Goal: Information Seeking & Learning: Learn about a topic

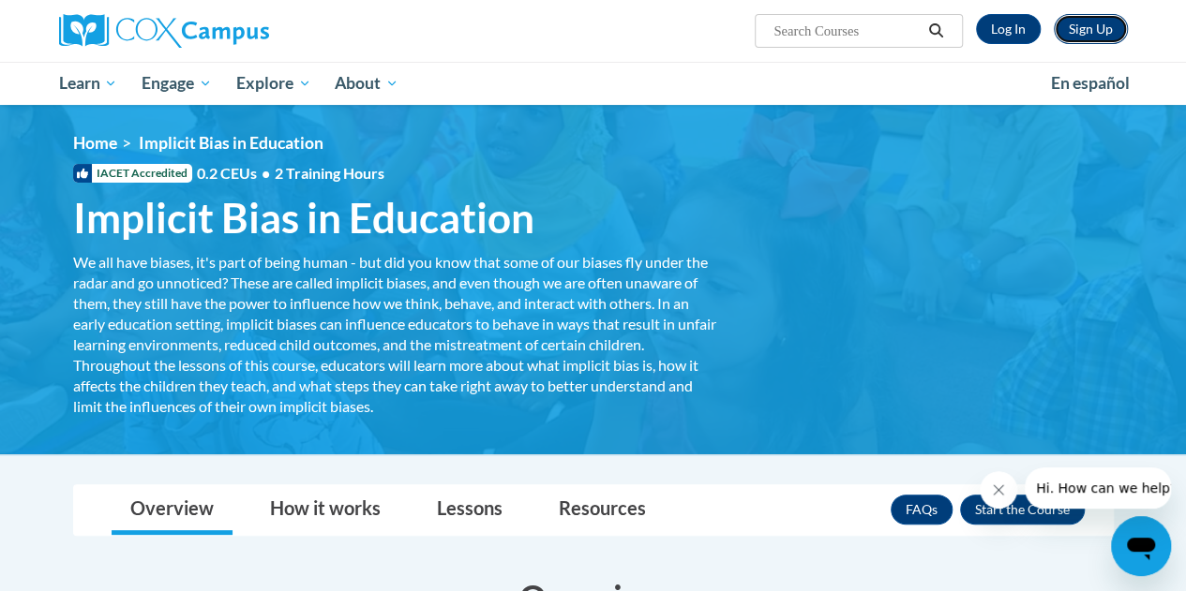
click at [1100, 31] on link "Sign Up" at bounding box center [1091, 29] width 74 height 30
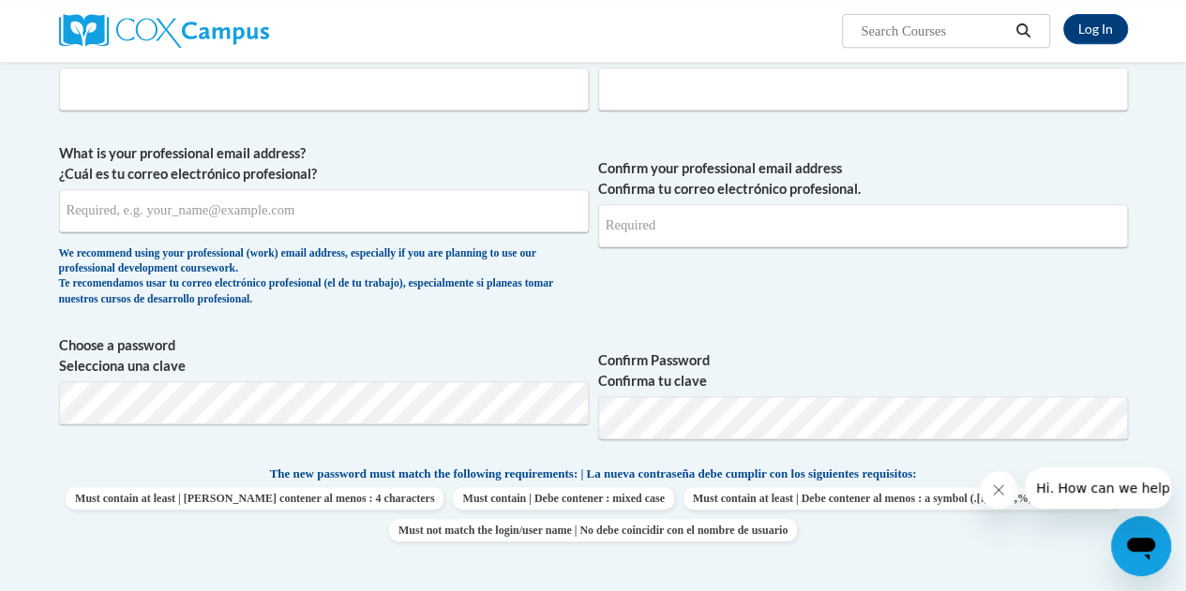
scroll to position [411, 0]
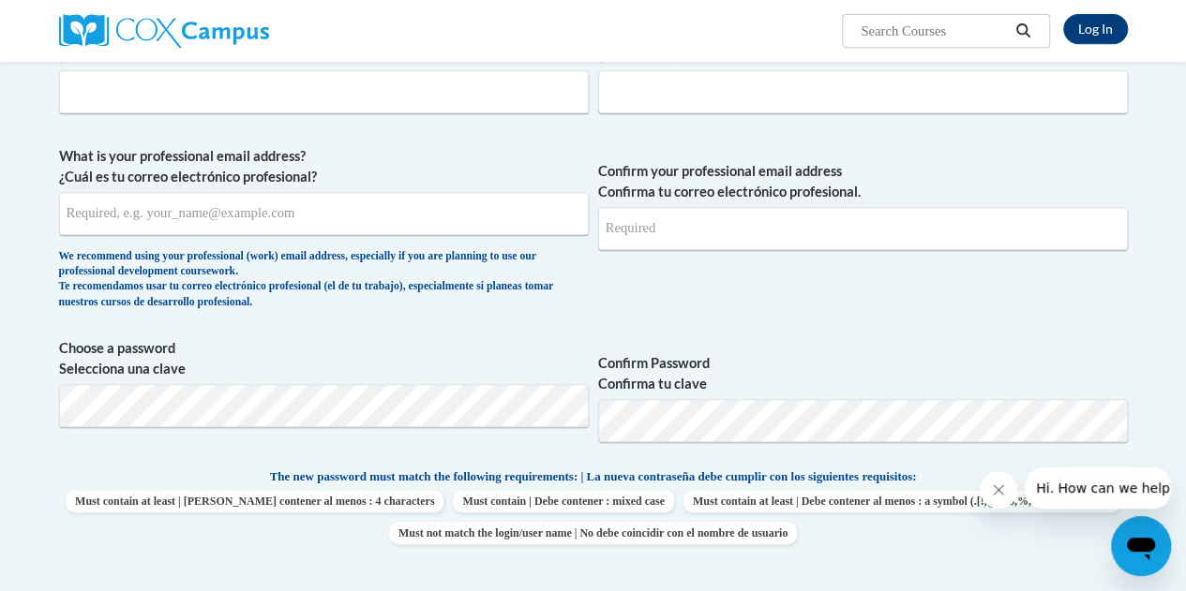
drag, startPoint x: 1185, startPoint y: 164, endPoint x: 1177, endPoint y: 95, distance: 69.8
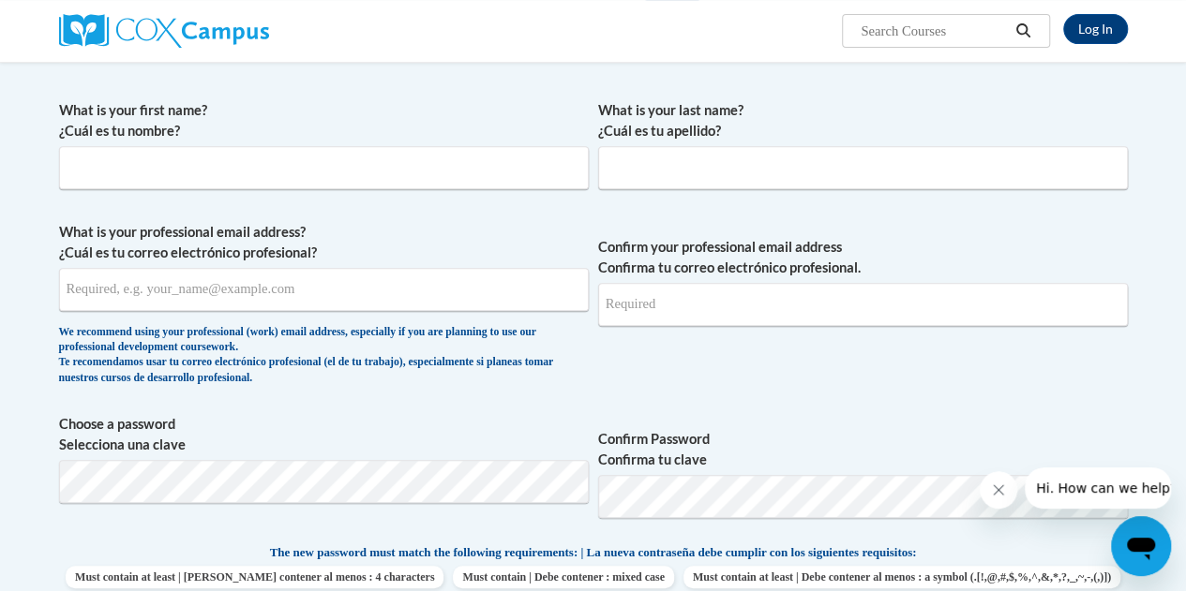
scroll to position [308, 0]
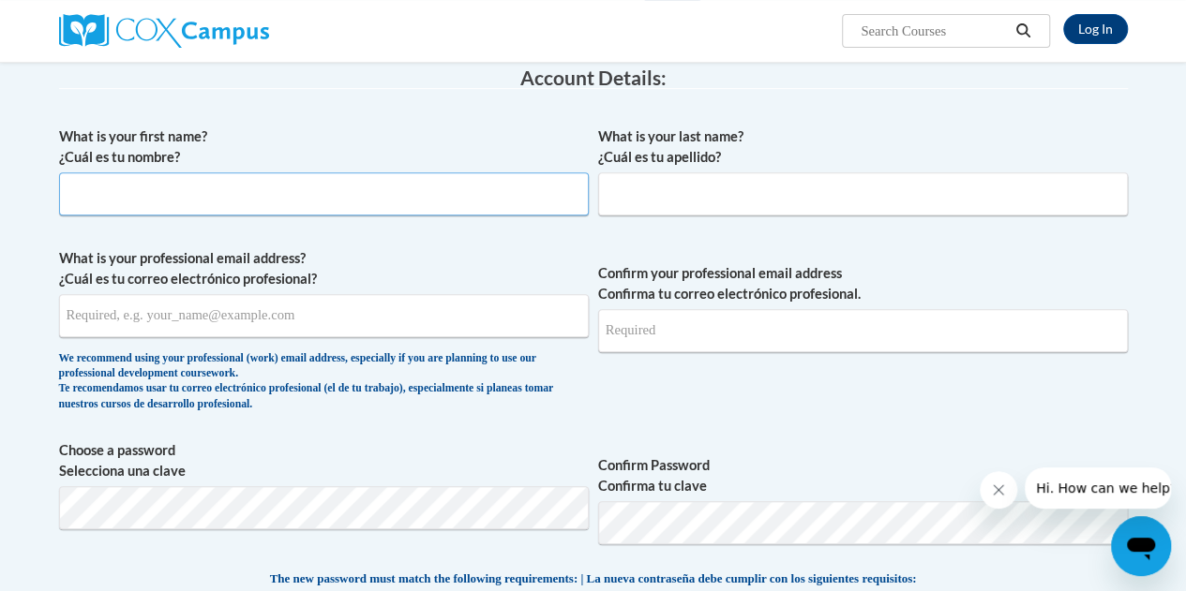
click at [141, 191] on input "What is your first name? ¿Cuál es tu nombre?" at bounding box center [324, 193] width 530 height 43
type input "Alice"
type input "Fox"
type input "alice.fox@christina.k12.de.us"
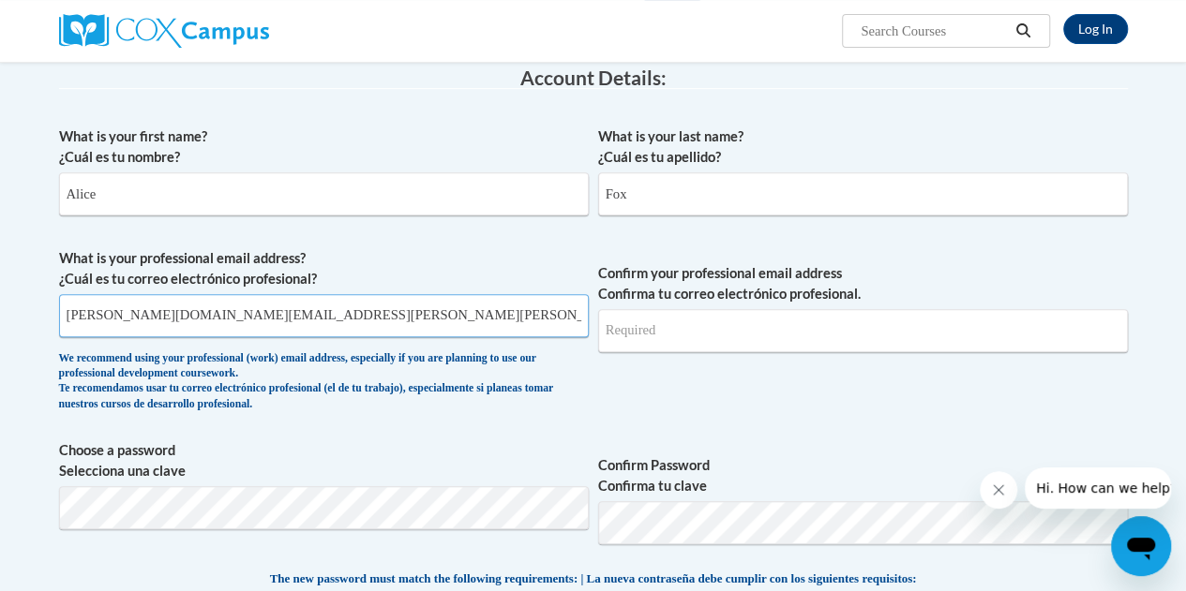
type input "alice.fox@christina.k12.de.us"
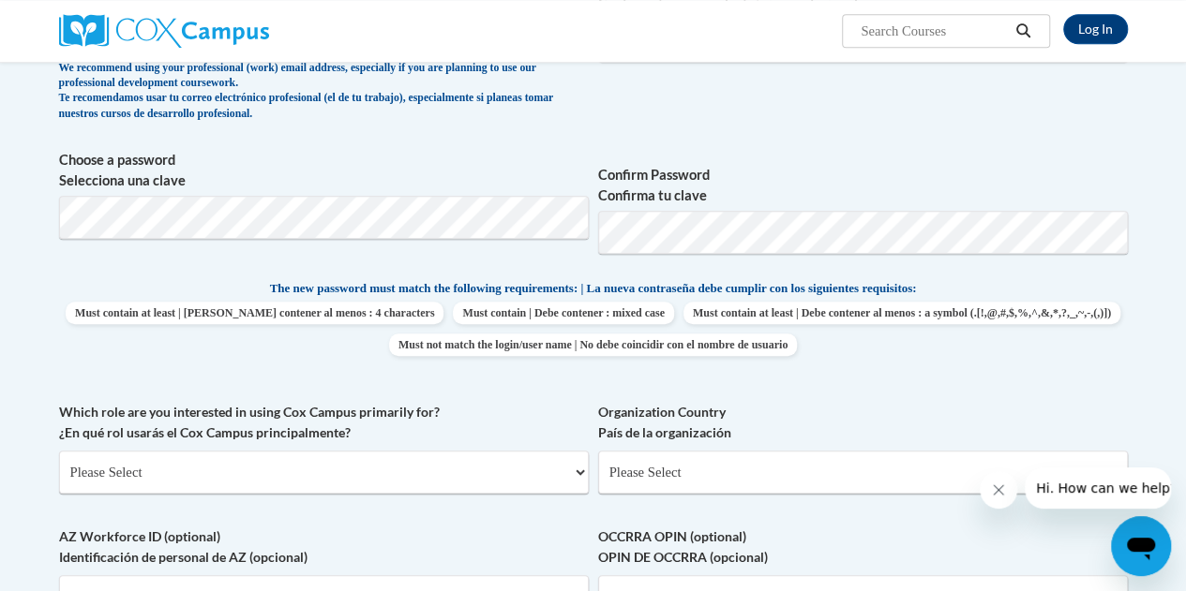
scroll to position [596, 0]
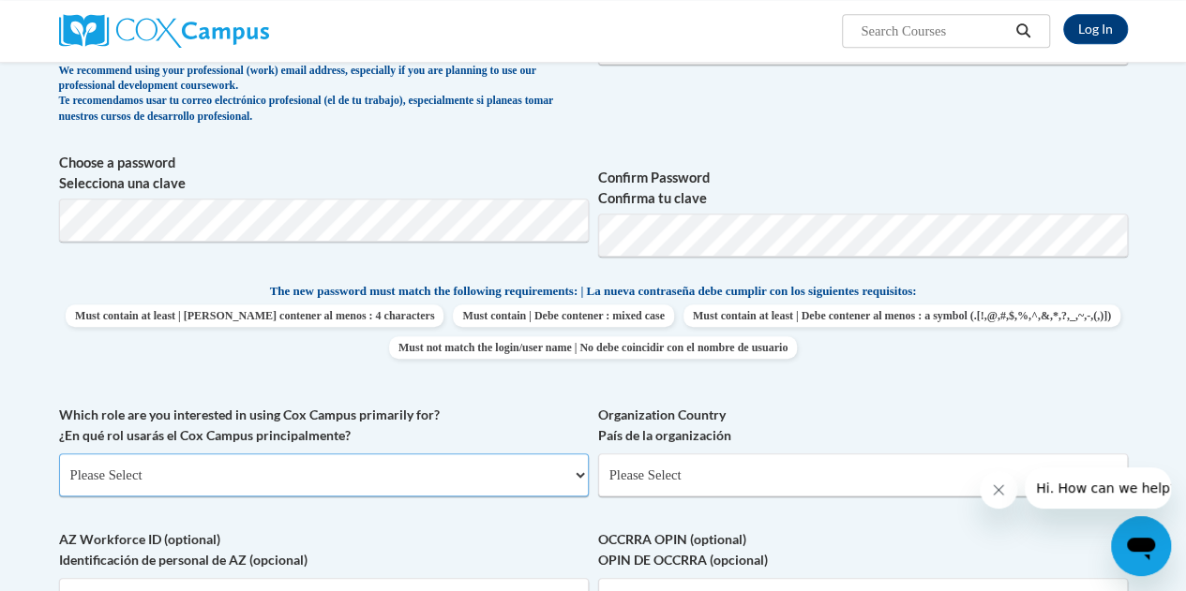
click at [337, 470] on select "Please Select College/University | Colegio/Universidad Community/Nonprofit Part…" at bounding box center [324, 475] width 530 height 43
select select "fbf2d438-af2f-41f8-98f1-81c410e29de3"
click at [59, 454] on select "Please Select College/University | Colegio/Universidad Community/Nonprofit Part…" at bounding box center [324, 475] width 530 height 43
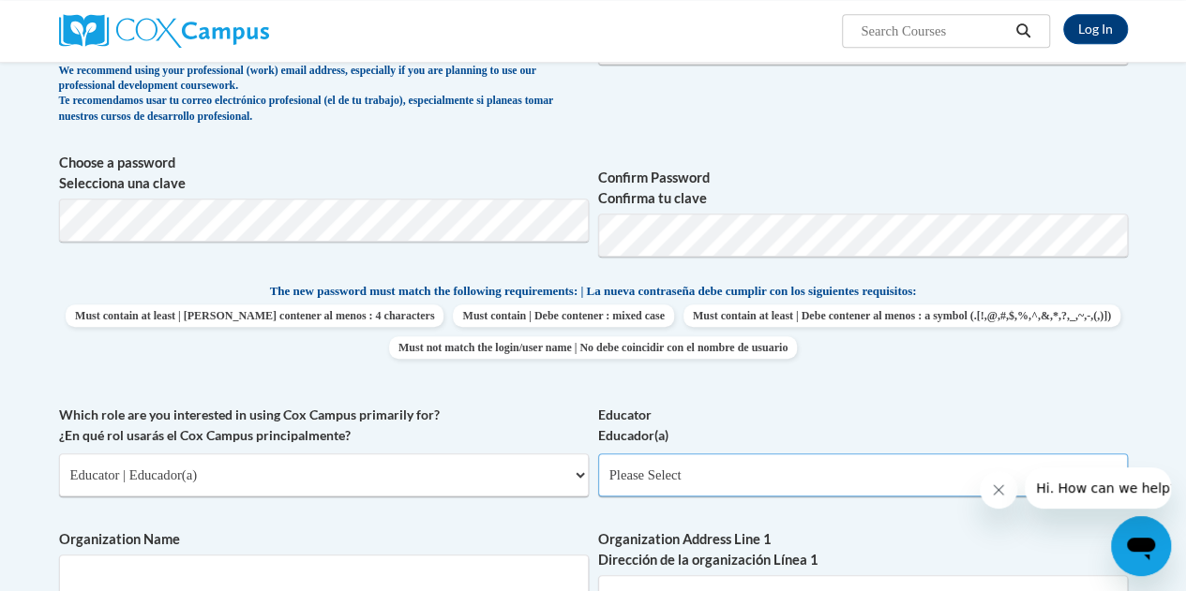
click at [759, 481] on select "Please Select Early Learning/Daycare Teacher/Family Home Care Provider | Maestr…" at bounding box center [863, 475] width 530 height 43
select select "67563ca1-16dc-4830-a7b3-94a34bed3689"
click at [598, 454] on select "Please Select Early Learning/Daycare Teacher/Family Home Care Provider | Maestr…" at bounding box center [863, 475] width 530 height 43
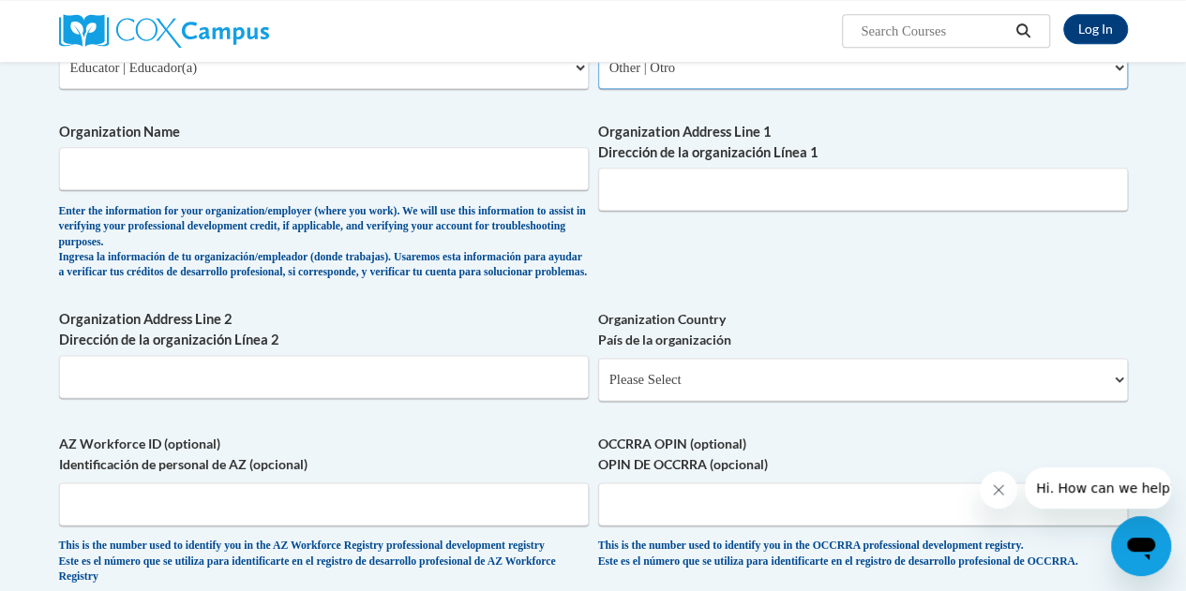
scroll to position [998, 0]
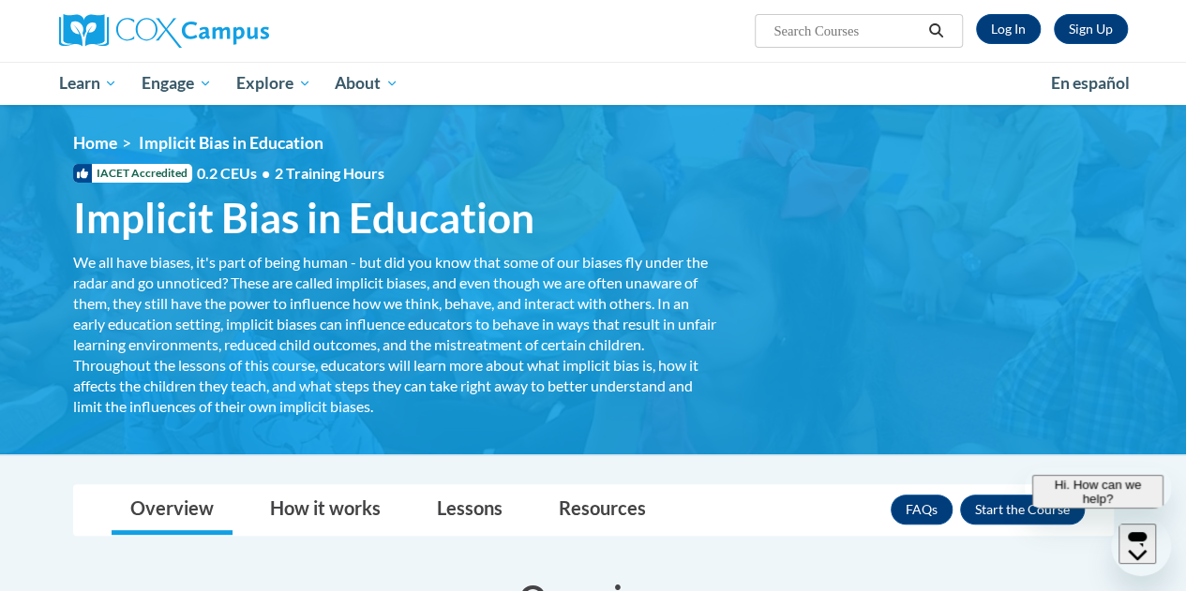
click at [999, 37] on link "Log In" at bounding box center [1008, 29] width 65 height 30
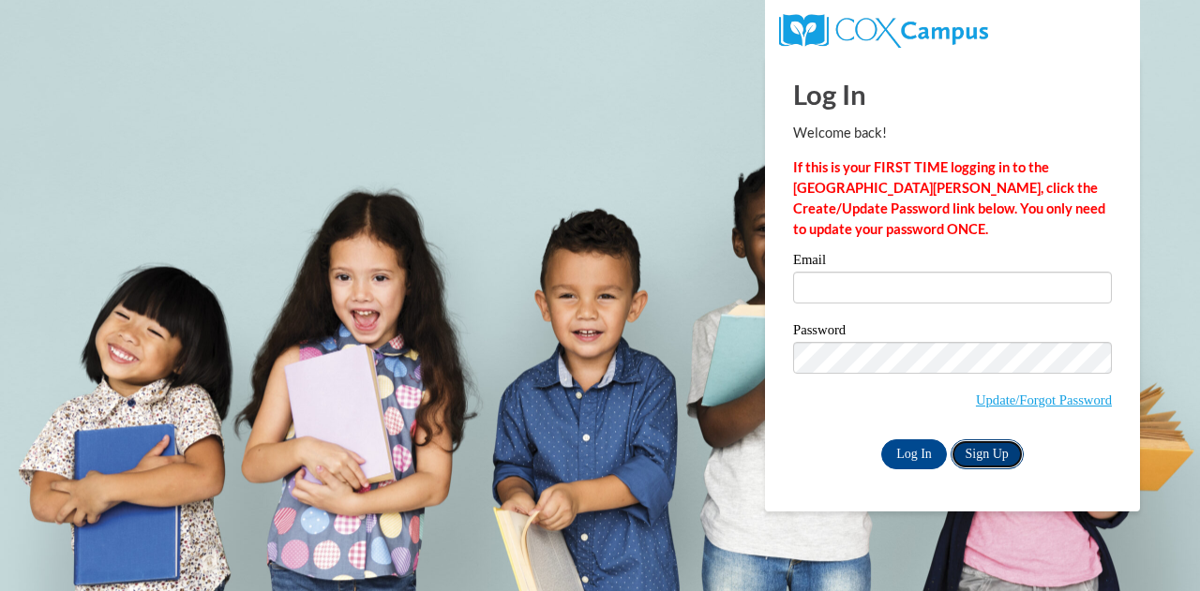
click at [979, 459] on link "Sign Up" at bounding box center [986, 455] width 73 height 30
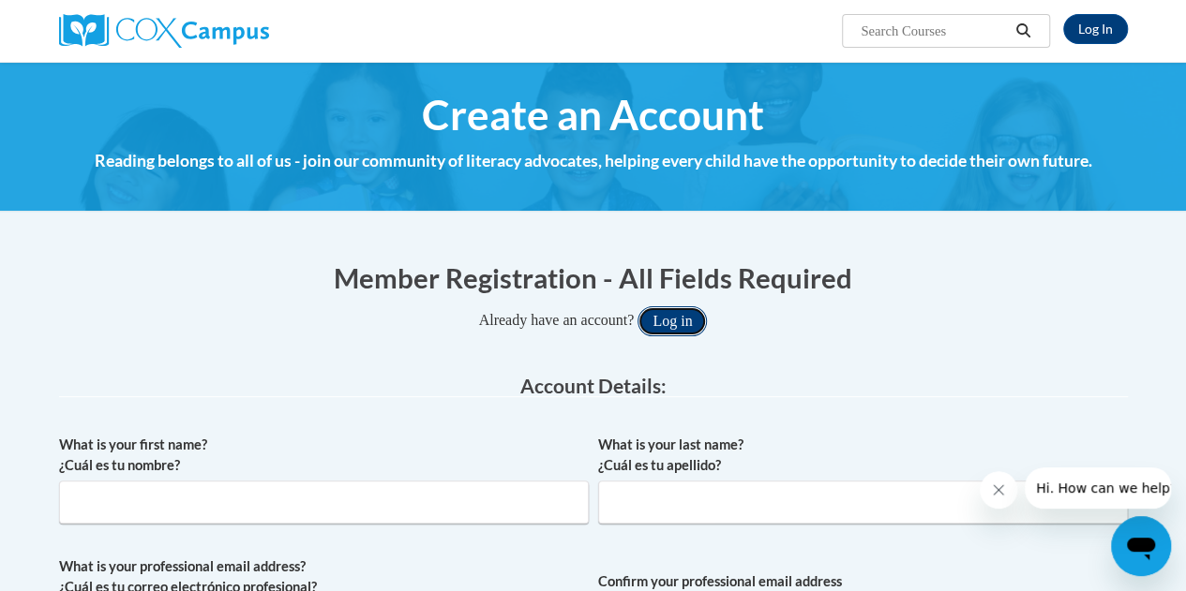
click at [679, 327] on button "Log in" at bounding box center [671, 322] width 69 height 30
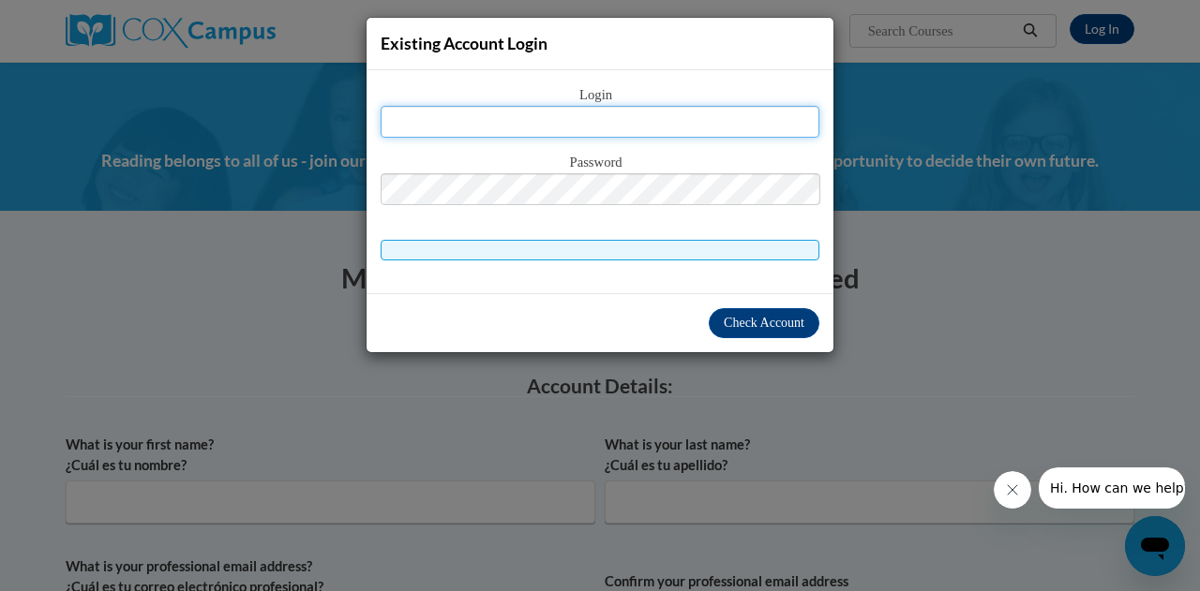
click at [621, 122] on input "text" at bounding box center [600, 122] width 439 height 32
type input "alice.fox@christina.k12.de.us"
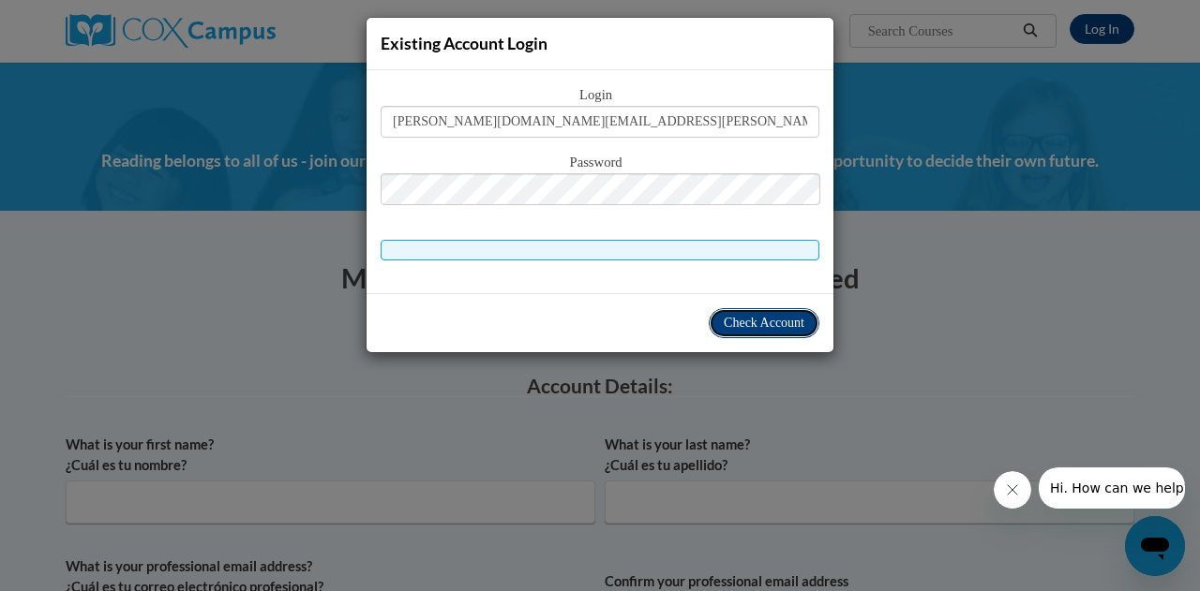
click at [756, 322] on span "Check Account" at bounding box center [764, 323] width 81 height 14
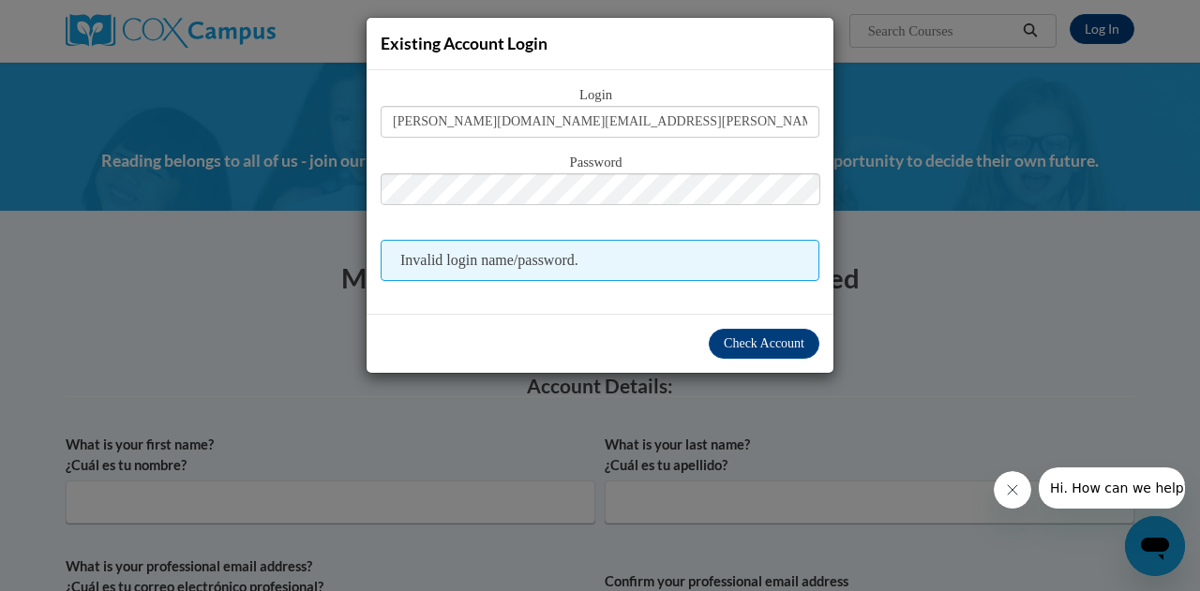
click at [255, 332] on div "Existing Account Login Login alice.fox@christina.k12.de.us Password Invalid log…" at bounding box center [600, 295] width 1200 height 591
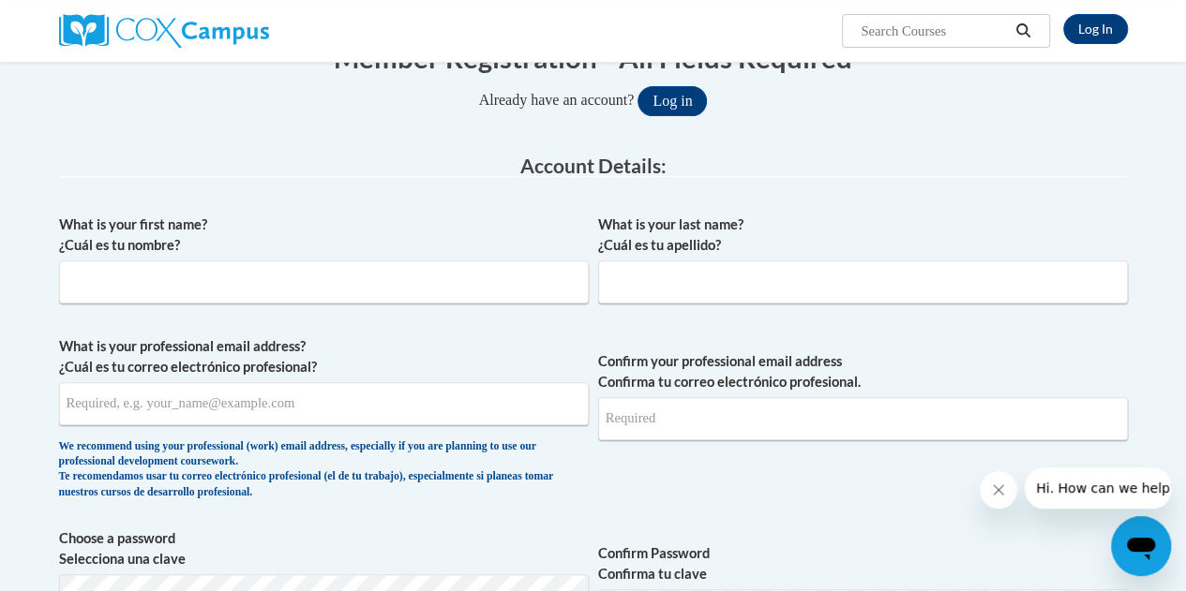
scroll to position [217, 0]
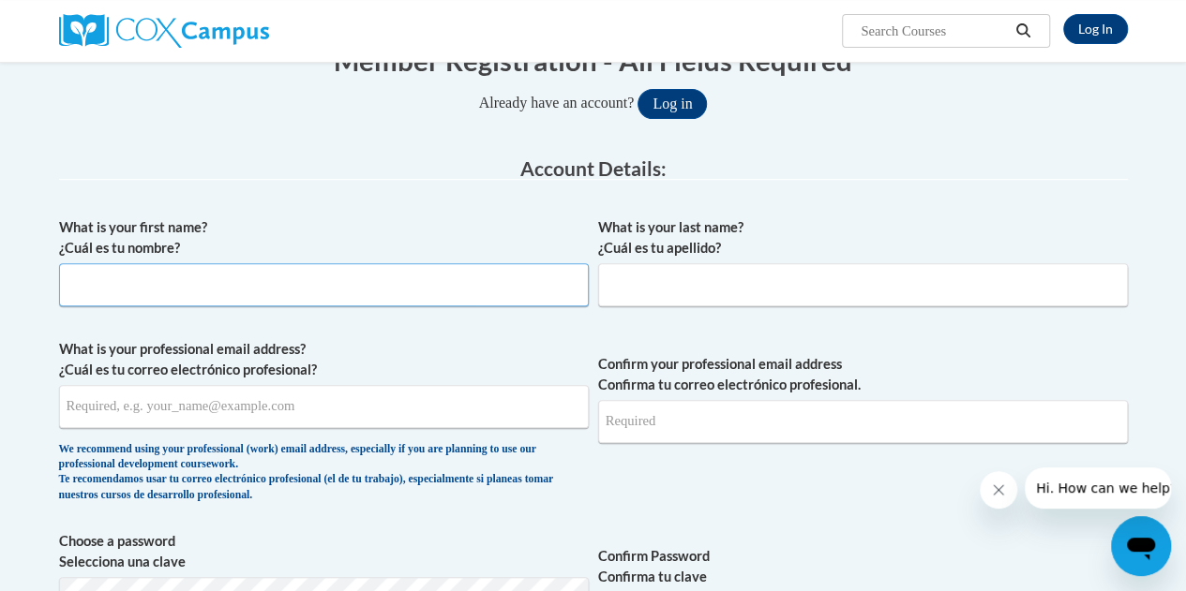
click at [262, 284] on input "What is your first name? ¿Cuál es tu nombre?" at bounding box center [324, 284] width 530 height 43
type input "Alice"
type input "Fox"
type input "alice.fox@christina.k12.de.us"
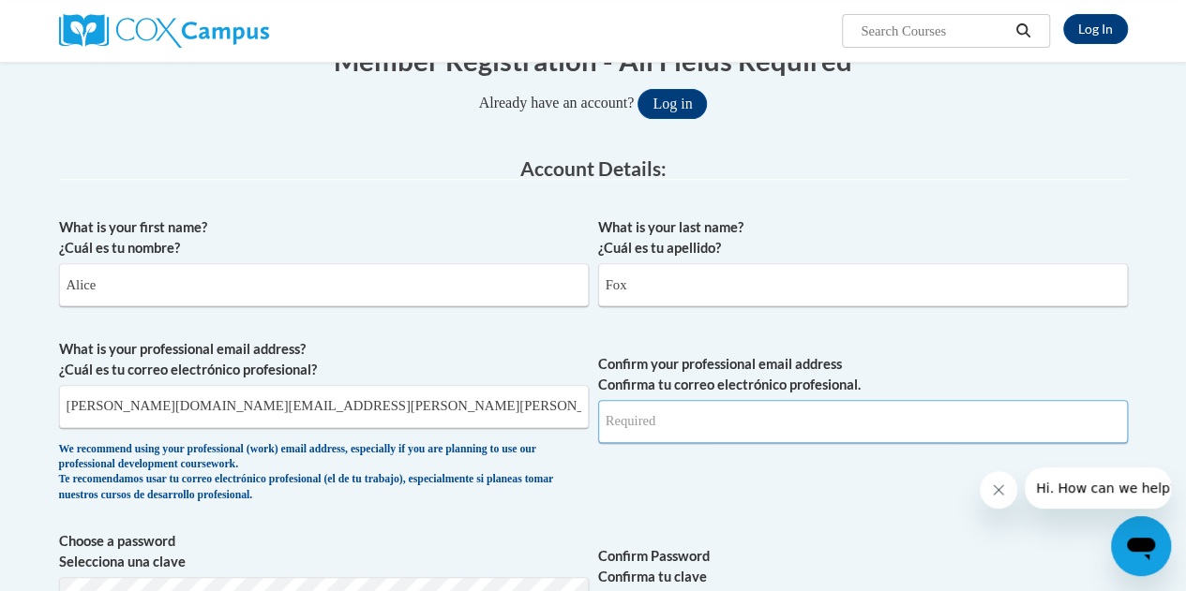
type input "alice.fox@christina.k12.de.us"
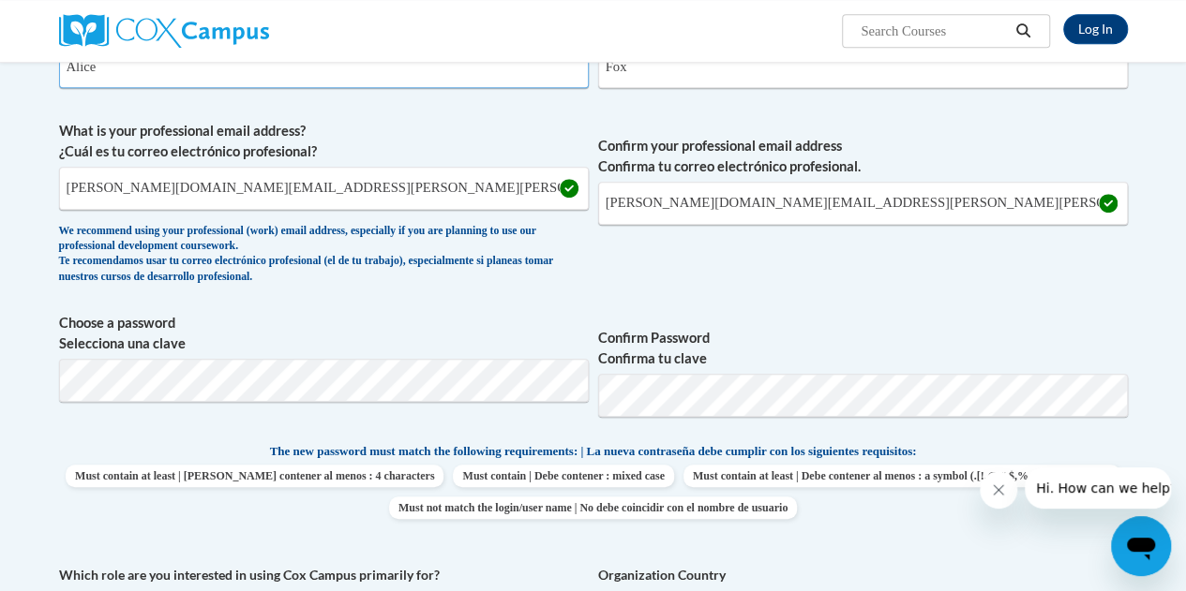
scroll to position [446, 0]
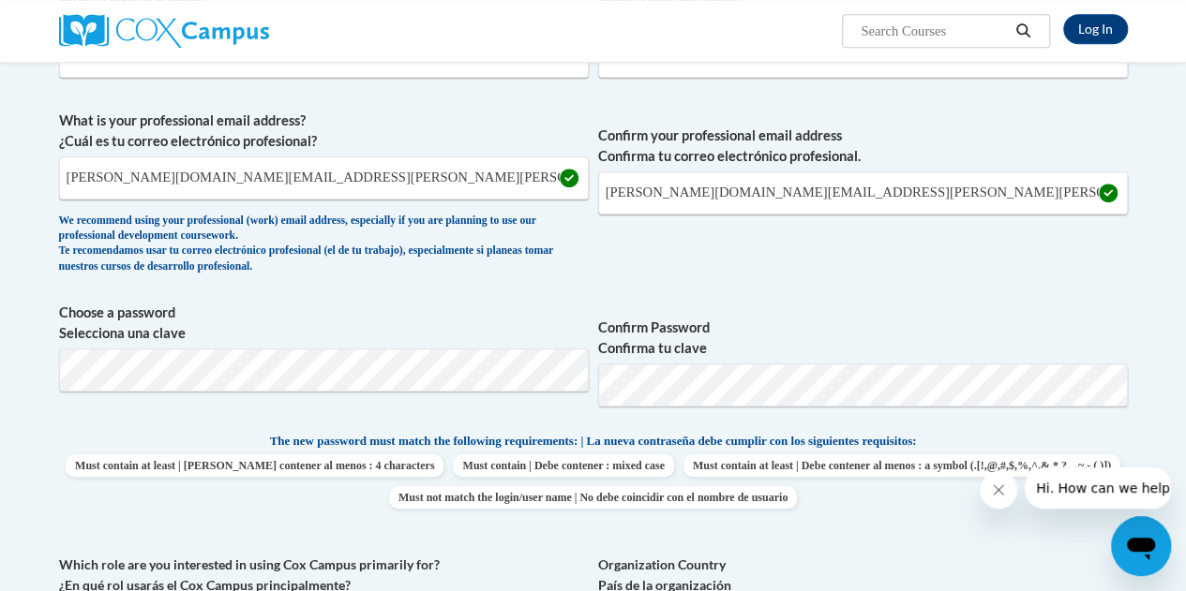
click at [1054, 314] on span "Confirm Password Confirma tu clave" at bounding box center [863, 362] width 530 height 119
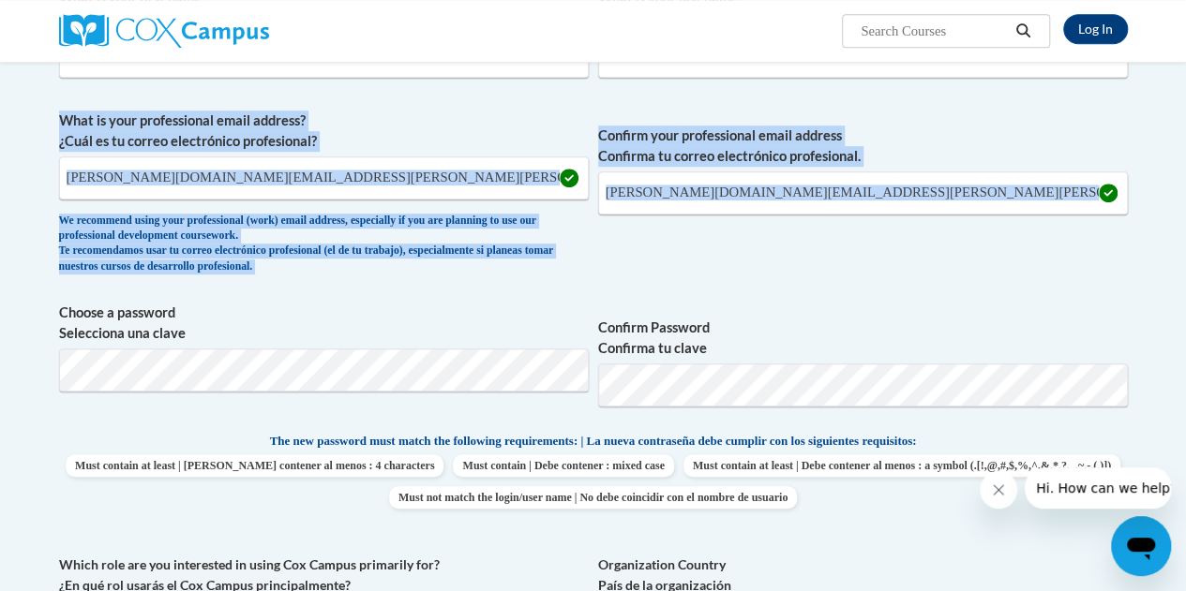
drag, startPoint x: 1183, startPoint y: 213, endPoint x: 1186, endPoint y: 305, distance: 91.9
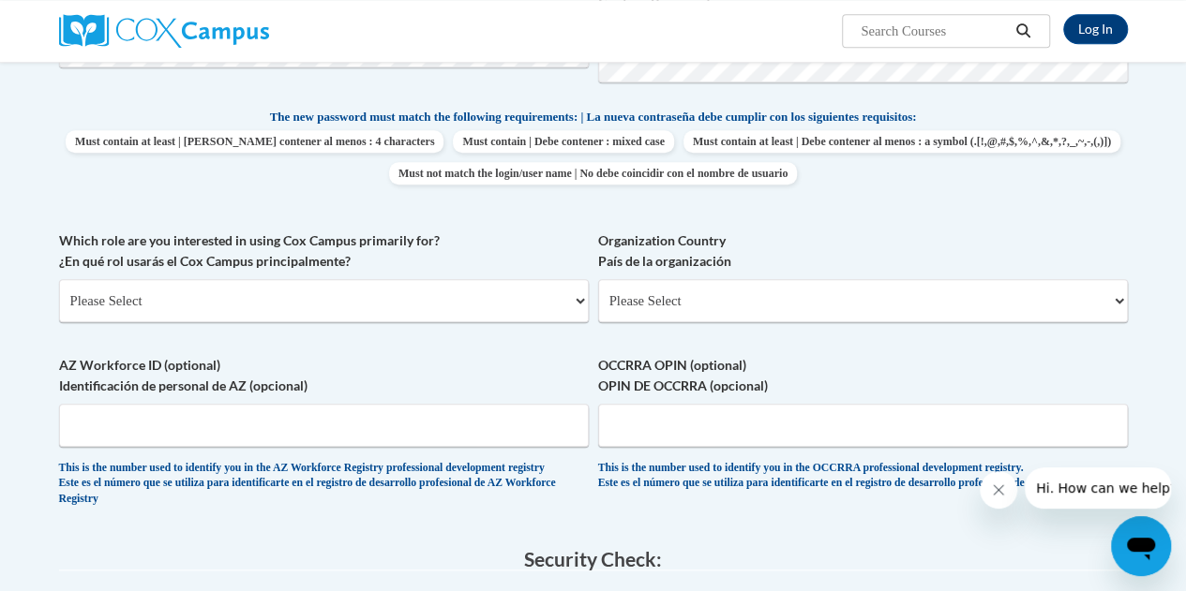
scroll to position [771, 0]
click at [176, 301] on select "Please Select College/University | Colegio/Universidad Community/Nonprofit Part…" at bounding box center [324, 300] width 530 height 43
select select "fbf2d438-af2f-41f8-98f1-81c410e29de3"
click at [59, 279] on select "Please Select College/University | Colegio/Universidad Community/Nonprofit Part…" at bounding box center [324, 300] width 530 height 43
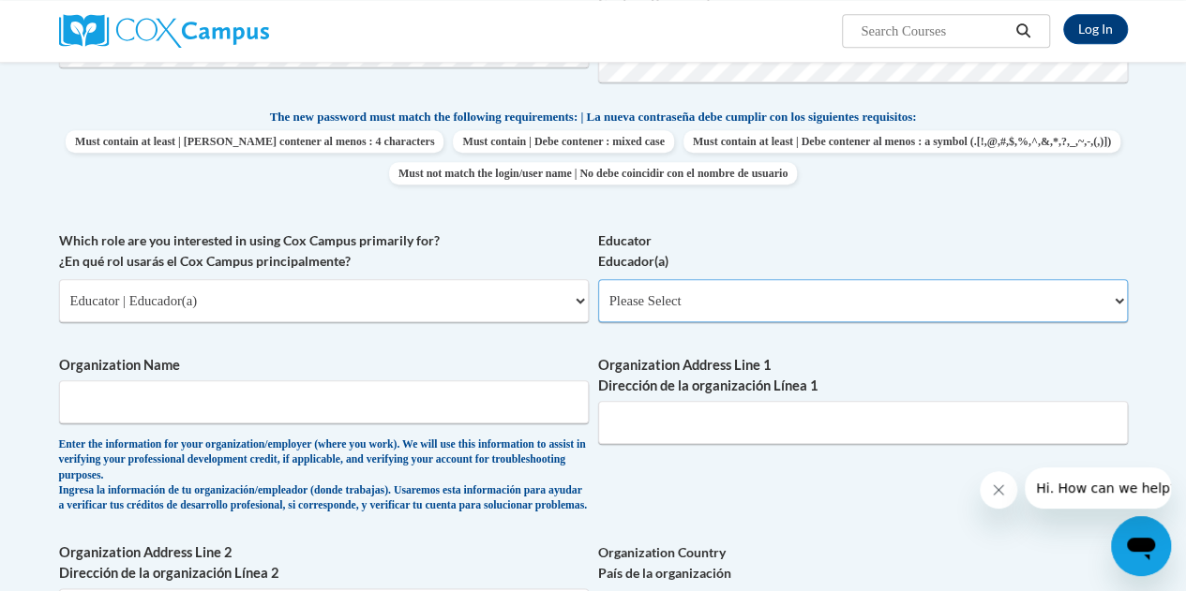
click at [654, 303] on select "Please Select Early Learning/Daycare Teacher/Family Home Care Provider | Maestr…" at bounding box center [863, 300] width 530 height 43
select select "67563ca1-16dc-4830-a7b3-94a34bed3689"
click at [598, 279] on select "Please Select Early Learning/Daycare Teacher/Family Home Care Provider | Maestr…" at bounding box center [863, 300] width 530 height 43
click at [161, 404] on input "Organization Name" at bounding box center [324, 402] width 530 height 43
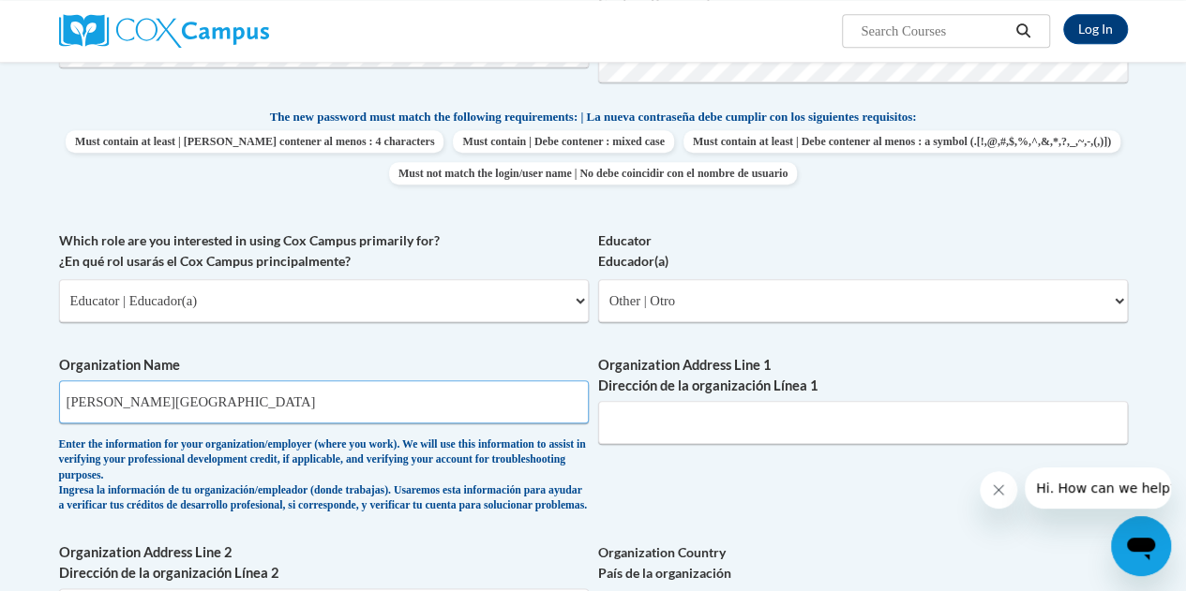
type input "Shue Medill Middle School"
click at [629, 416] on input "Organization Address Line 1 Dirección de la organización Línea 1" at bounding box center [863, 422] width 530 height 43
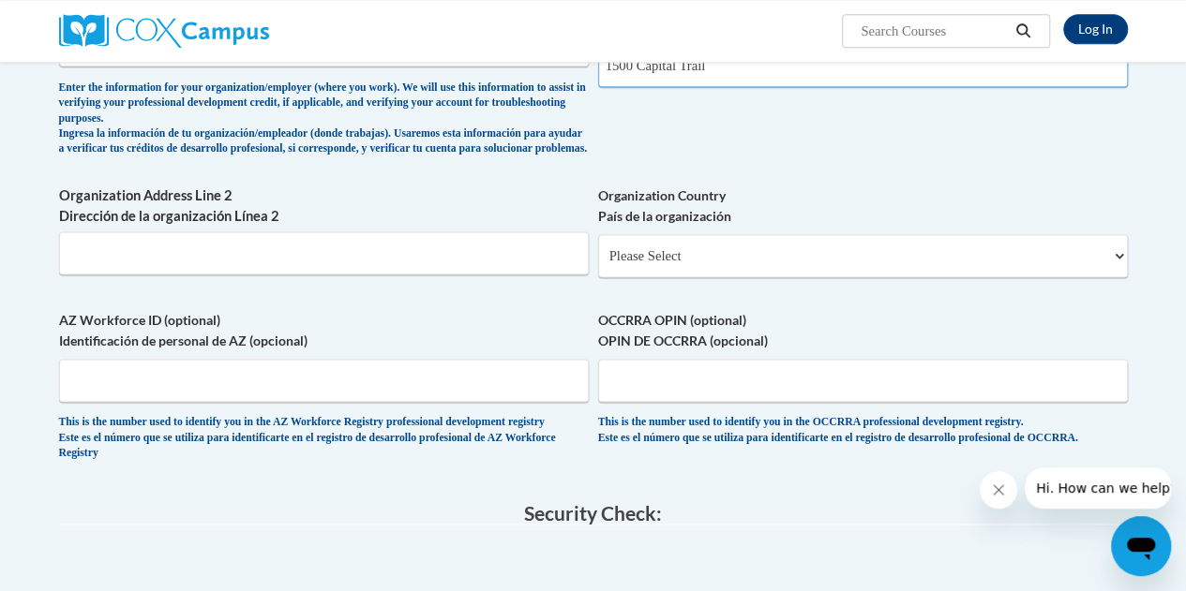
scroll to position [1138, 0]
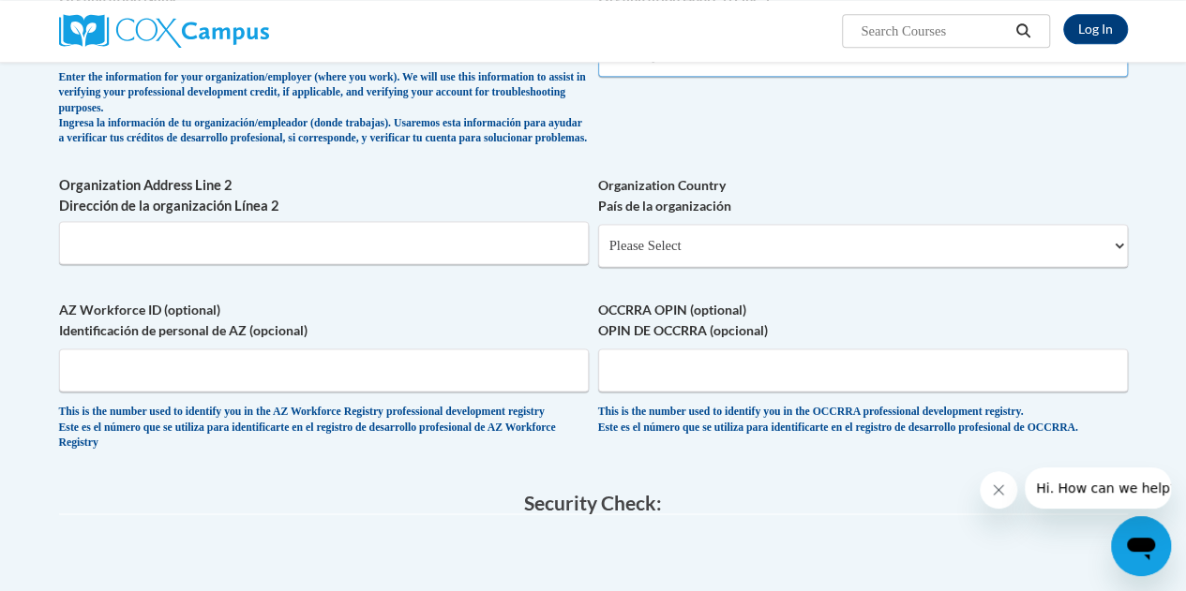
type input "1500 Capital Trail"
click at [685, 258] on select "Please Select United States | Estados Unidos Outside of the United States | Fue…" at bounding box center [863, 245] width 530 height 43
select select "ad49bcad-a171-4b2e-b99c-48b446064914"
click at [598, 238] on select "Please Select United States | Estados Unidos Outside of the United States | Fue…" at bounding box center [863, 245] width 530 height 43
select select
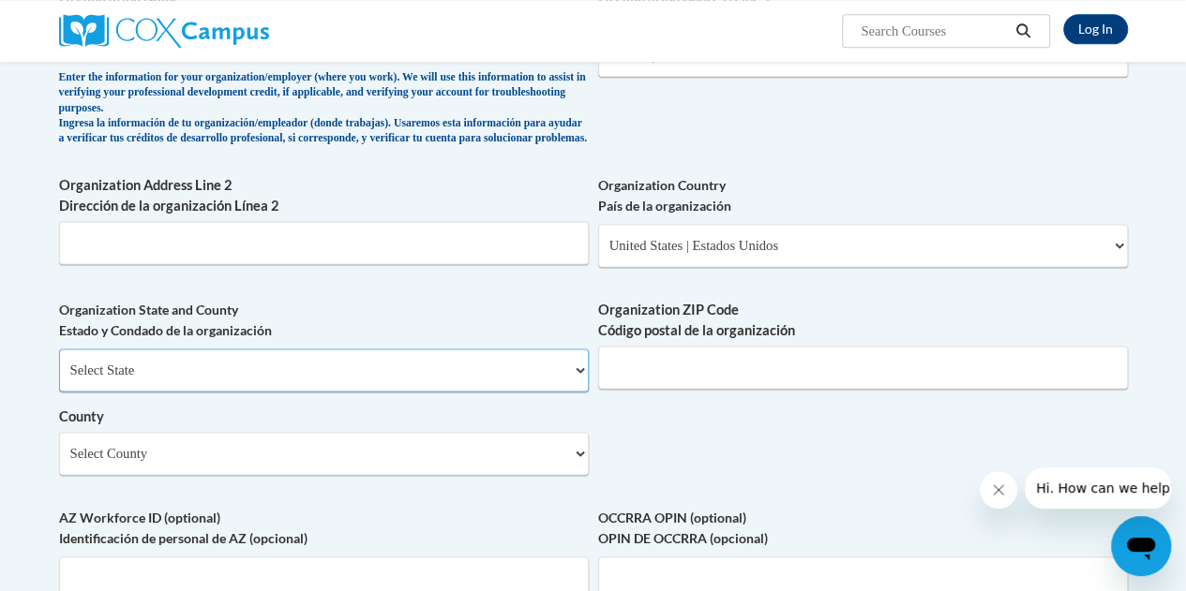
click at [141, 387] on select "Select State Alabama Alaska Arizona Arkansas California Colorado Connecticut De…" at bounding box center [324, 370] width 530 height 43
select select "Delaware"
click at [59, 362] on select "Select State Alabama Alaska Arizona Arkansas California Colorado Connecticut De…" at bounding box center [324, 370] width 530 height 43
click at [622, 389] on input "Organization ZIP Code Código postal de la organización" at bounding box center [863, 367] width 530 height 43
type input "19711"
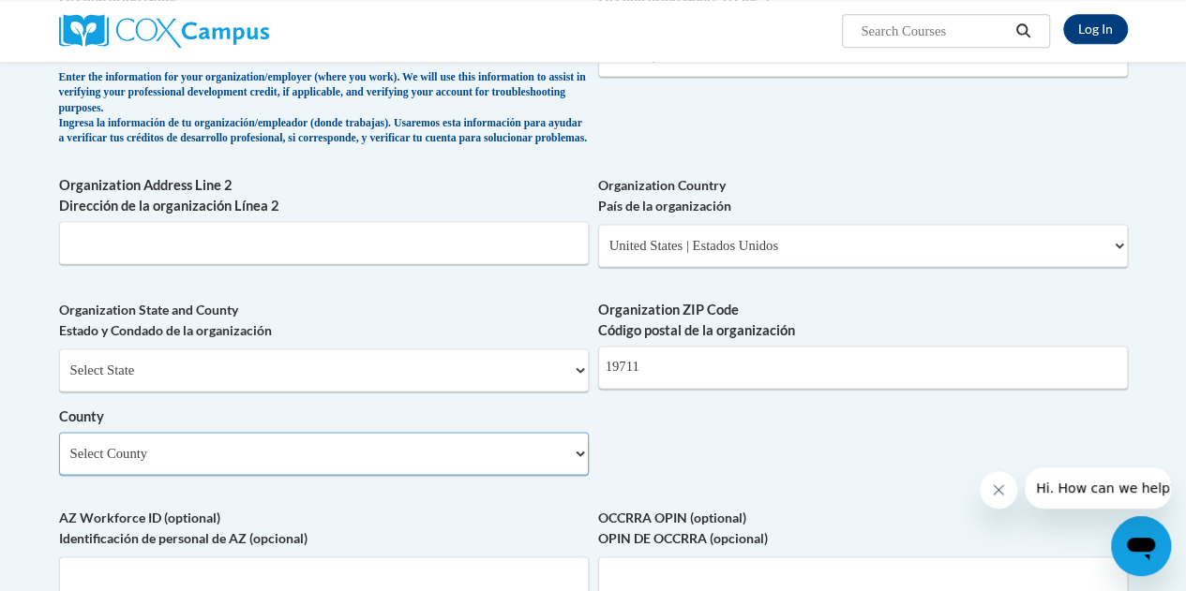
click at [551, 470] on select "Select County Kent New Castle Sussex" at bounding box center [324, 453] width 530 height 43
select select "New Castle"
click at [59, 445] on select "Select County Kent New Castle Sussex" at bounding box center [324, 453] width 530 height 43
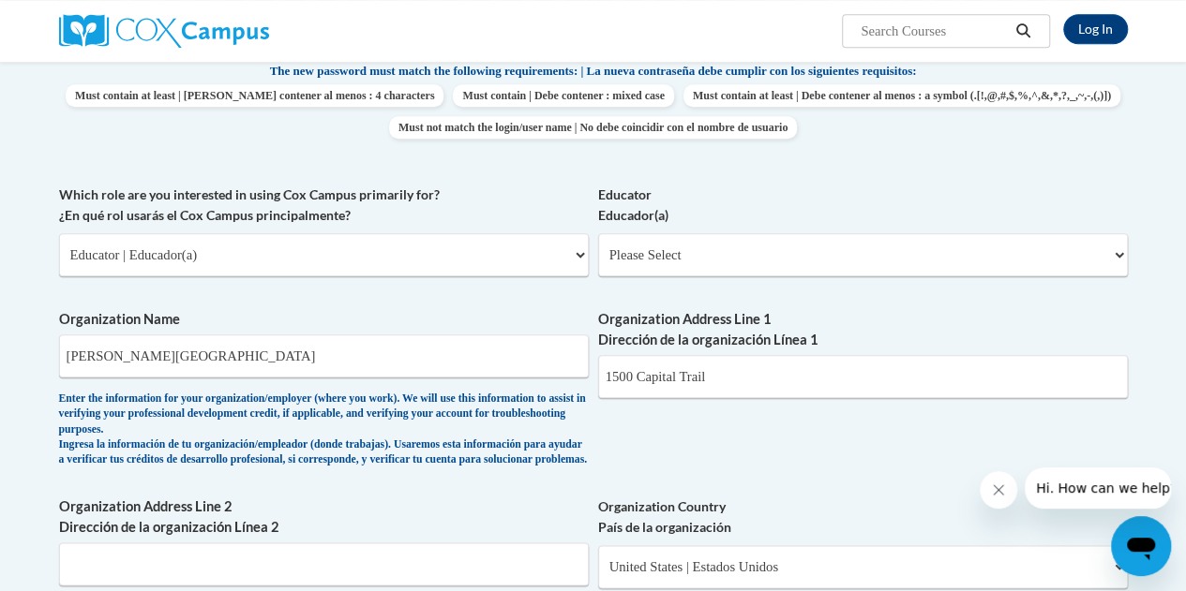
scroll to position [810, 0]
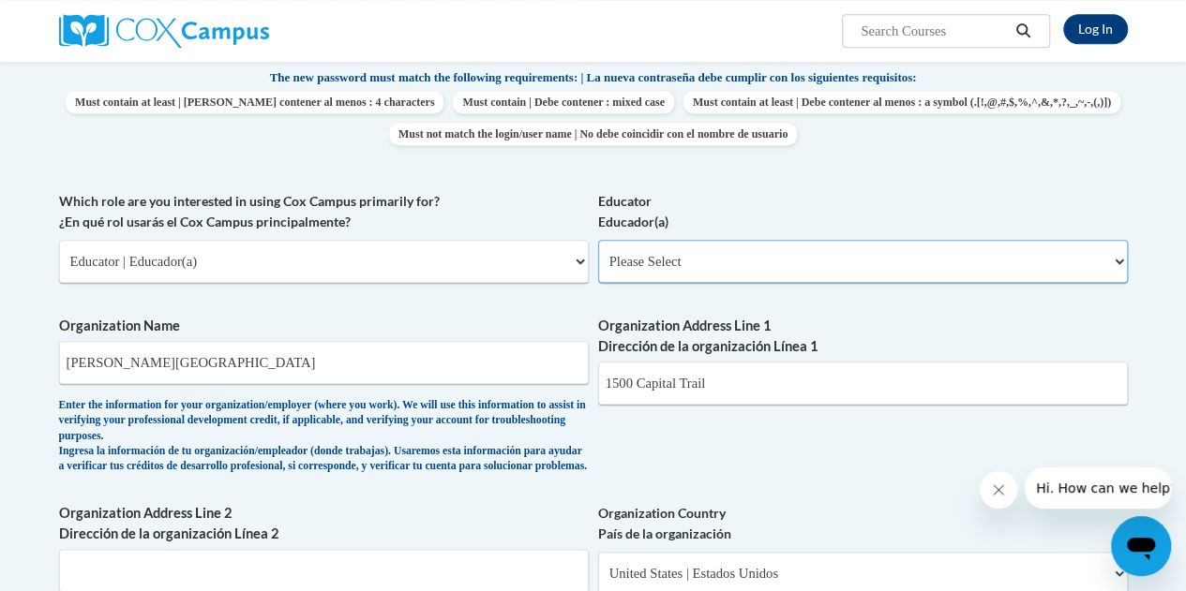
click at [744, 263] on select "Please Select Early Learning/Daycare Teacher/Family Home Care Provider | Maestr…" at bounding box center [863, 261] width 530 height 43
select select "67563ca1-16dc-4830-a7b3-94a34bed3689"
click at [598, 240] on select "Please Select Early Learning/Daycare Teacher/Family Home Care Provider | Maestr…" at bounding box center [863, 261] width 530 height 43
select select "null"
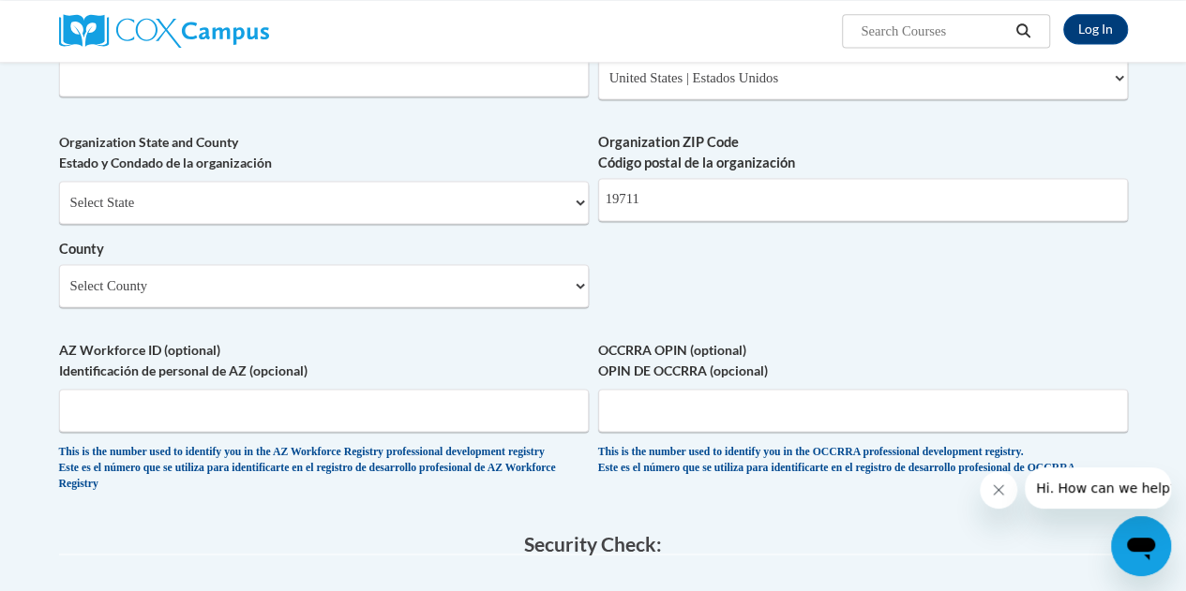
scroll to position [1288, 0]
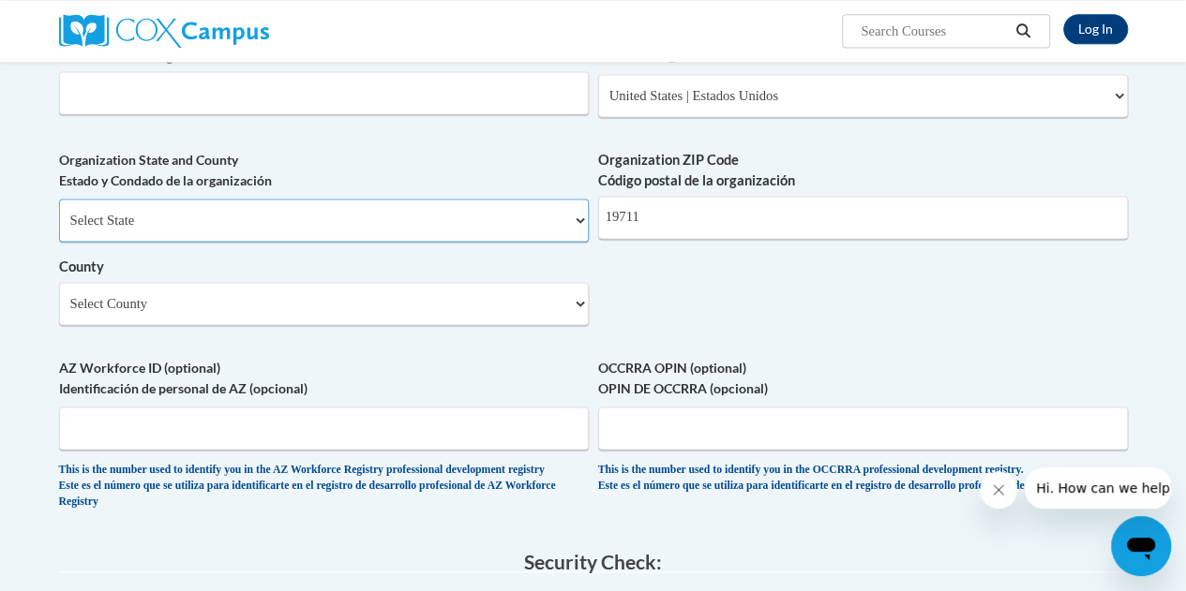
click at [569, 235] on select "Select State Alabama Alaska Arizona Arkansas California Colorado Connecticut De…" at bounding box center [324, 220] width 530 height 43
select select "Delaware"
click at [59, 213] on select "Select State Alabama Alaska Arizona Arkansas California Colorado Connecticut De…" at bounding box center [324, 220] width 530 height 43
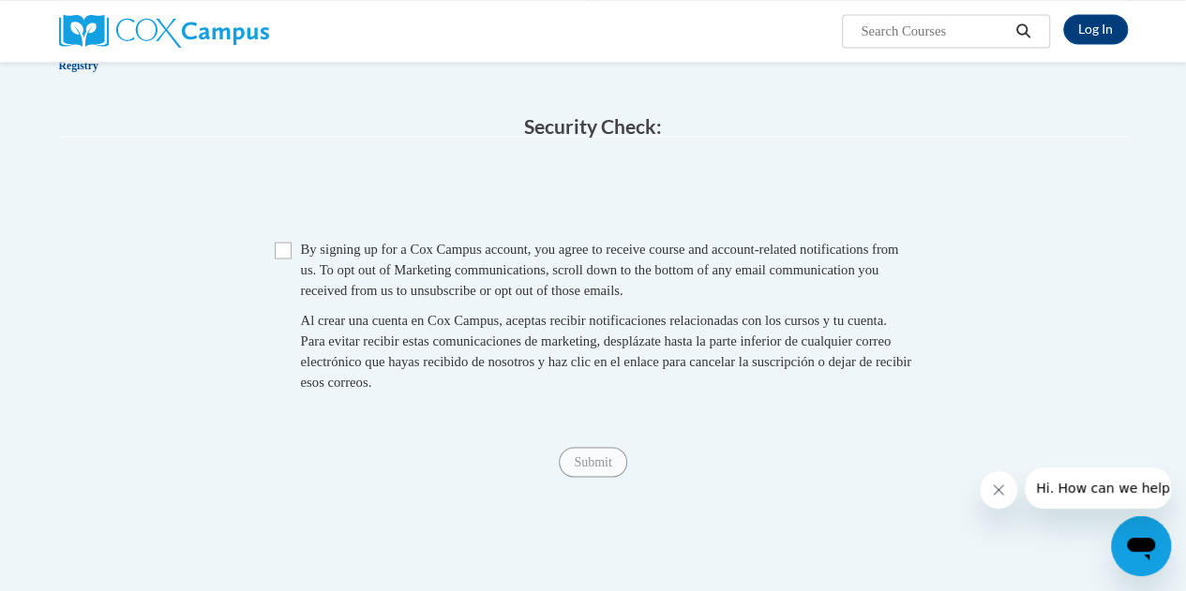
scroll to position [1740, 0]
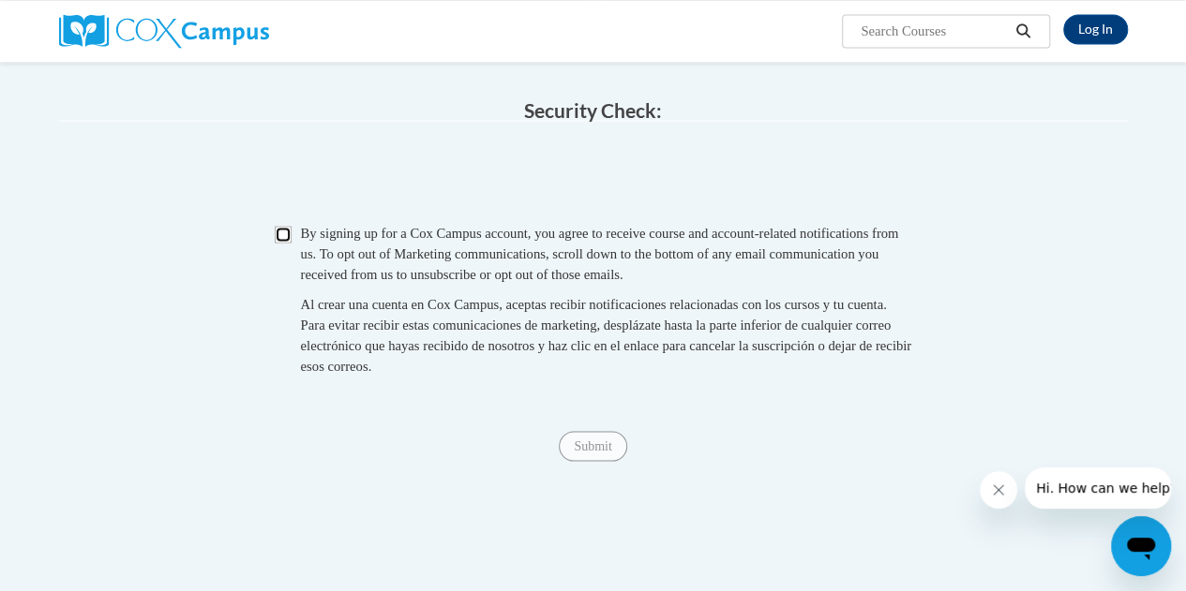
click at [285, 243] on input "Checkbox" at bounding box center [283, 234] width 17 height 17
checkbox input "true"
click at [580, 461] on input "Submit" at bounding box center [592, 446] width 67 height 30
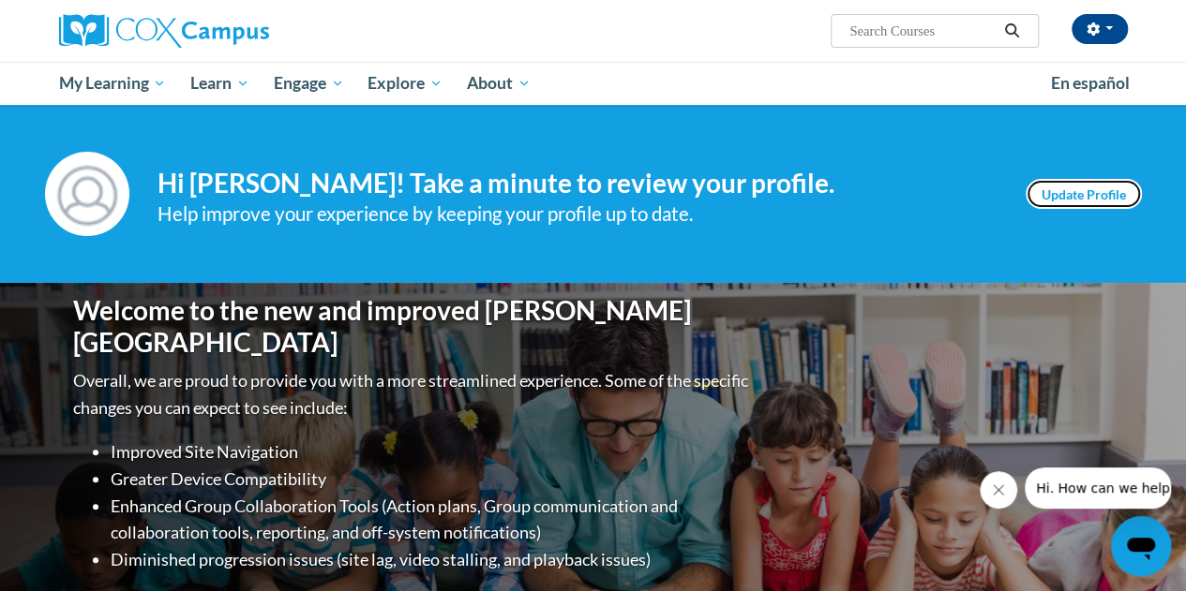
click at [1045, 196] on link "Update Profile" at bounding box center [1083, 194] width 116 height 30
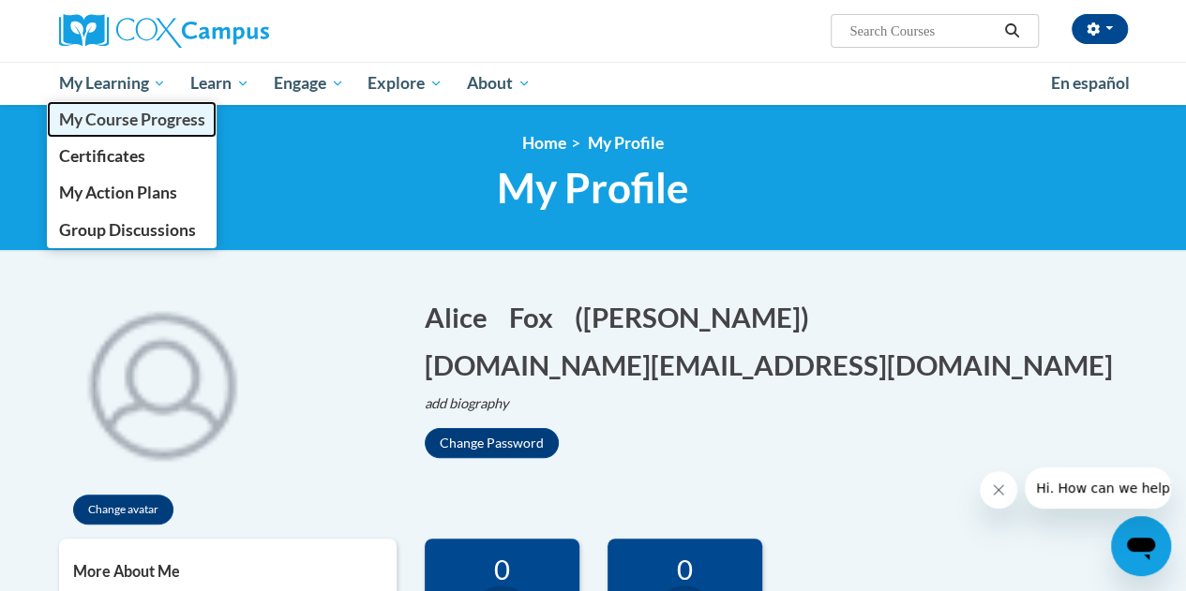
click at [119, 117] on span "My Course Progress" at bounding box center [131, 120] width 146 height 20
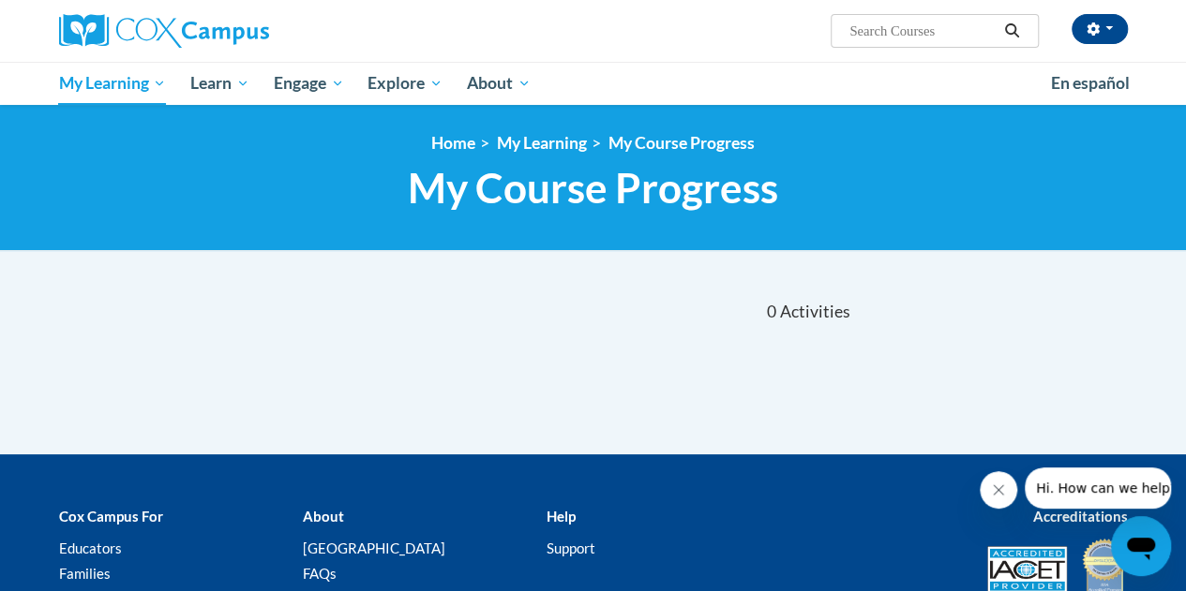
click at [937, 29] on input "Search..." at bounding box center [922, 31] width 150 height 22
type input "bias"
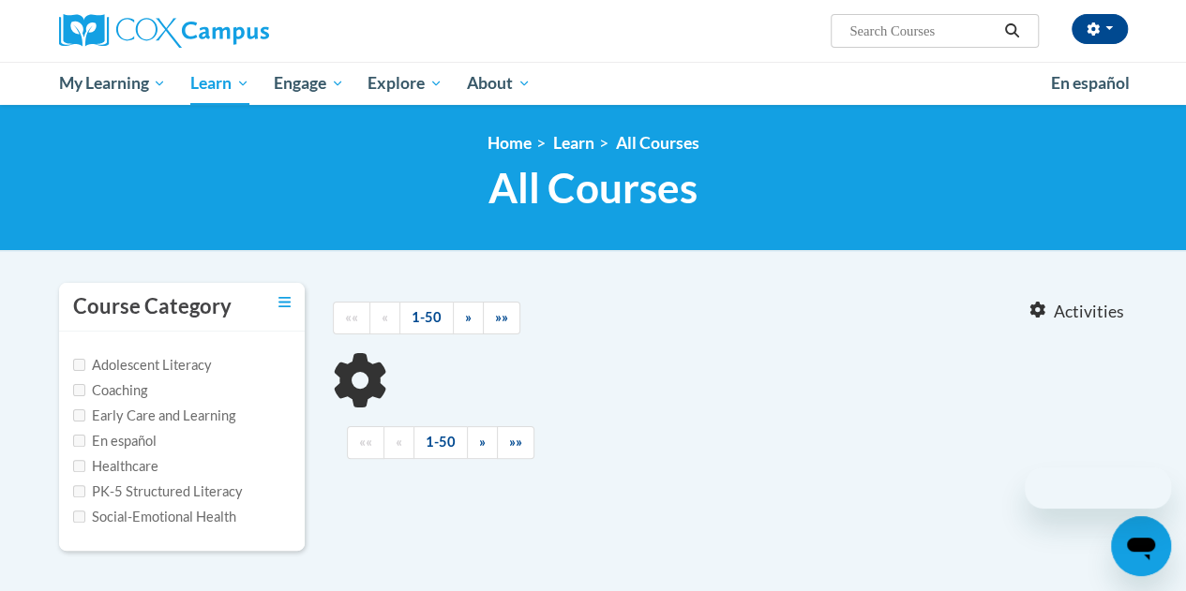
type input "bias"
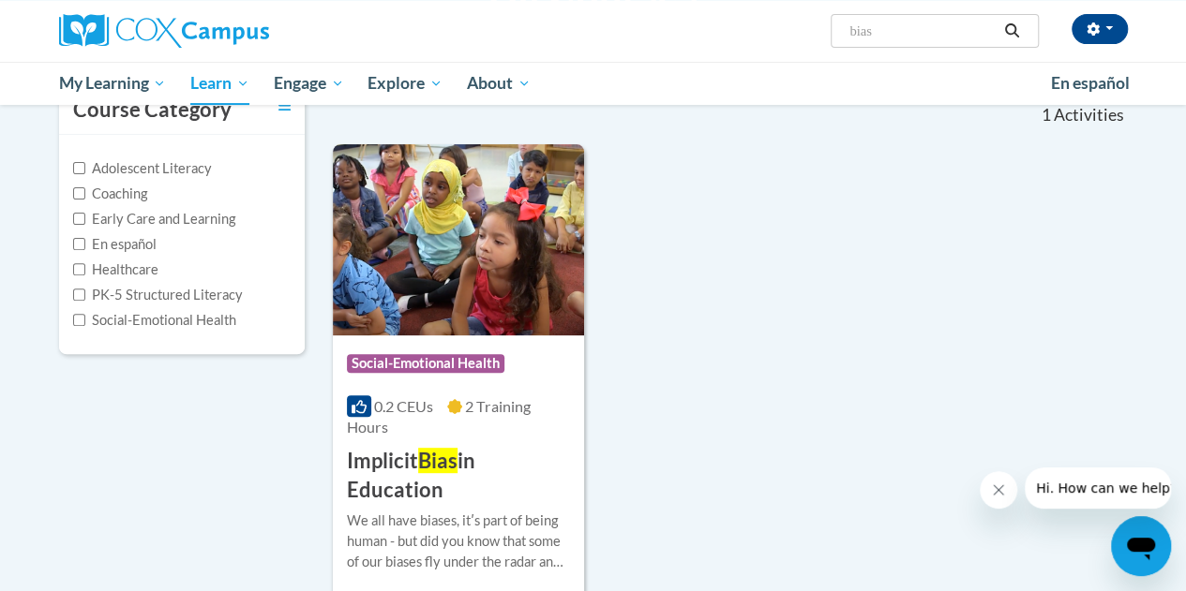
scroll to position [227, 0]
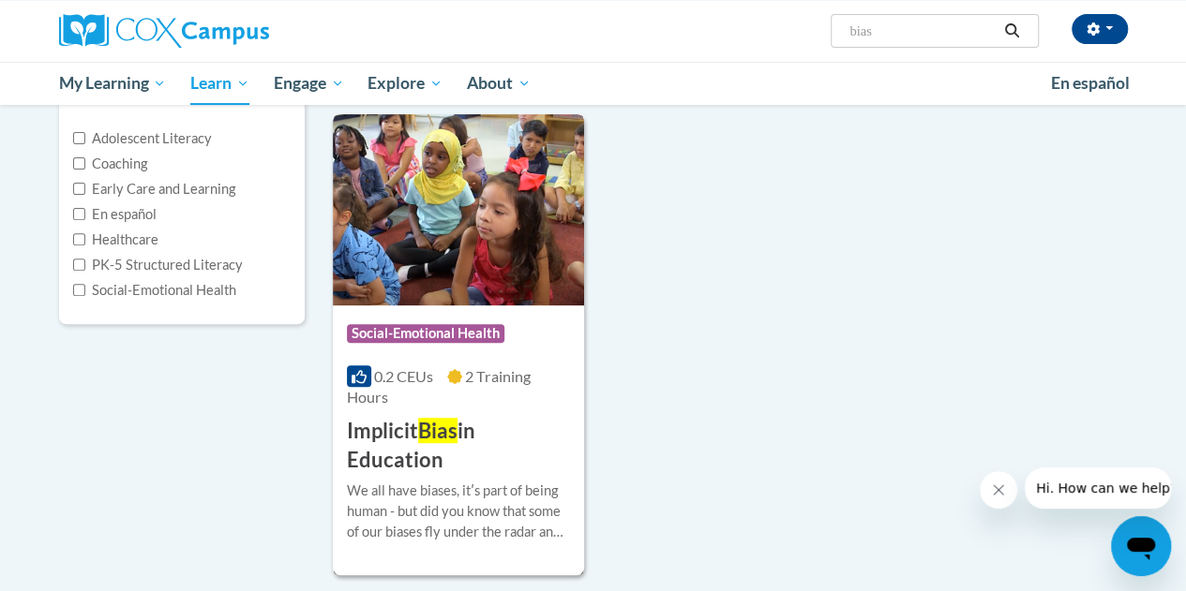
click at [435, 238] on img at bounding box center [458, 209] width 251 height 191
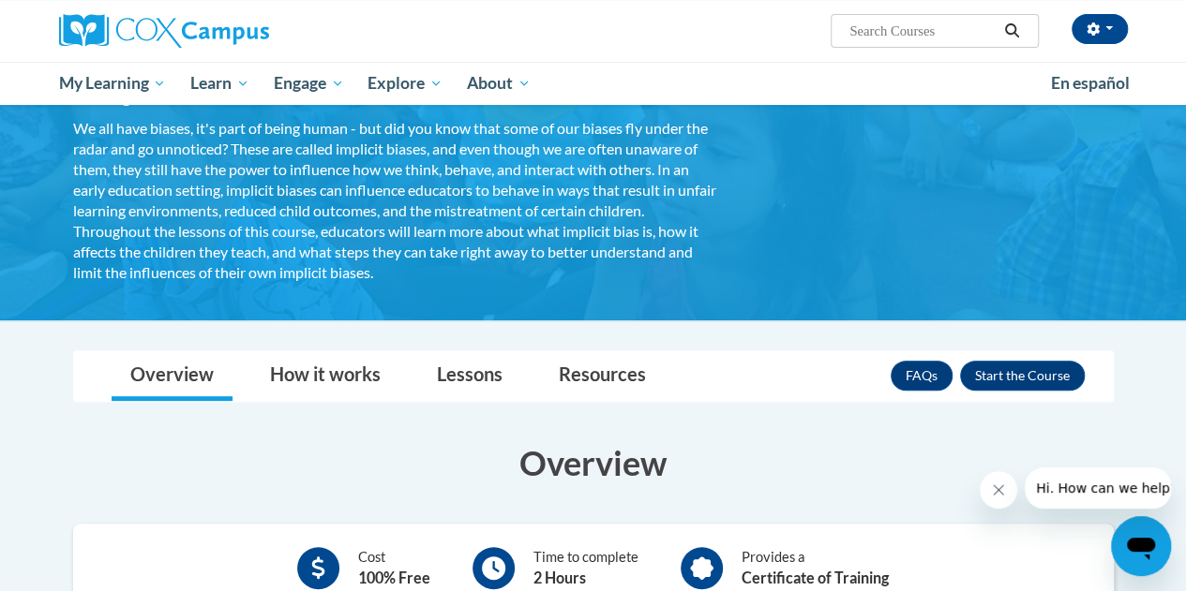
scroll to position [232, 0]
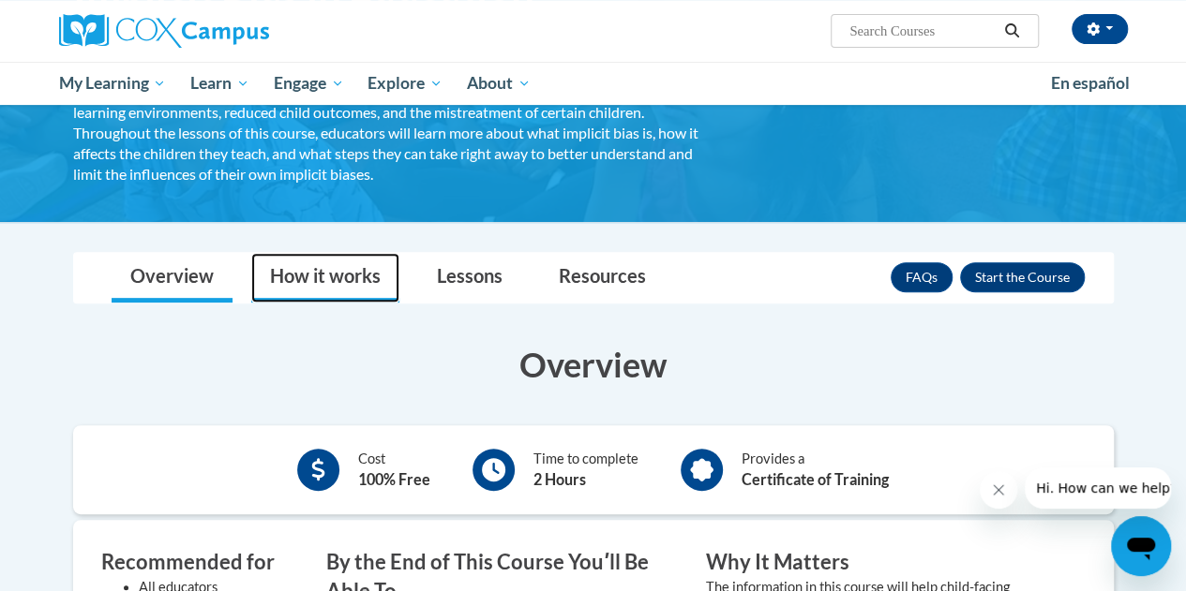
click at [315, 280] on link "How it works" at bounding box center [325, 278] width 148 height 50
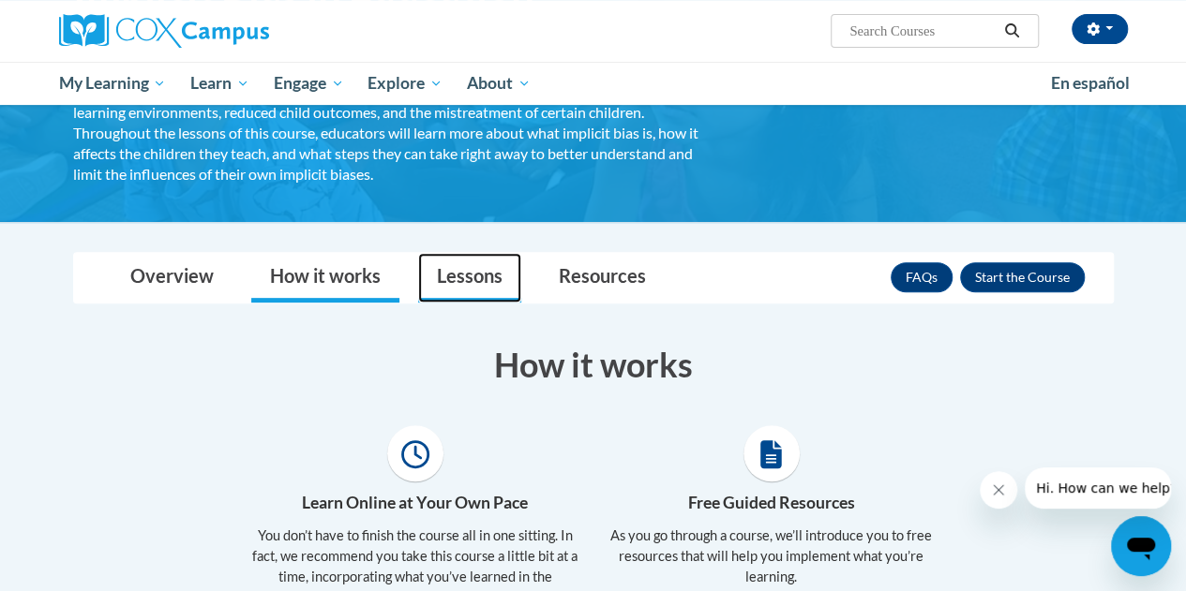
click at [458, 271] on link "Lessons" at bounding box center [469, 278] width 103 height 50
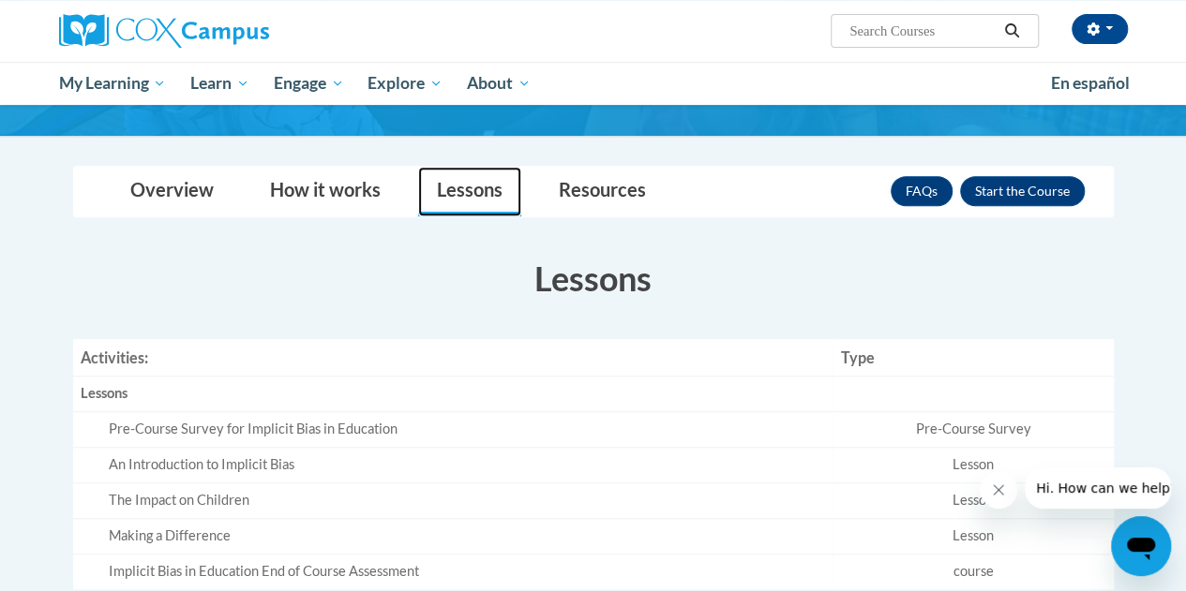
scroll to position [328, 0]
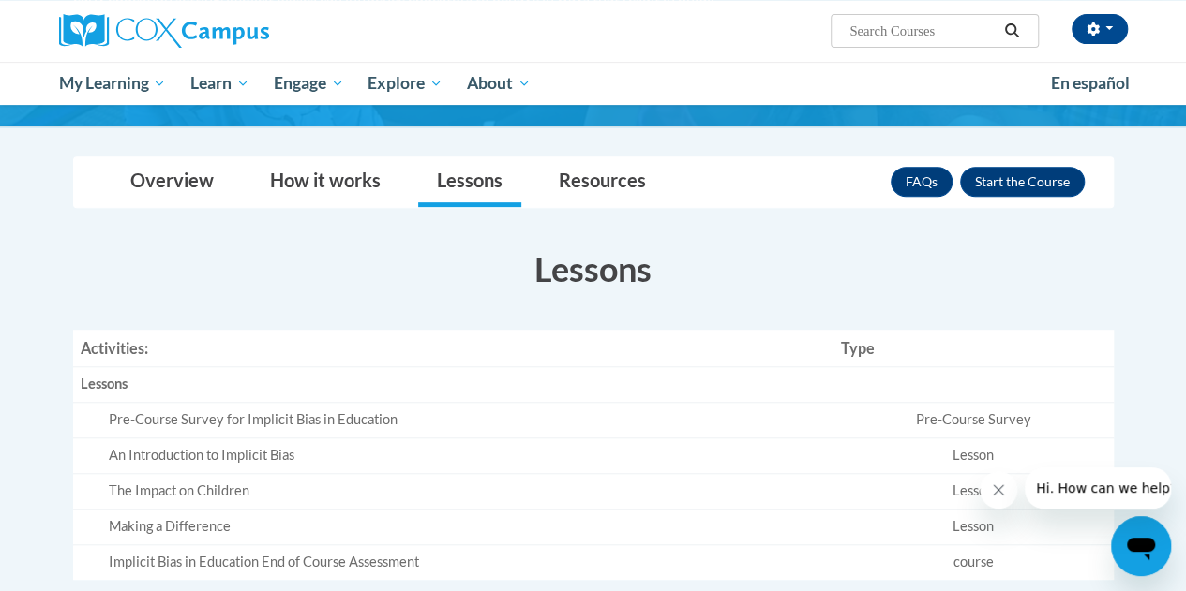
click at [992, 504] on button "Close message from company" at bounding box center [998, 489] width 37 height 37
click at [348, 425] on div "Pre-Course Survey for Implicit Bias in Education" at bounding box center [467, 421] width 717 height 20
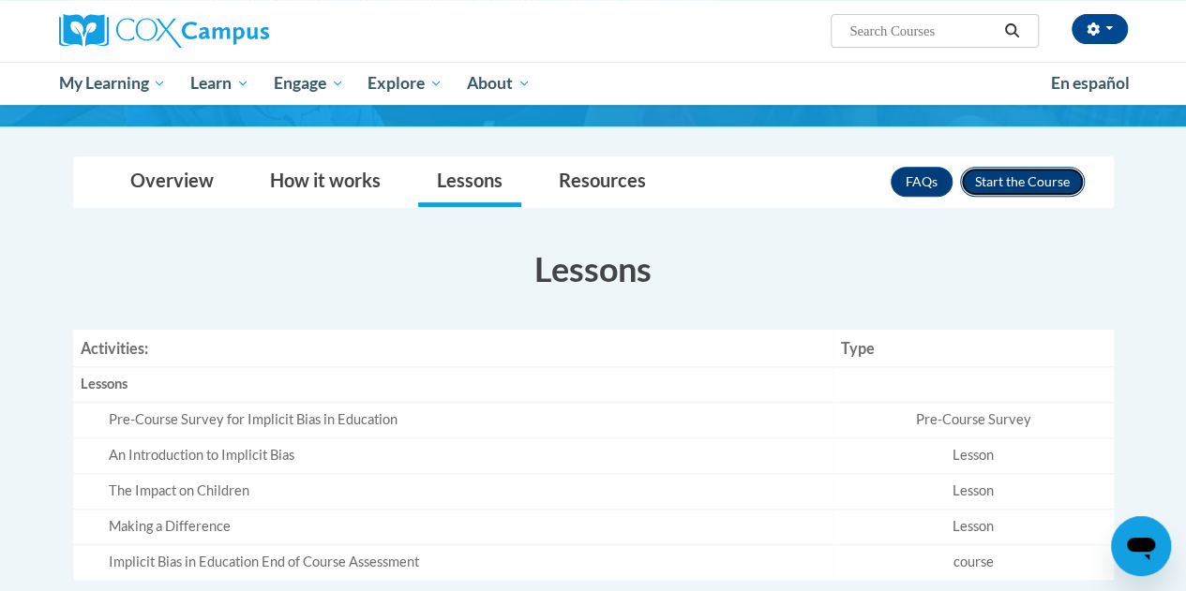
click at [1004, 187] on button "Enroll" at bounding box center [1022, 182] width 125 height 30
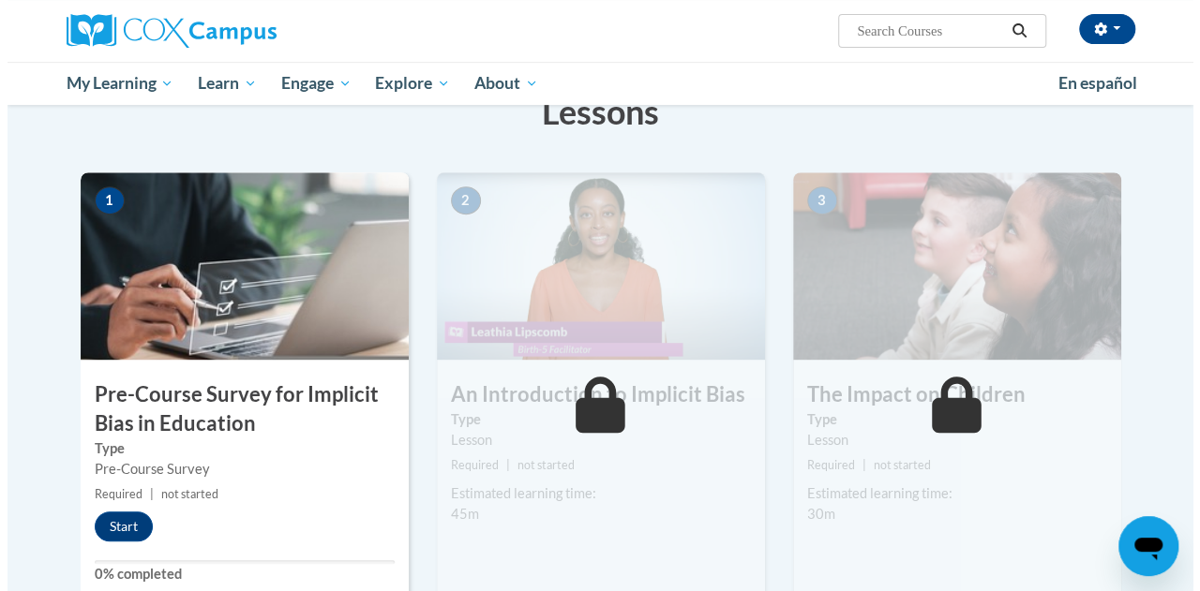
scroll to position [313, 0]
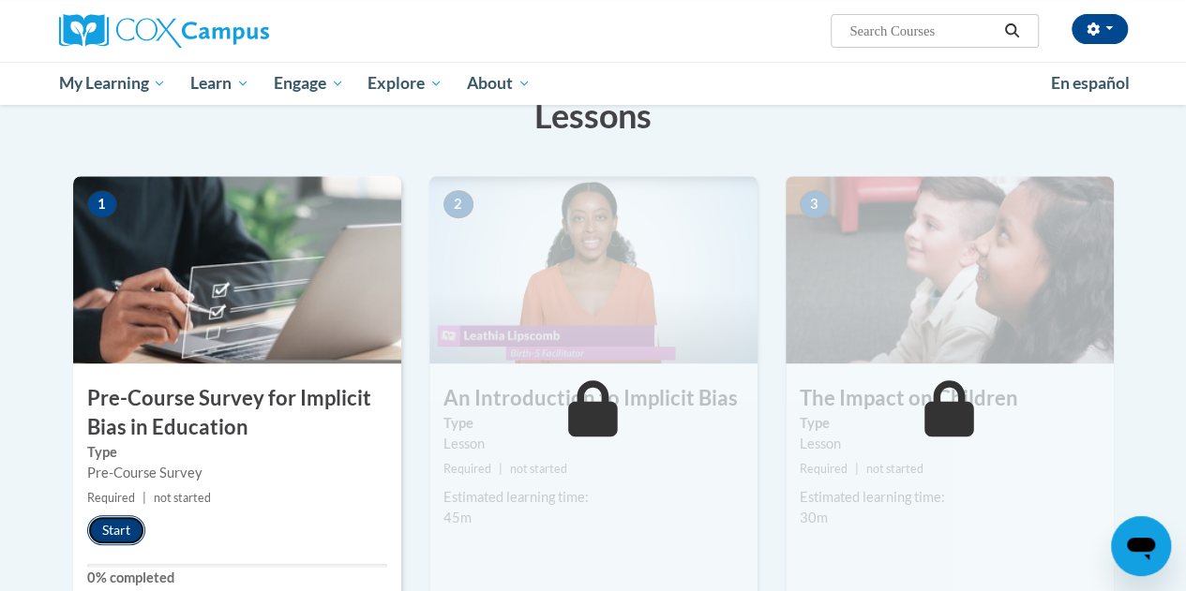
click at [111, 520] on button "Start" at bounding box center [116, 531] width 58 height 30
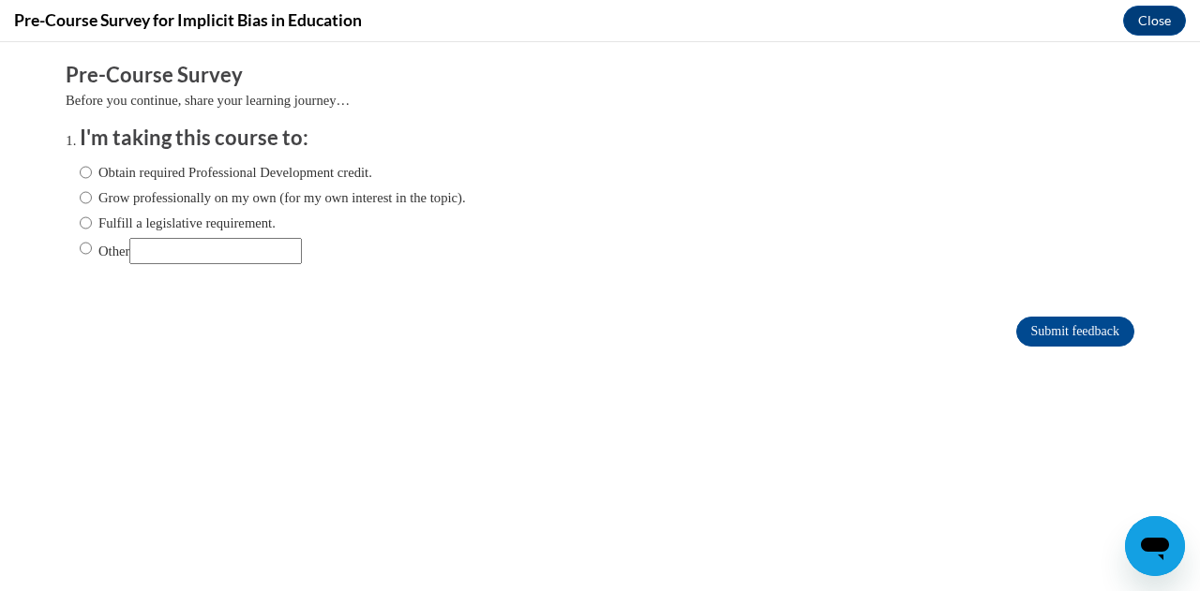
scroll to position [0, 0]
click at [80, 176] on input "Obtain required Professional Development credit." at bounding box center [86, 172] width 12 height 21
radio input "true"
click at [1069, 338] on input "Submit feedback" at bounding box center [1075, 332] width 118 height 30
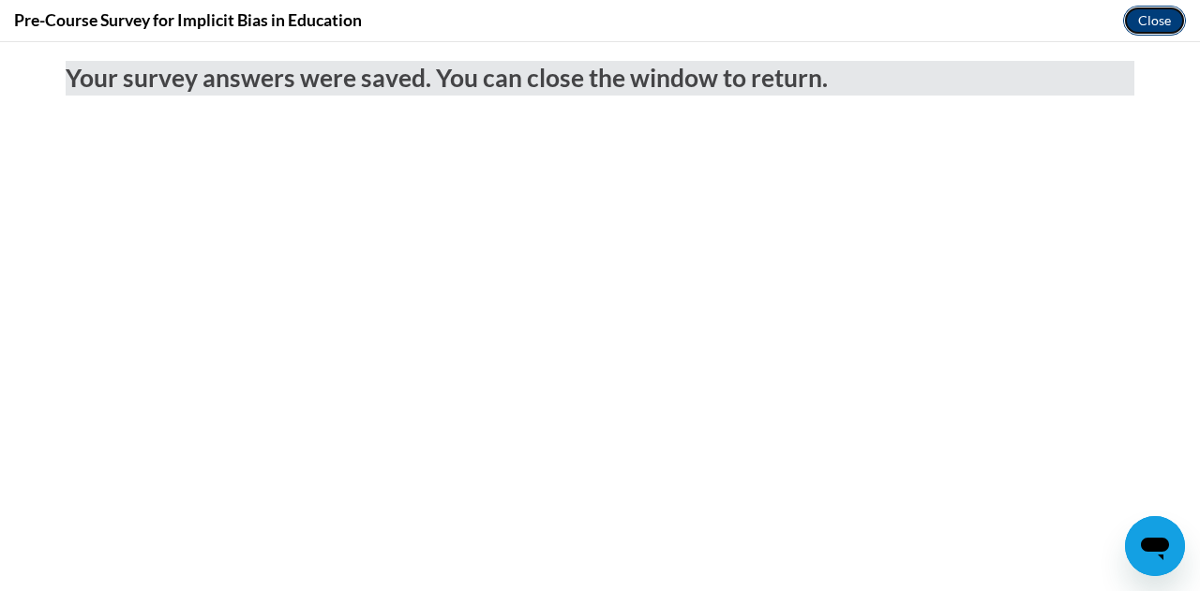
click at [1145, 25] on button "Close" at bounding box center [1154, 21] width 63 height 30
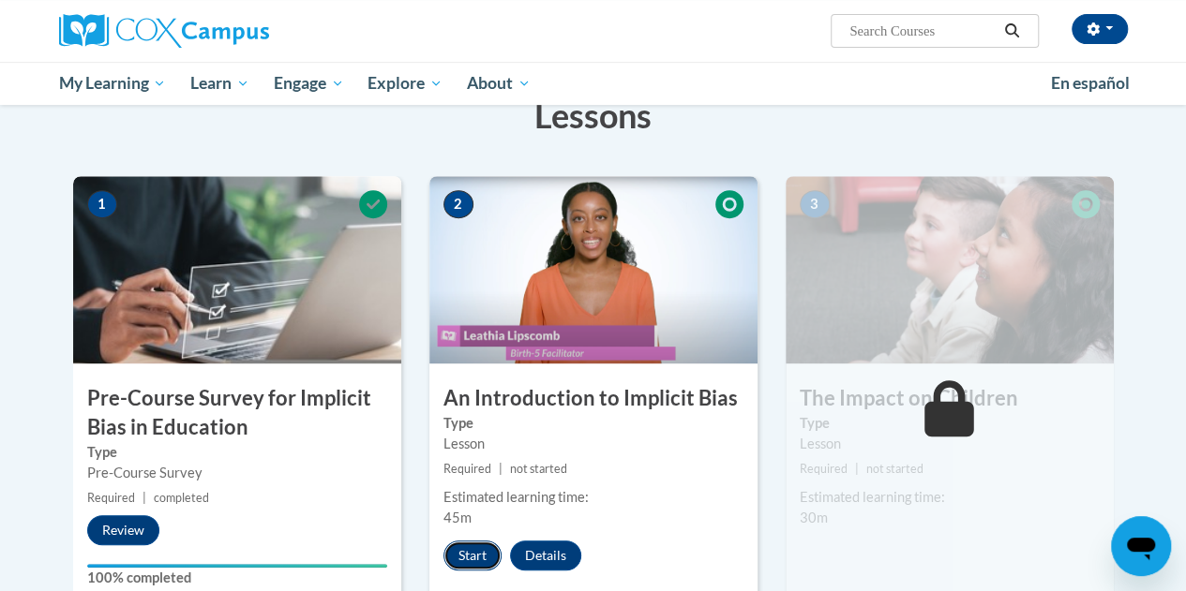
click at [463, 554] on button "Start" at bounding box center [472, 556] width 58 height 30
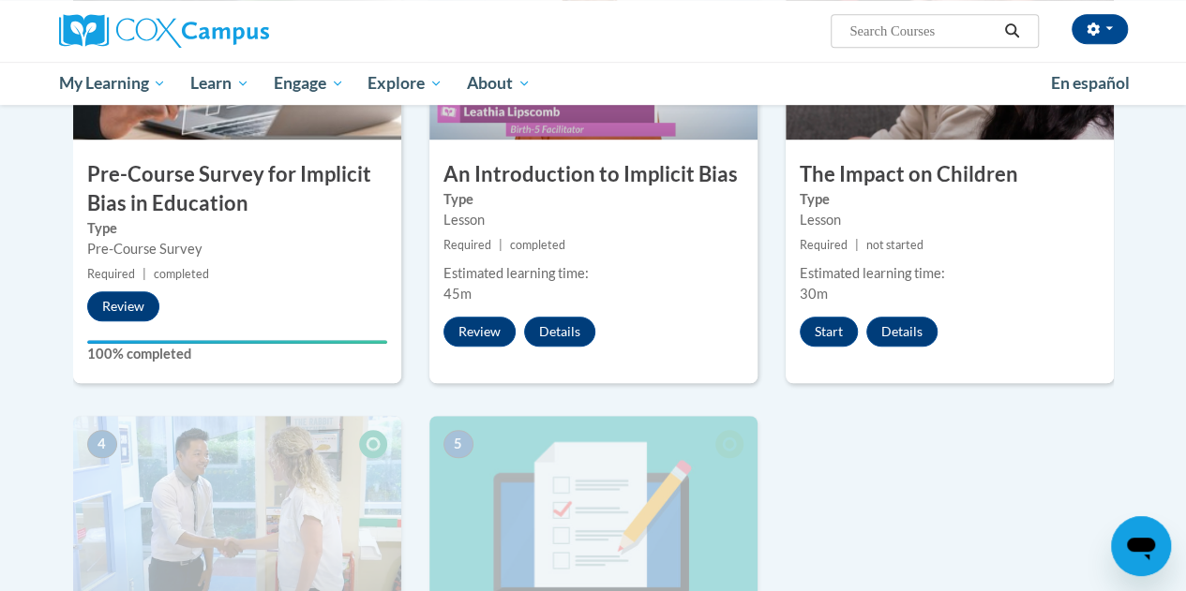
scroll to position [708, 0]
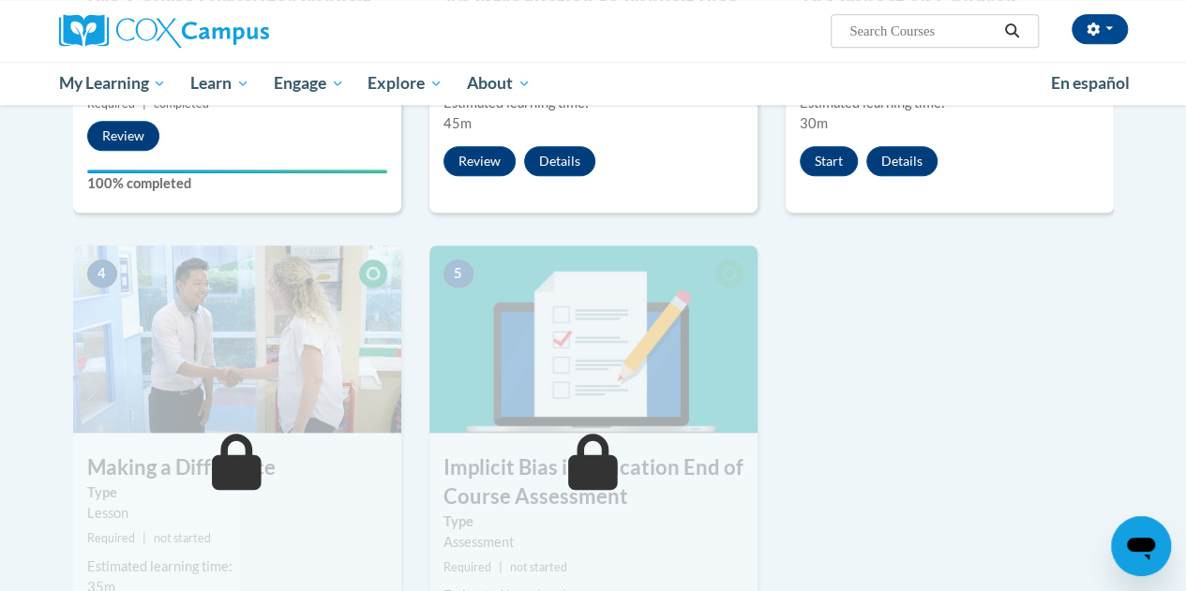
click at [1181, 235] on body "Alice Fox (Eastern Daylight Time GMT-0400 ) My Profile Inbox My Transcripts Log…" at bounding box center [593, 220] width 1186 height 1856
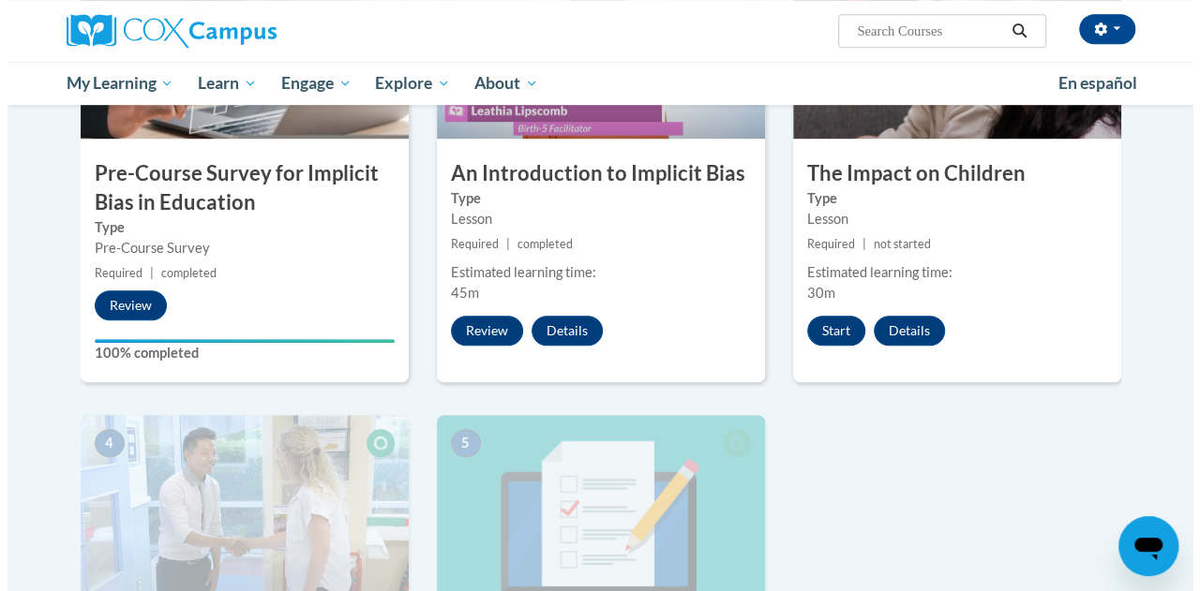
scroll to position [460, 0]
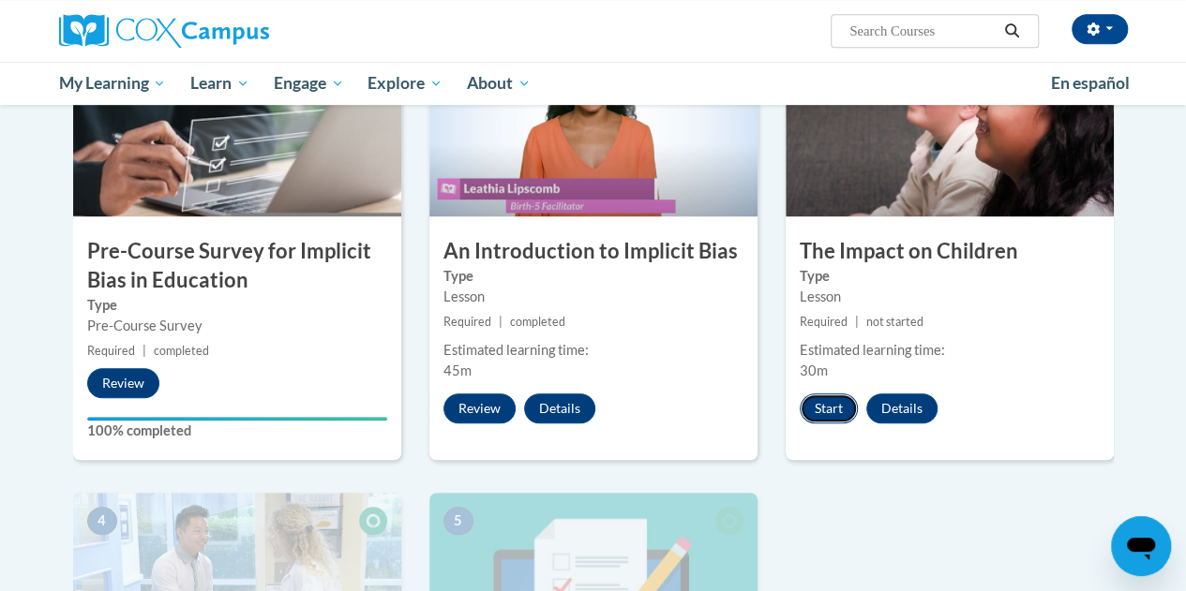
click at [824, 408] on button "Start" at bounding box center [829, 409] width 58 height 30
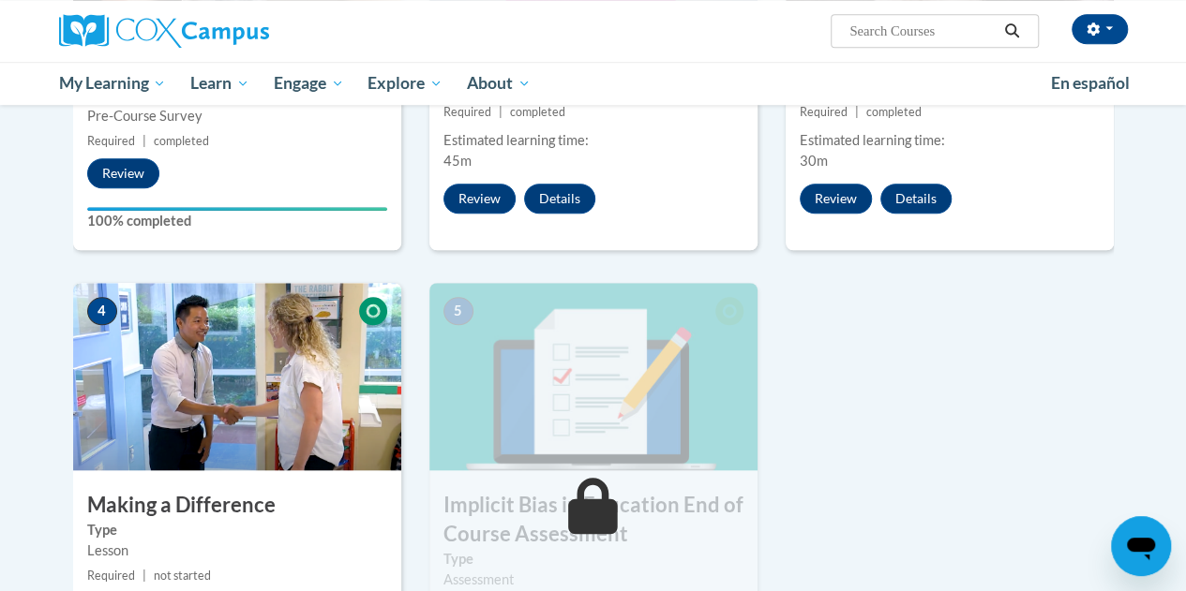
scroll to position [674, 0]
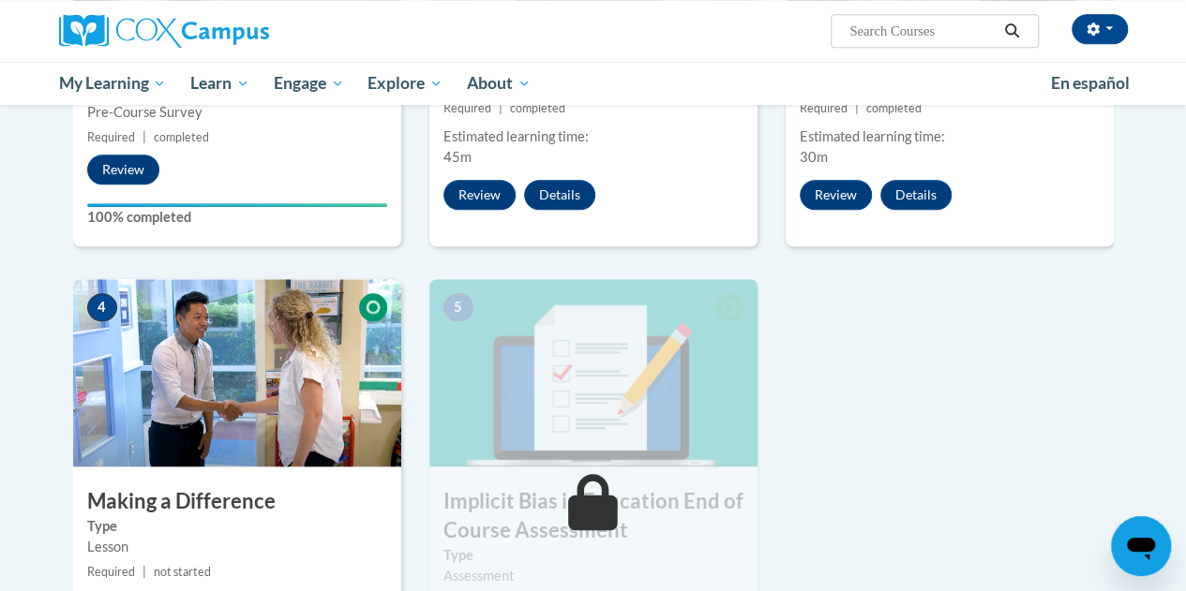
click at [221, 430] on img at bounding box center [237, 372] width 328 height 187
click at [106, 572] on span "Required" at bounding box center [111, 572] width 48 height 14
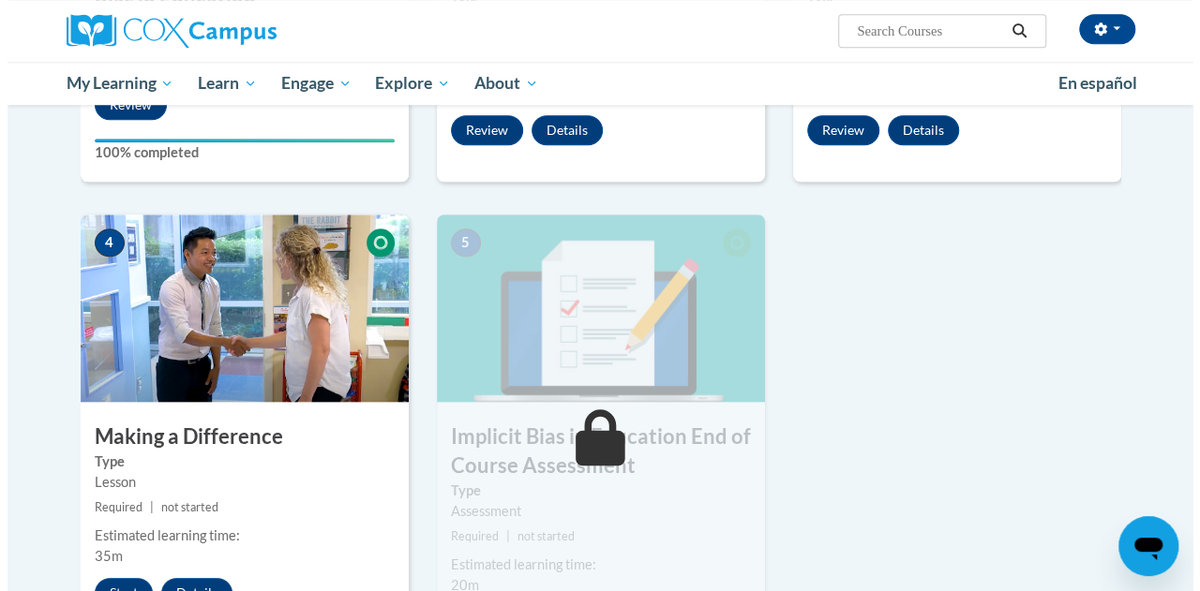
scroll to position [834, 0]
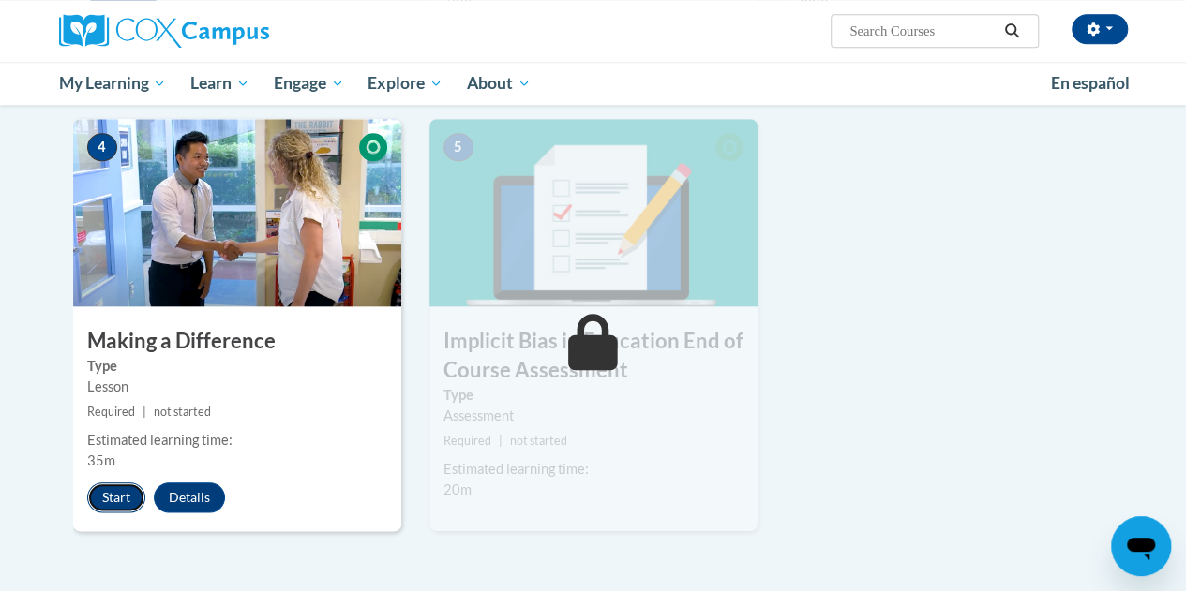
click at [106, 494] on button "Start" at bounding box center [116, 498] width 58 height 30
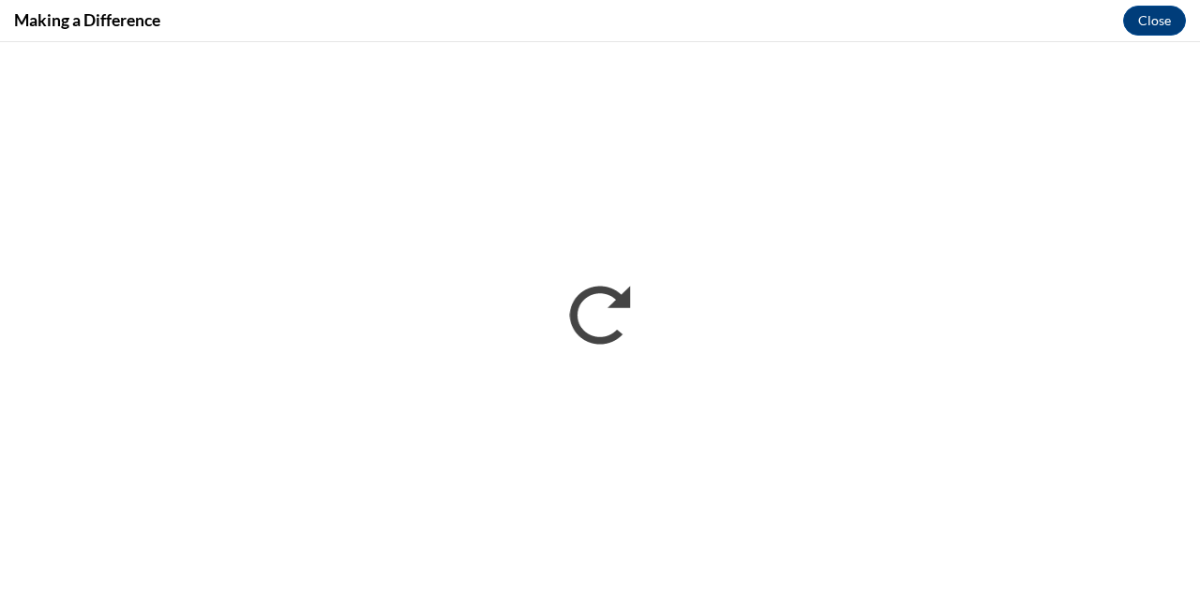
scroll to position [0, 0]
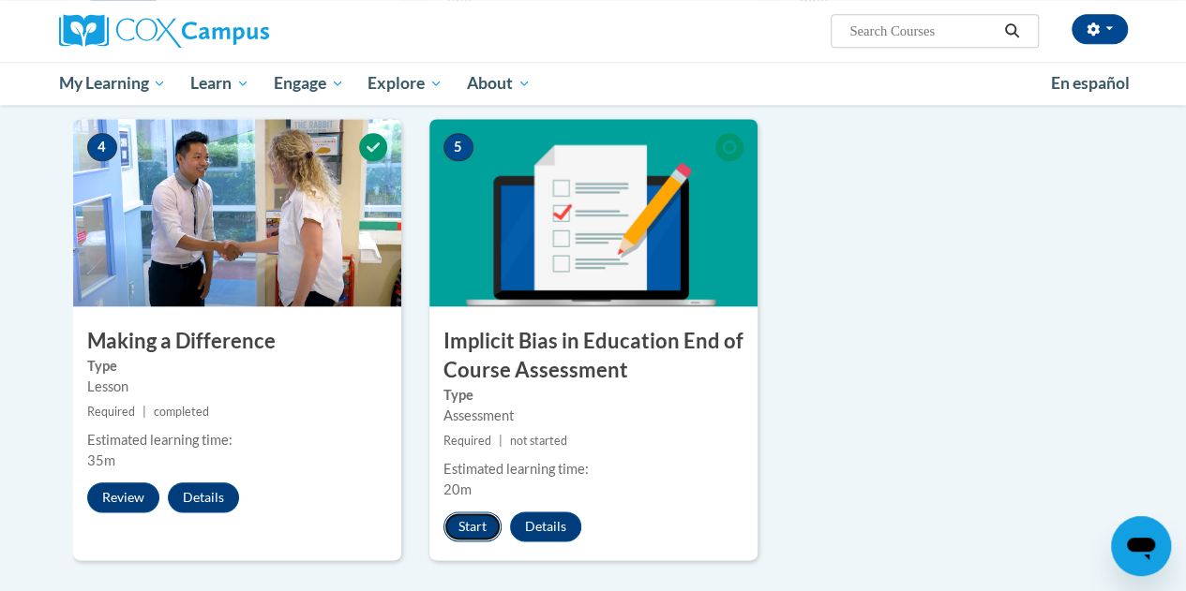
click at [460, 526] on button "Start" at bounding box center [472, 527] width 58 height 30
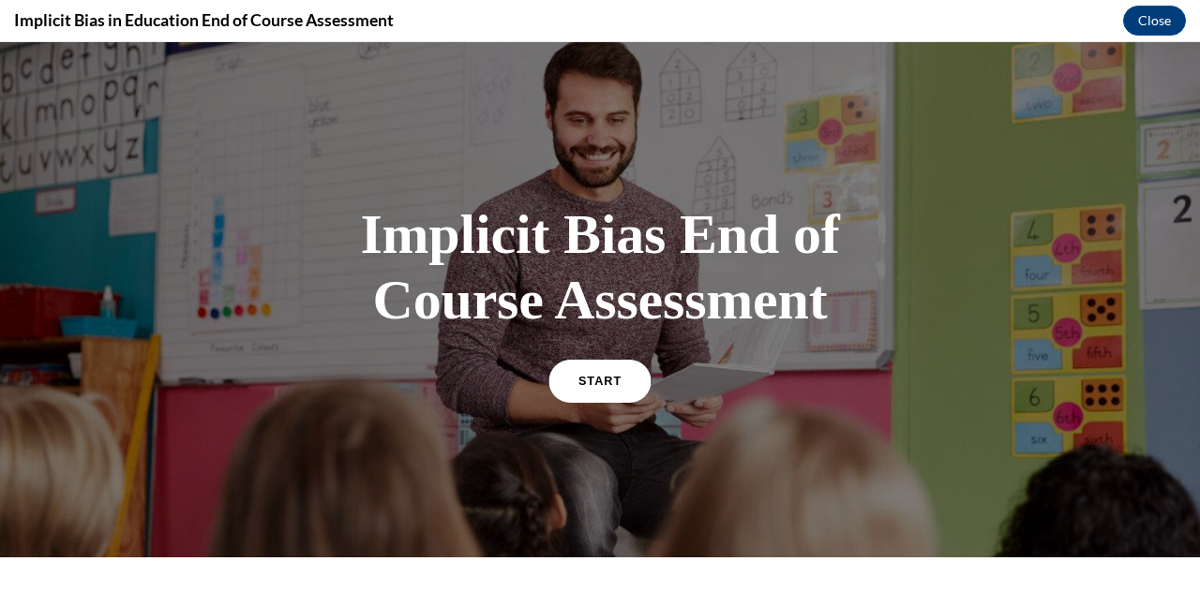
click at [583, 372] on link "START" at bounding box center [599, 380] width 102 height 43
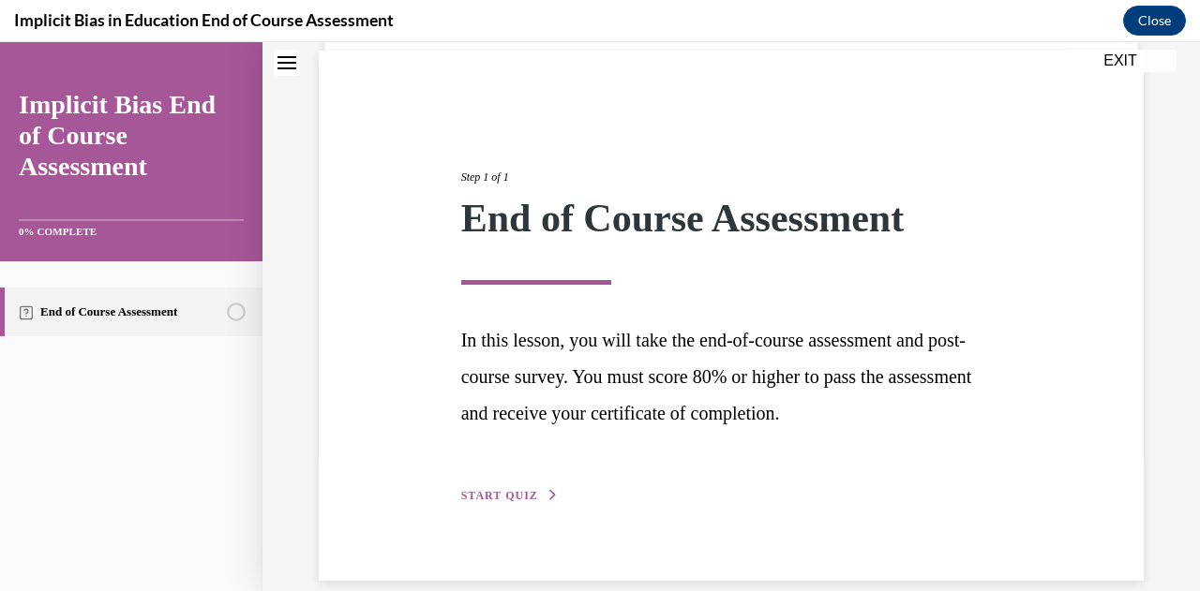
scroll to position [161, 0]
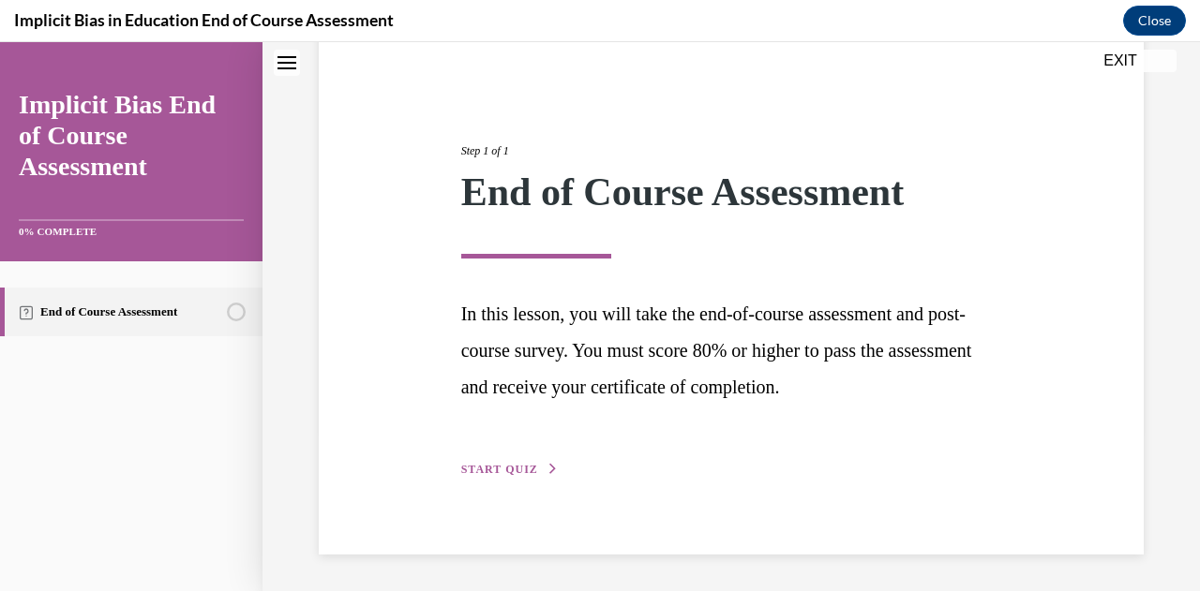
click at [514, 471] on span "START QUIZ" at bounding box center [499, 469] width 77 height 13
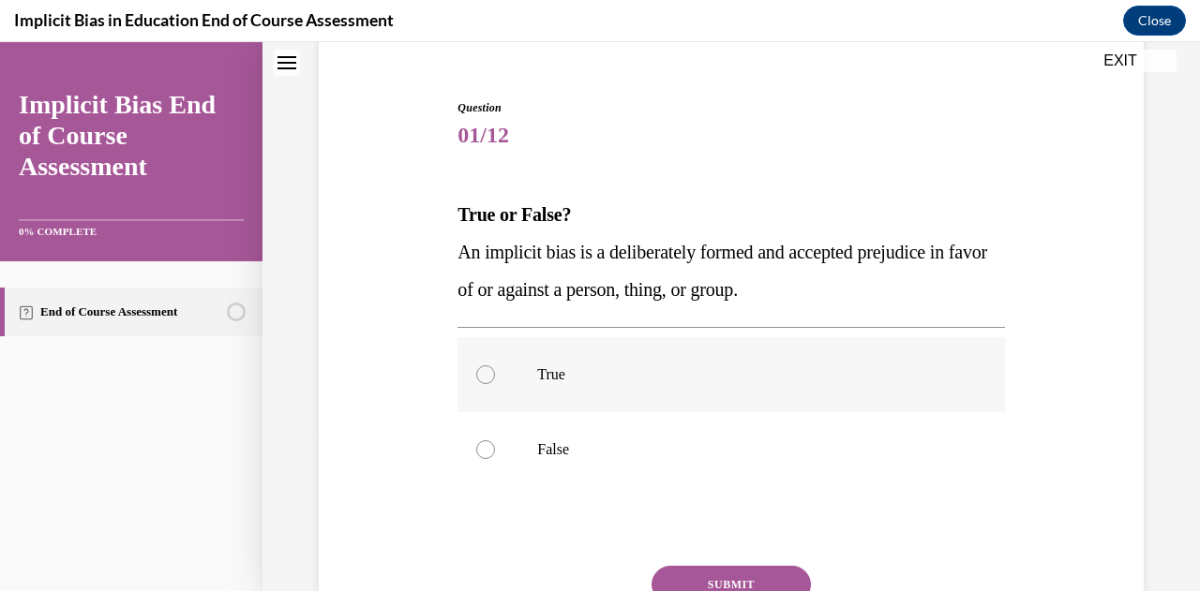
click at [487, 372] on div at bounding box center [485, 375] width 19 height 19
click at [487, 372] on input "True" at bounding box center [485, 375] width 19 height 19
radio input "true"
click at [724, 576] on button "SUBMIT" at bounding box center [730, 584] width 159 height 37
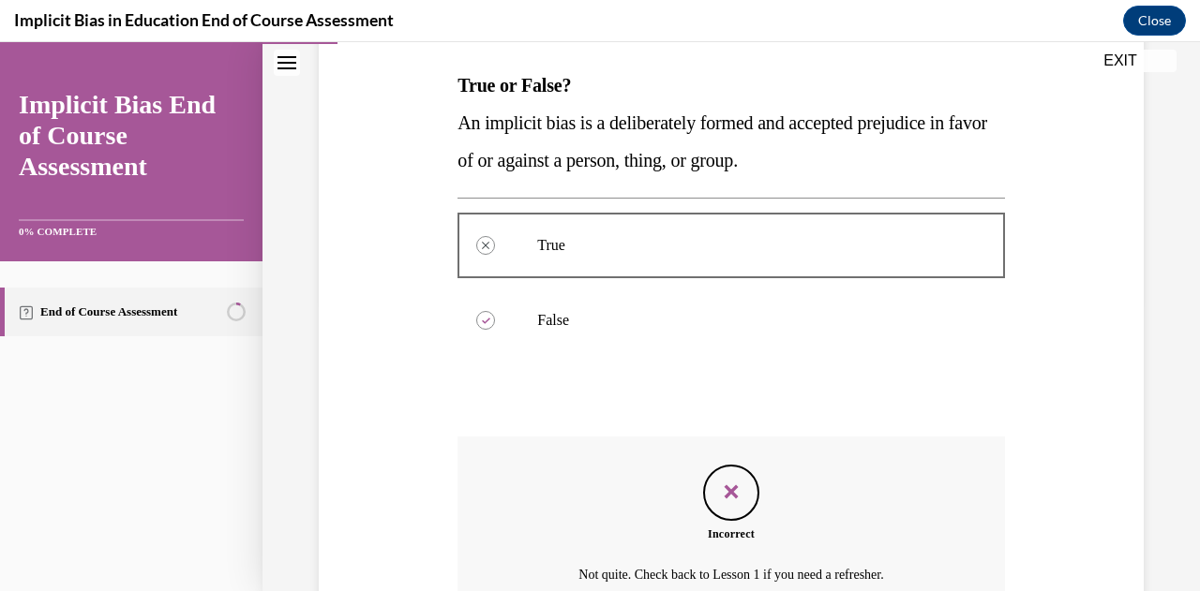
scroll to position [295, 0]
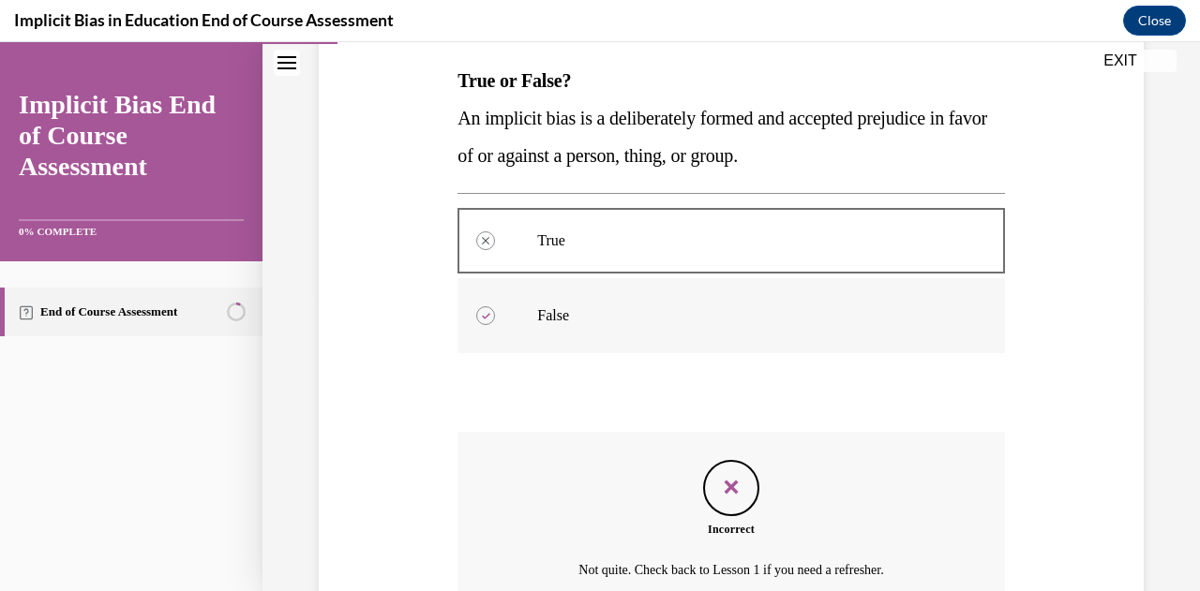
click at [556, 316] on p "False" at bounding box center [747, 316] width 420 height 19
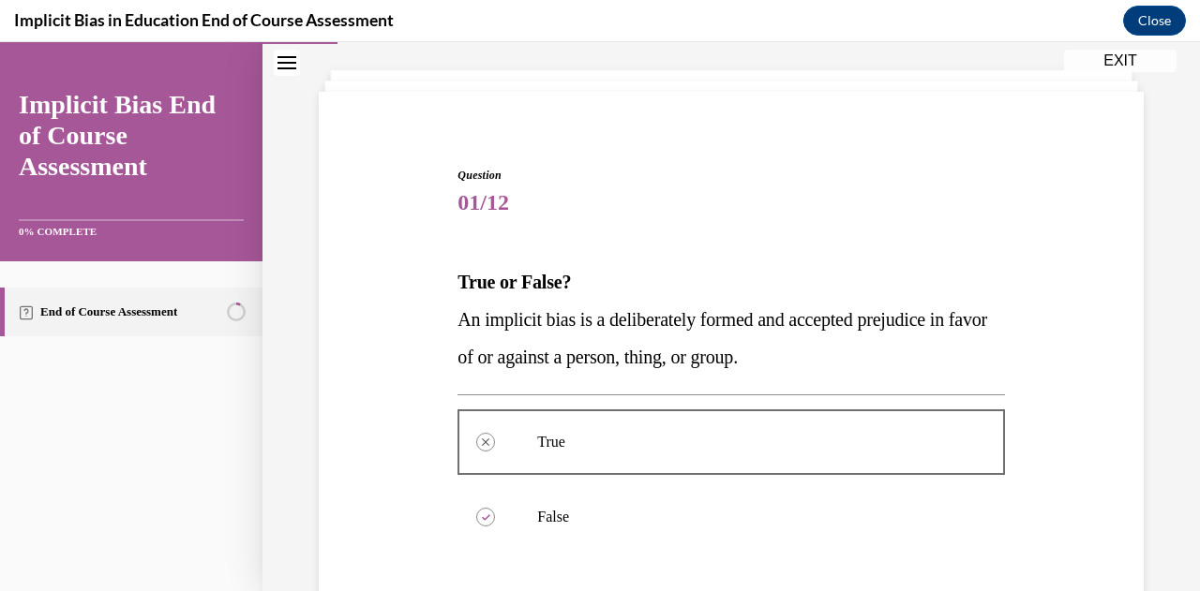
scroll to position [50, 0]
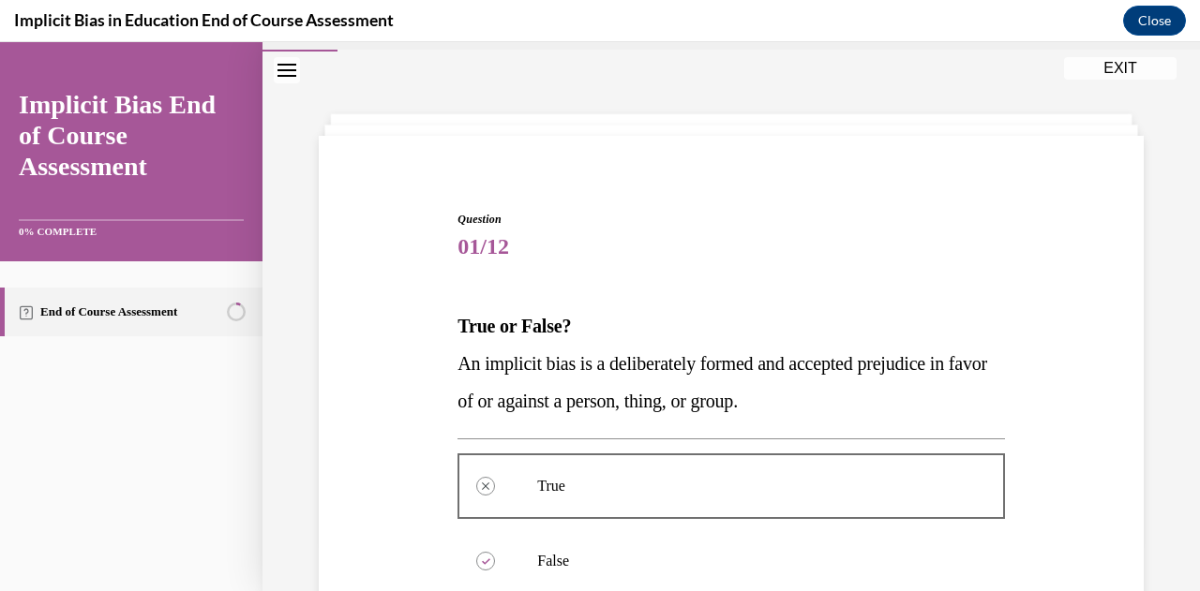
click at [1113, 74] on button "EXIT" at bounding box center [1120, 68] width 112 height 22
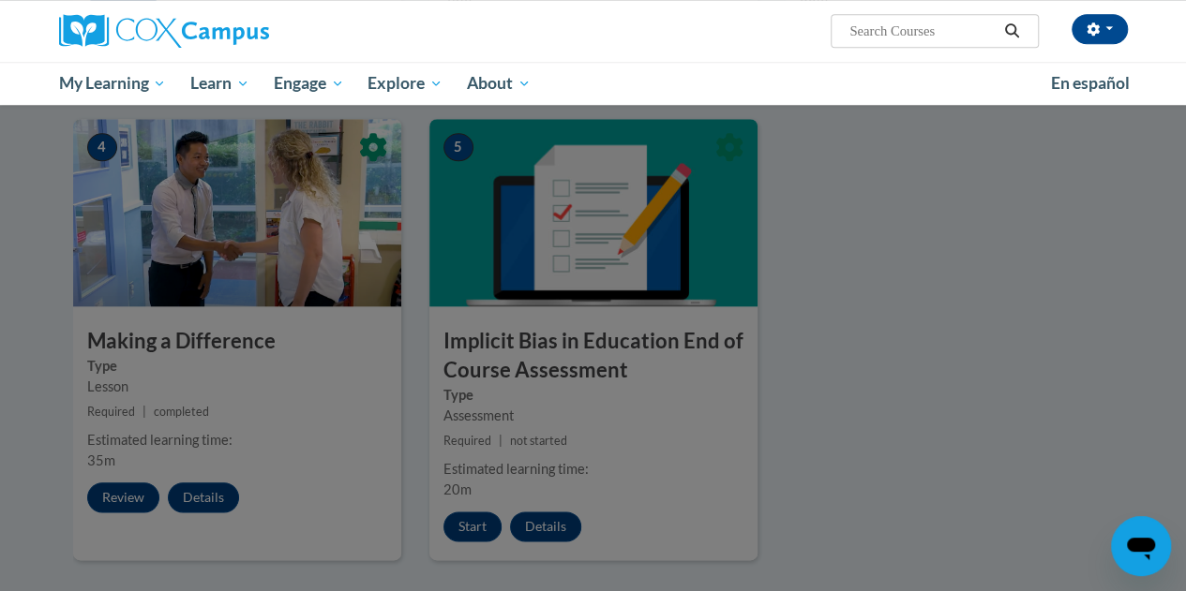
click at [472, 528] on div at bounding box center [593, 295] width 1186 height 591
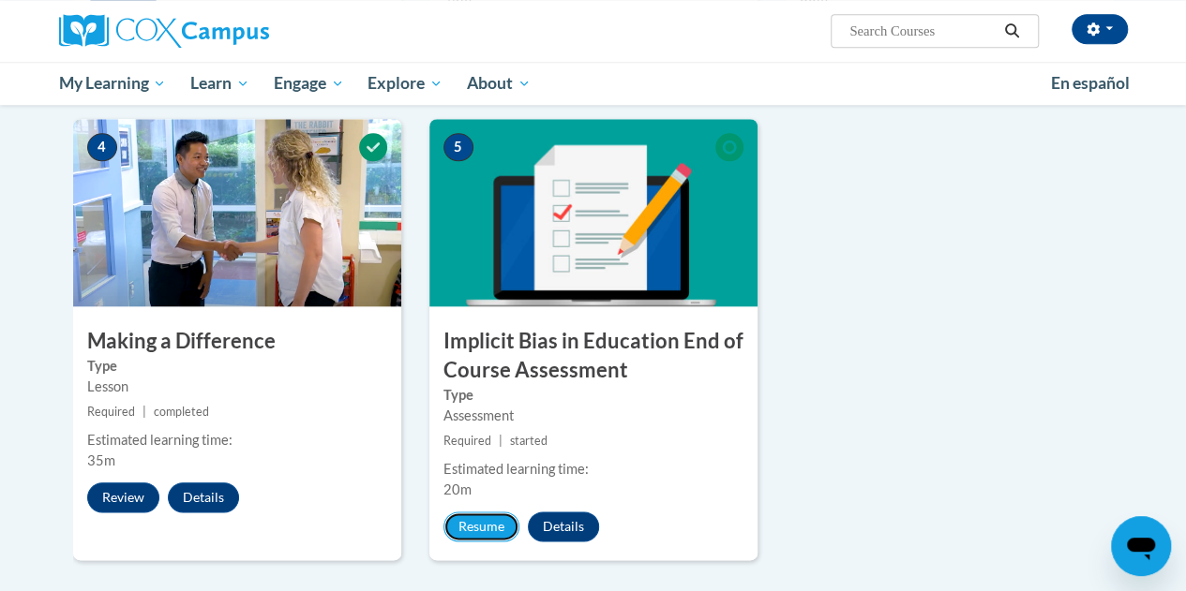
click at [472, 528] on button "Resume" at bounding box center [481, 527] width 76 height 30
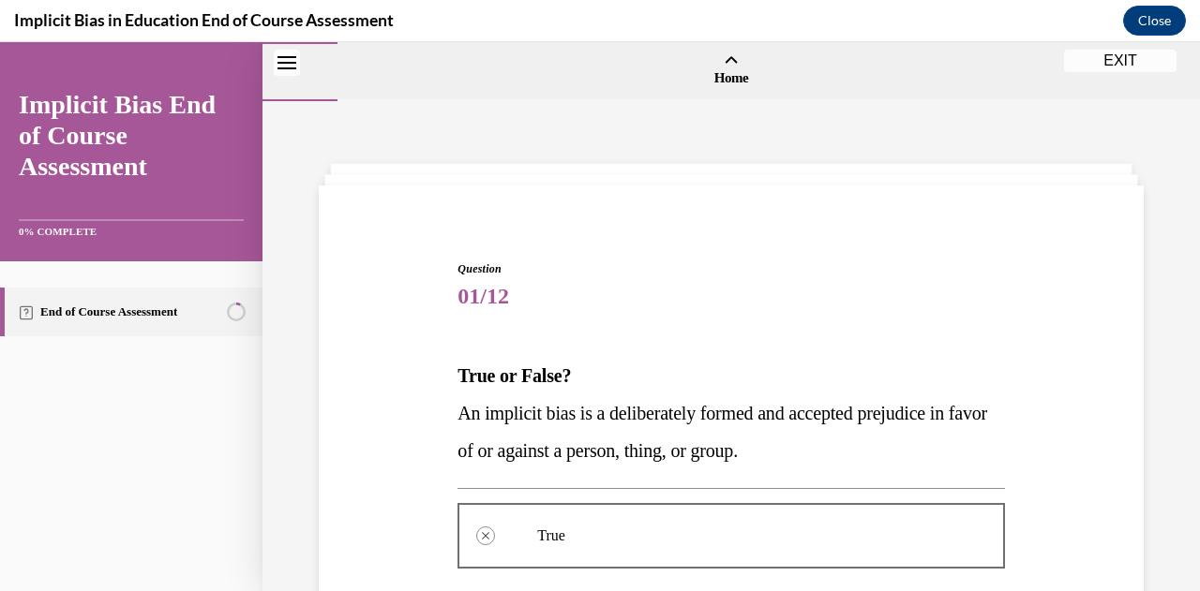
scroll to position [478, 0]
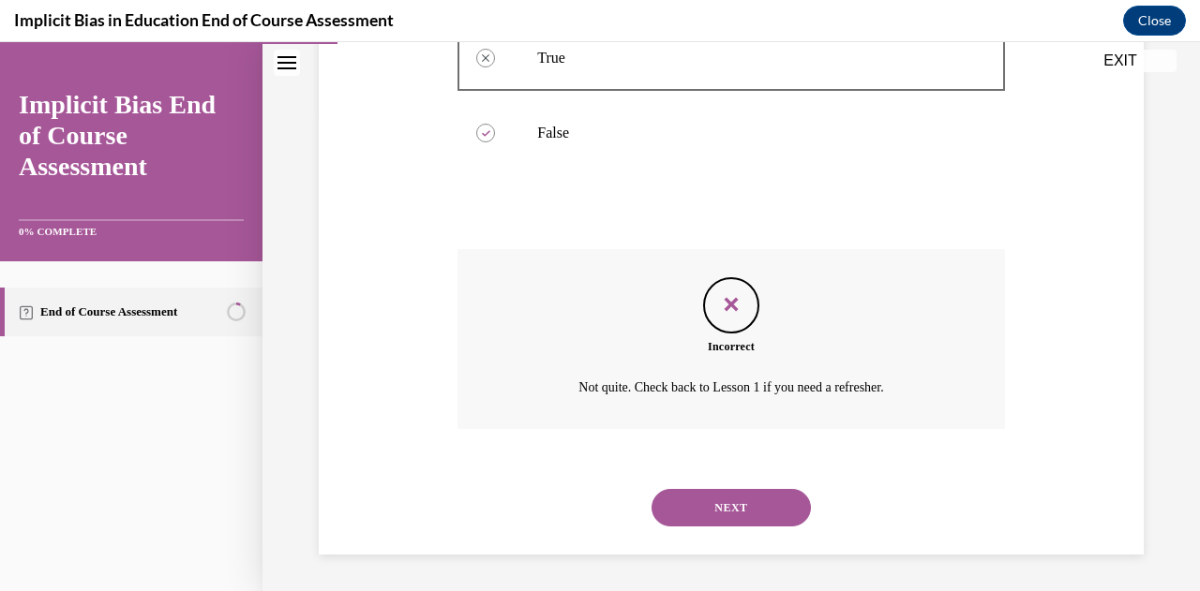
click at [715, 513] on button "NEXT" at bounding box center [730, 507] width 159 height 37
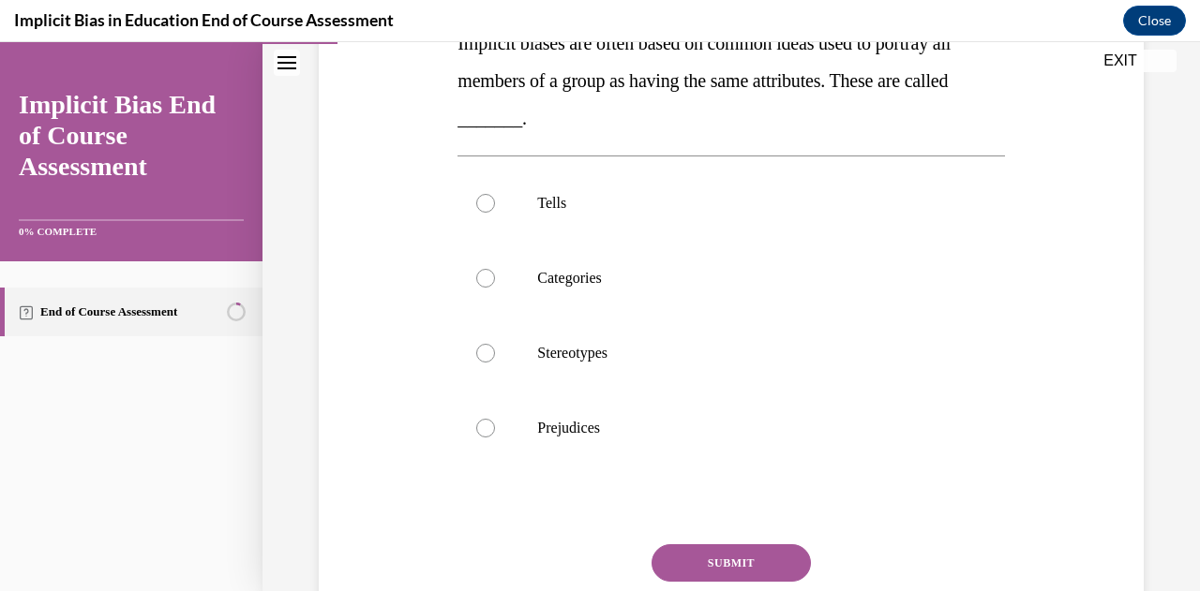
scroll to position [332, 0]
click at [474, 349] on label "Stereotypes" at bounding box center [730, 354] width 546 height 75
click at [476, 349] on input "Stereotypes" at bounding box center [485, 354] width 19 height 19
radio input "true"
click at [716, 561] on button "SUBMIT" at bounding box center [730, 564] width 159 height 37
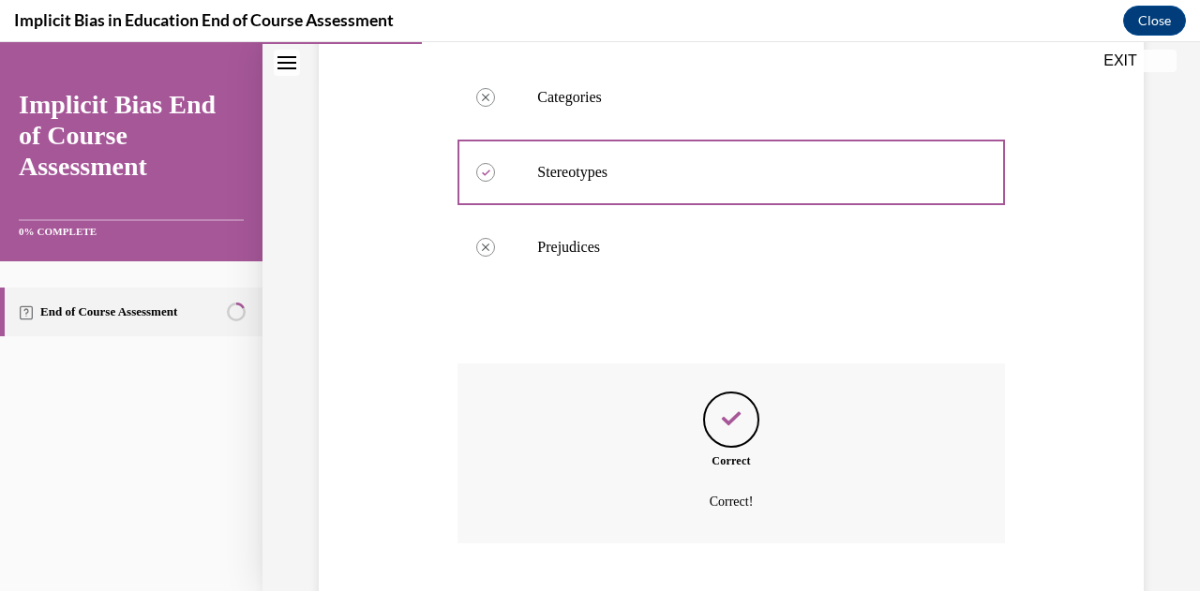
scroll to position [628, 0]
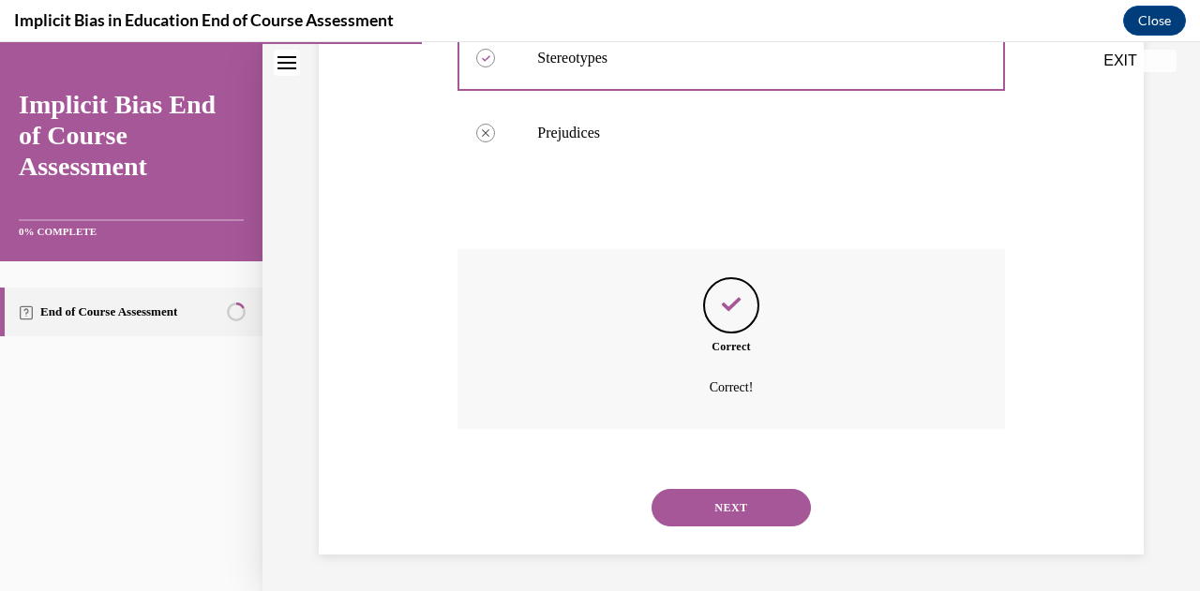
click at [699, 509] on button "NEXT" at bounding box center [730, 507] width 159 height 37
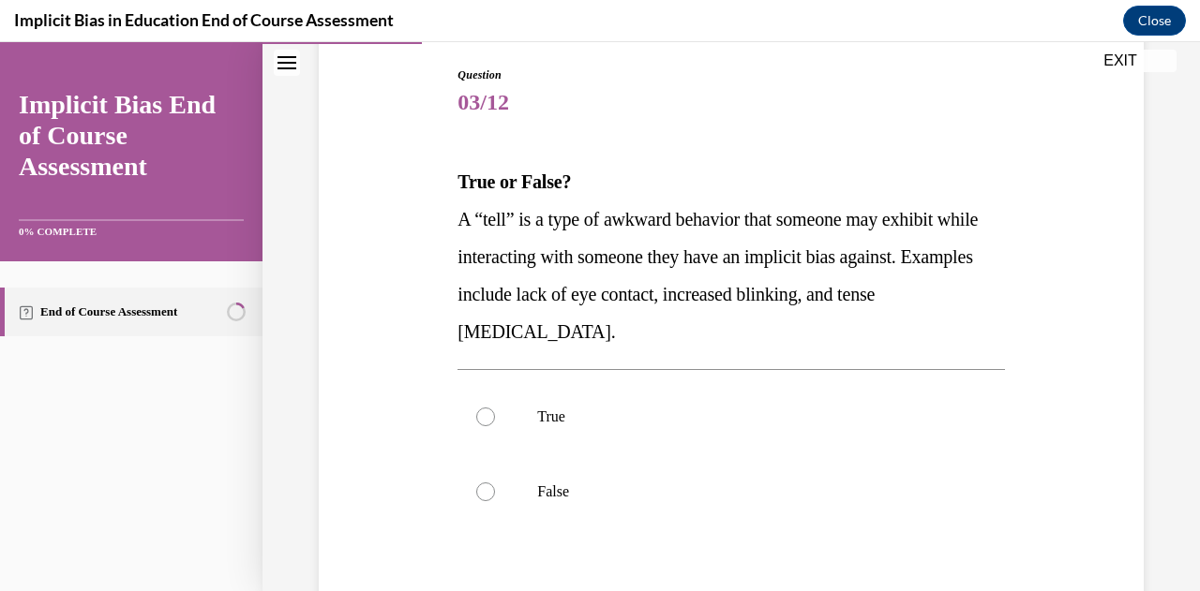
scroll to position [194, 0]
click at [485, 415] on div at bounding box center [485, 417] width 19 height 19
click at [485, 415] on input "True" at bounding box center [485, 417] width 19 height 19
radio input "true"
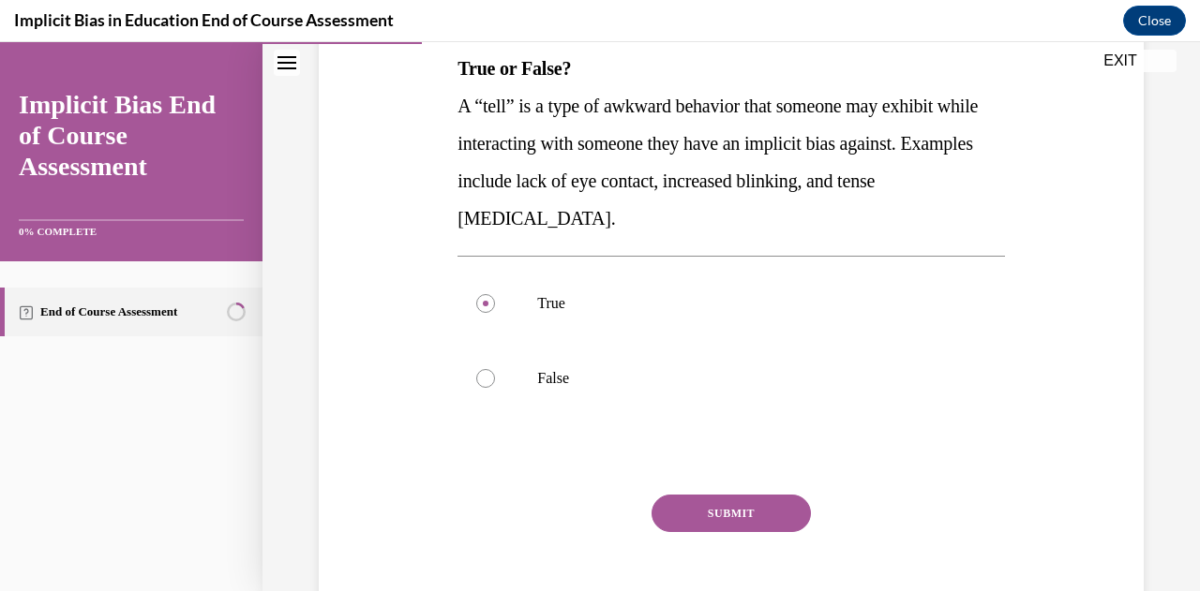
scroll to position [328, 0]
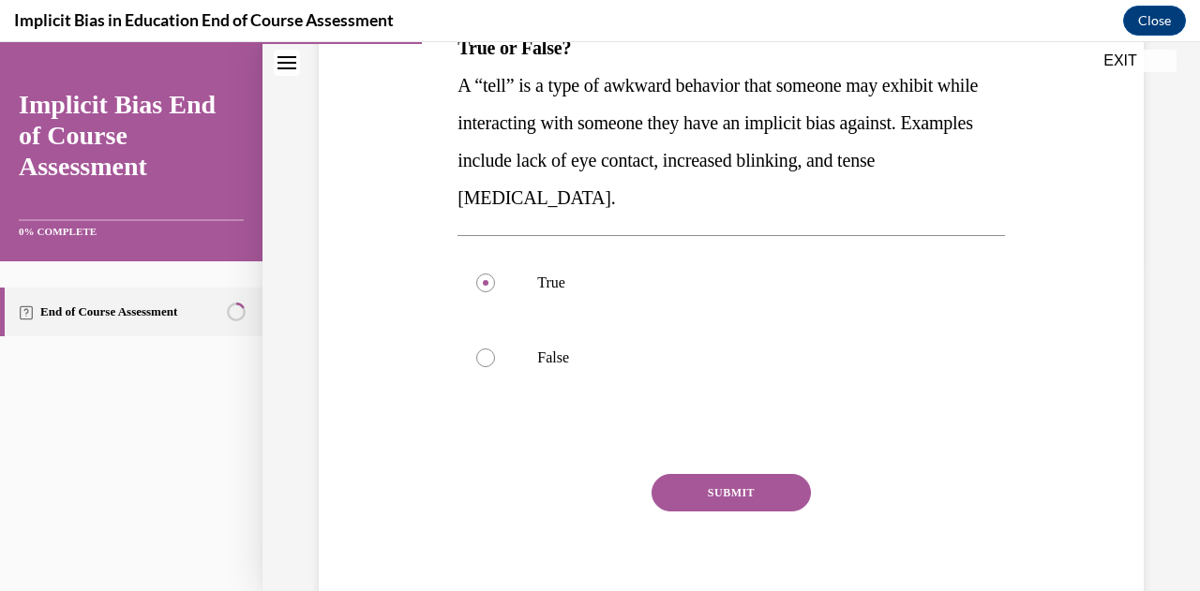
click at [687, 490] on button "SUBMIT" at bounding box center [730, 492] width 159 height 37
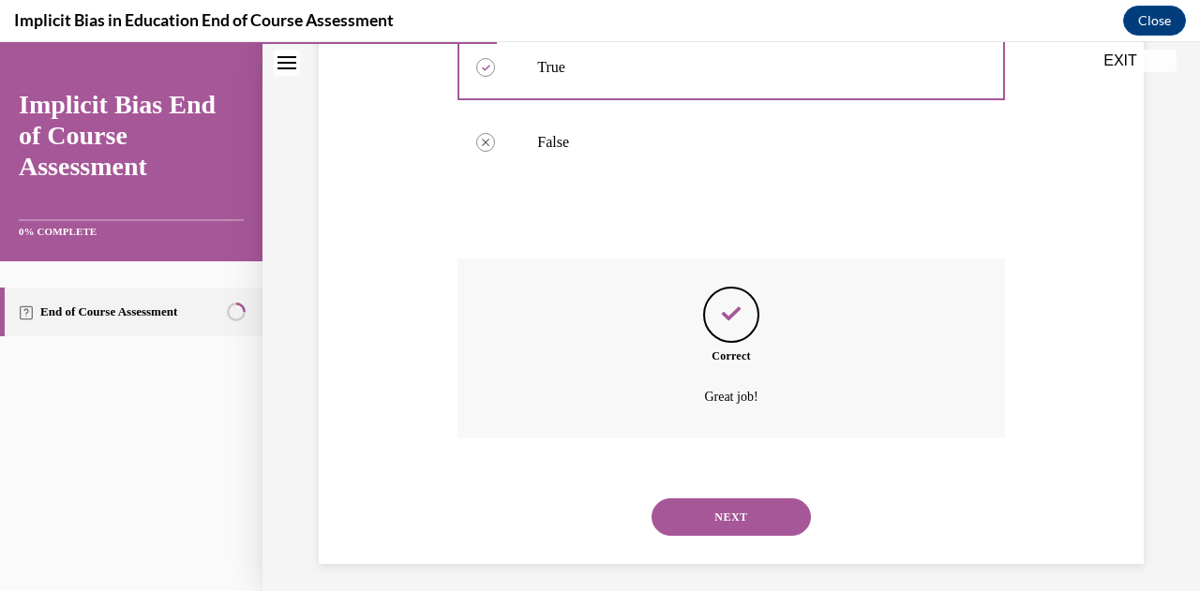
scroll to position [553, 0]
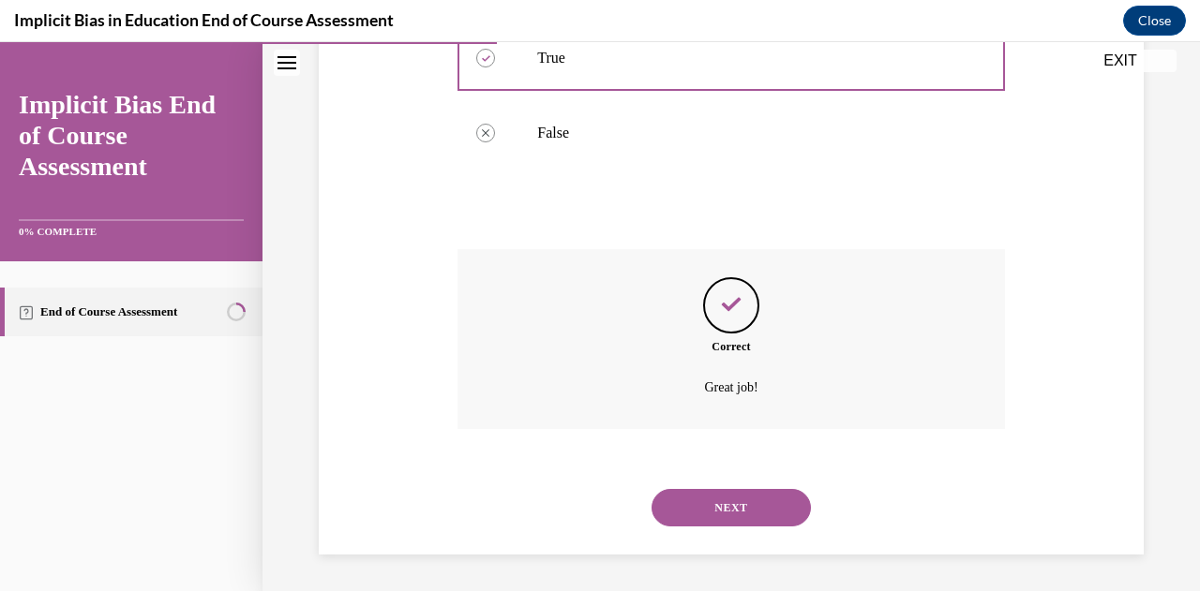
click at [732, 503] on button "NEXT" at bounding box center [730, 507] width 159 height 37
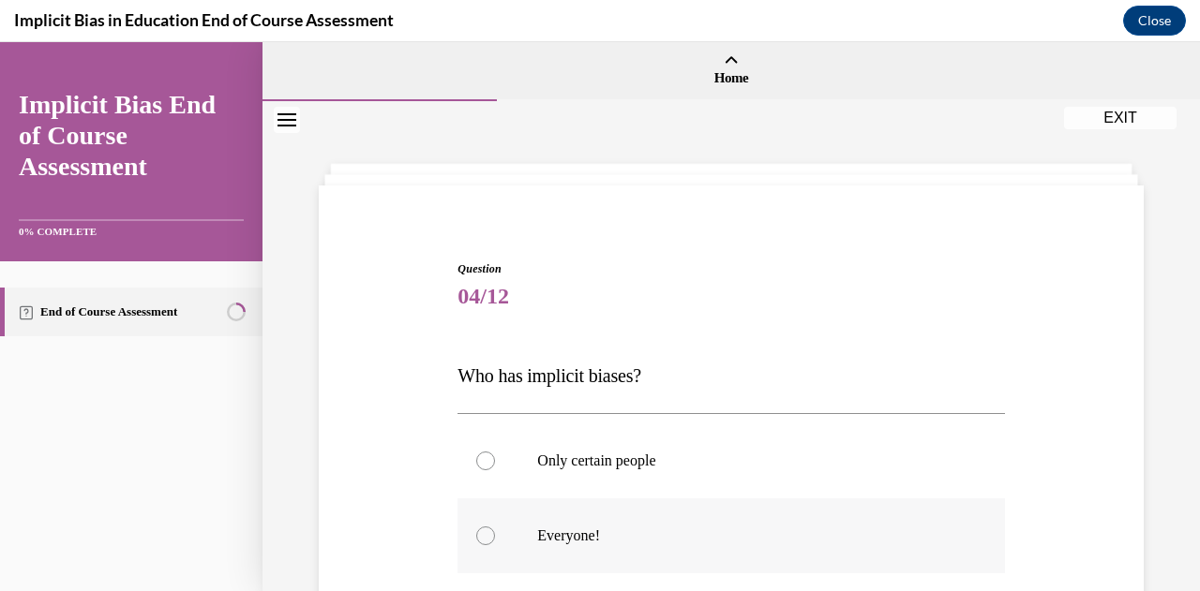
click at [487, 533] on div at bounding box center [485, 536] width 19 height 19
click at [487, 533] on input "Everyone!" at bounding box center [485, 536] width 19 height 19
radio input "true"
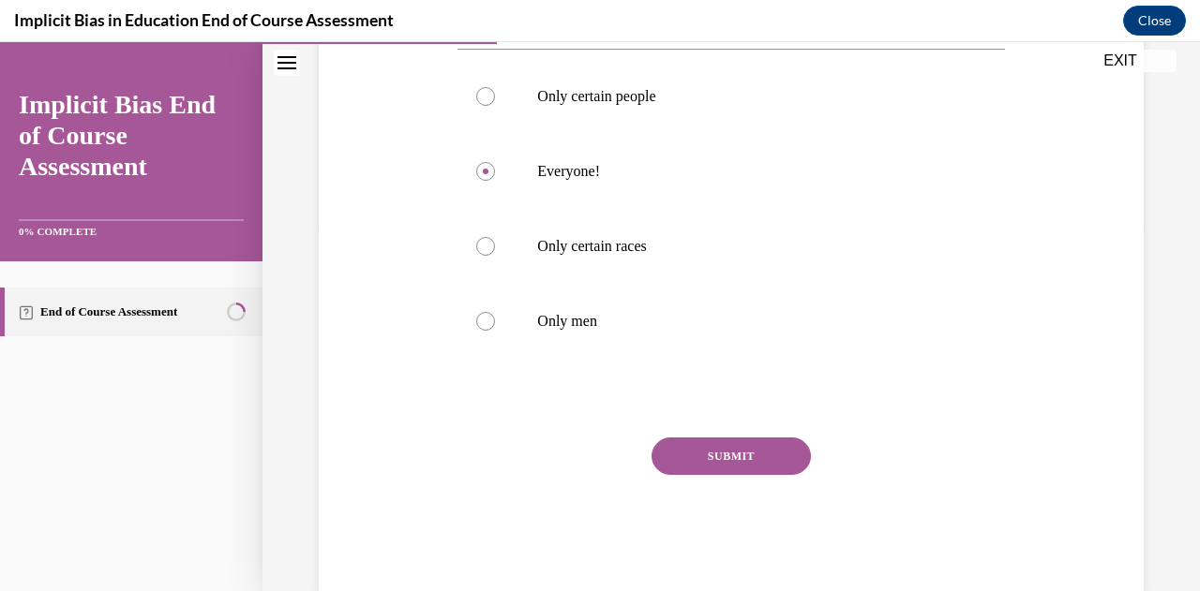
scroll to position [361, 0]
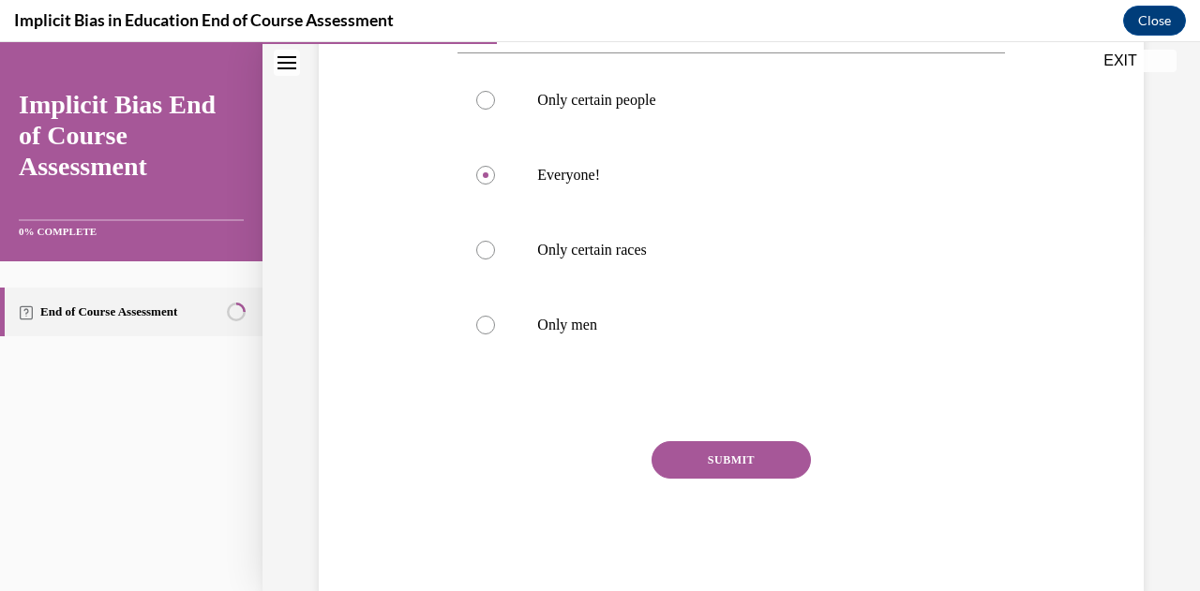
click at [721, 457] on button "SUBMIT" at bounding box center [730, 460] width 159 height 37
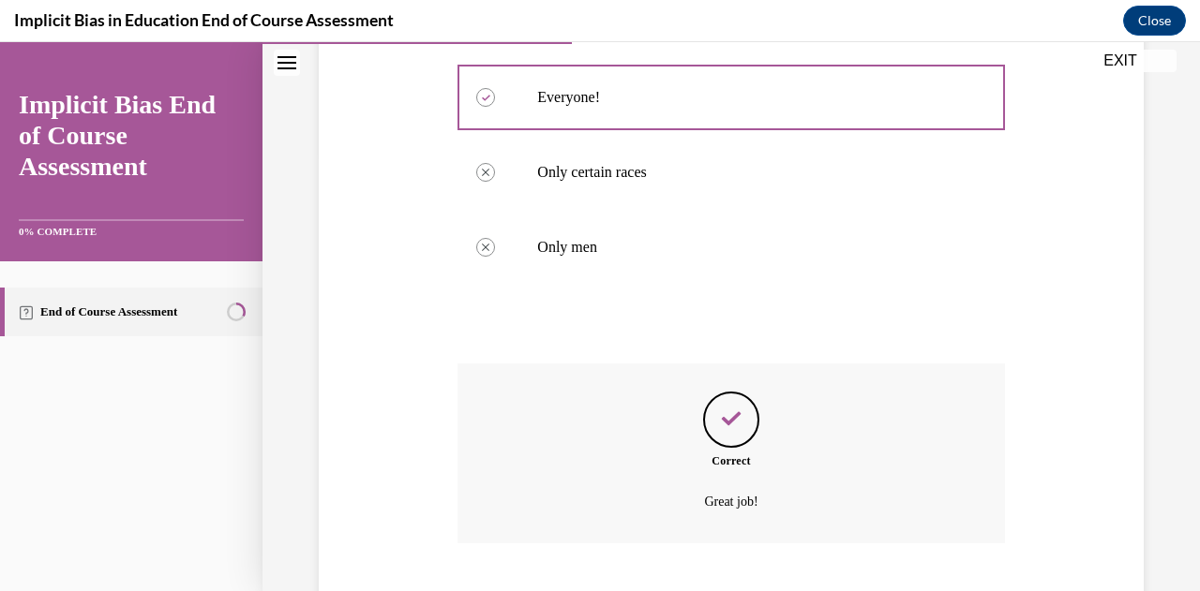
scroll to position [553, 0]
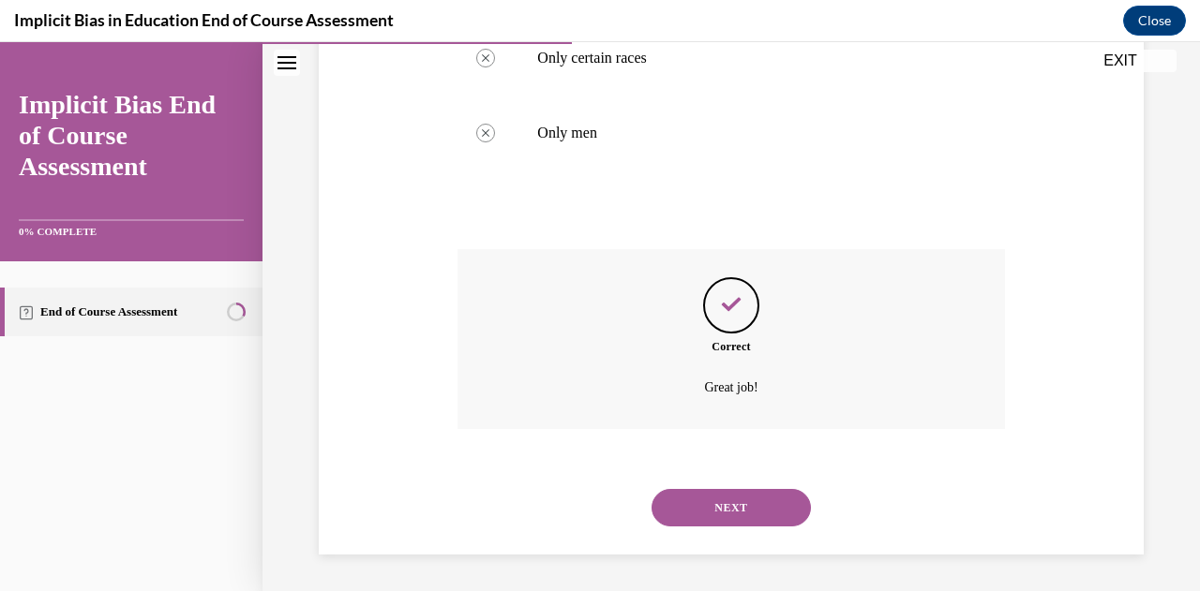
click at [729, 498] on button "NEXT" at bounding box center [730, 507] width 159 height 37
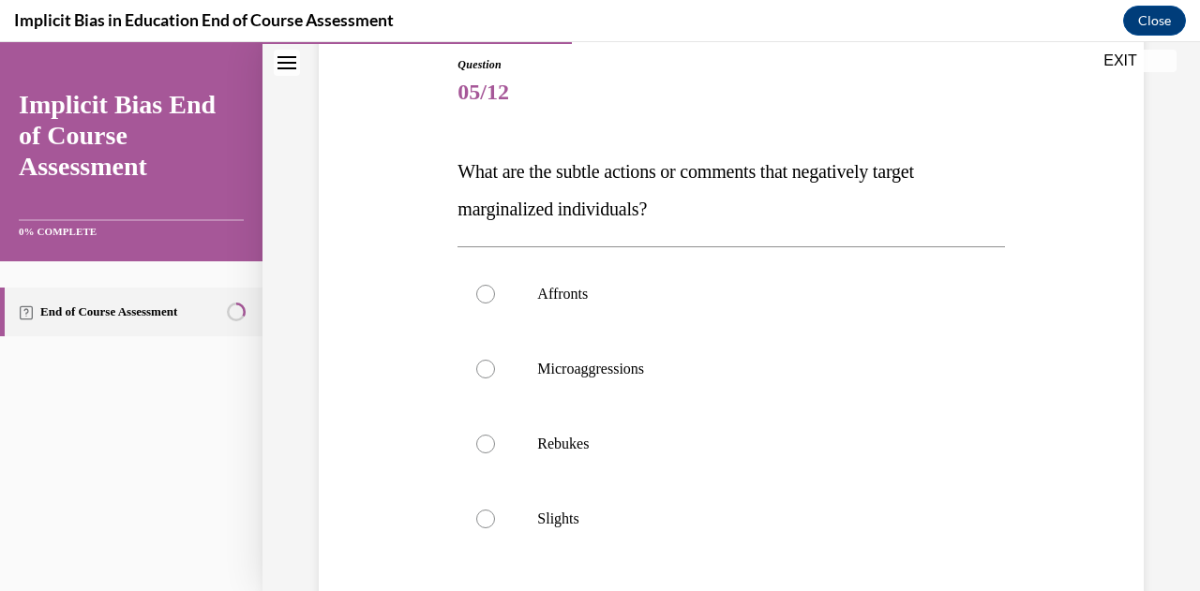
scroll to position [299, 0]
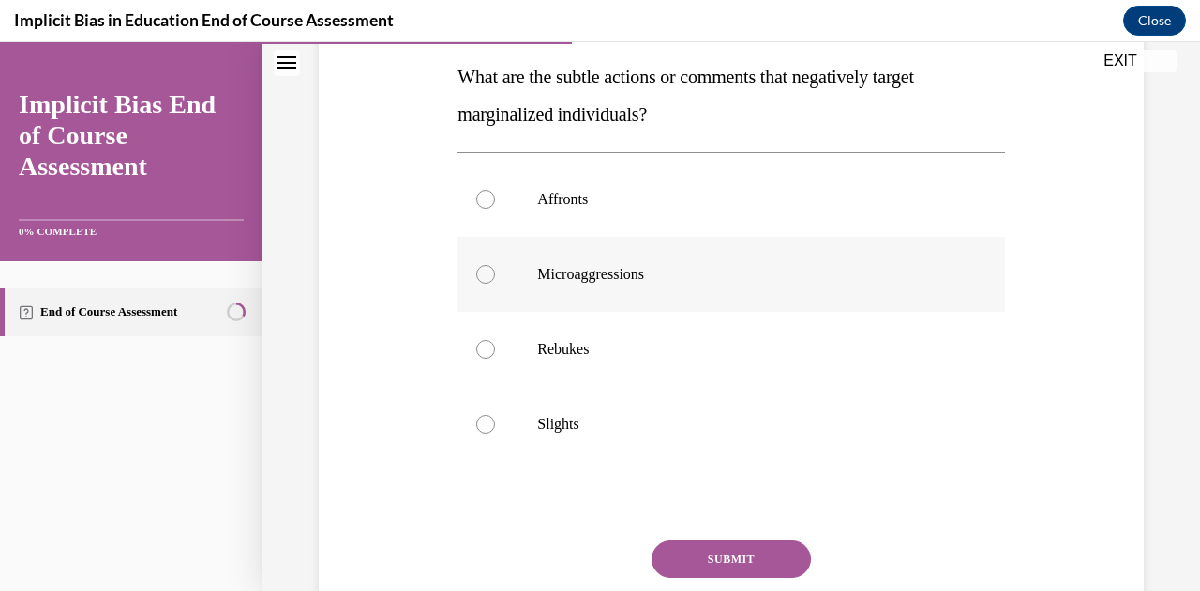
click at [487, 278] on div at bounding box center [485, 274] width 19 height 19
click at [487, 278] on input "Microaggressions" at bounding box center [485, 274] width 19 height 19
radio input "true"
click at [716, 547] on button "SUBMIT" at bounding box center [730, 559] width 159 height 37
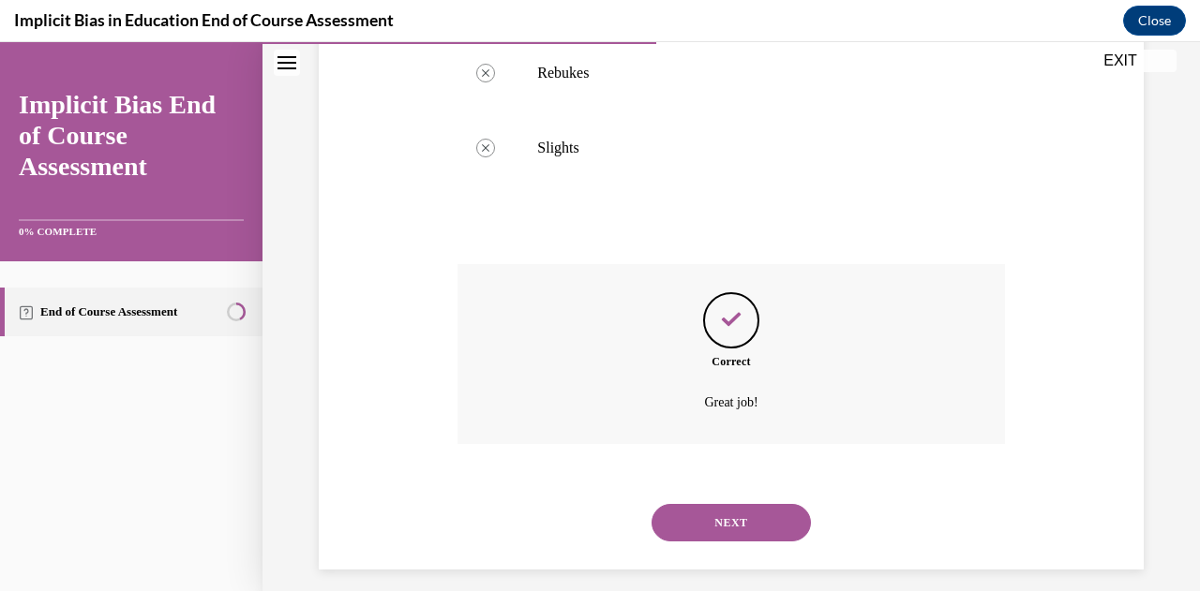
scroll to position [591, 0]
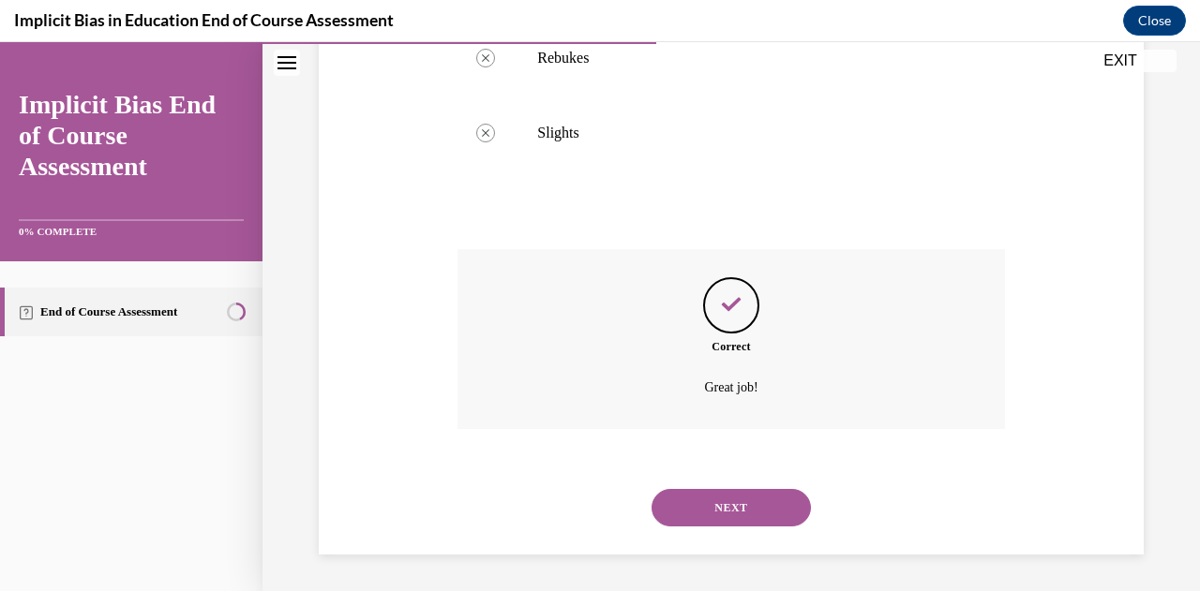
click at [718, 511] on button "NEXT" at bounding box center [730, 507] width 159 height 37
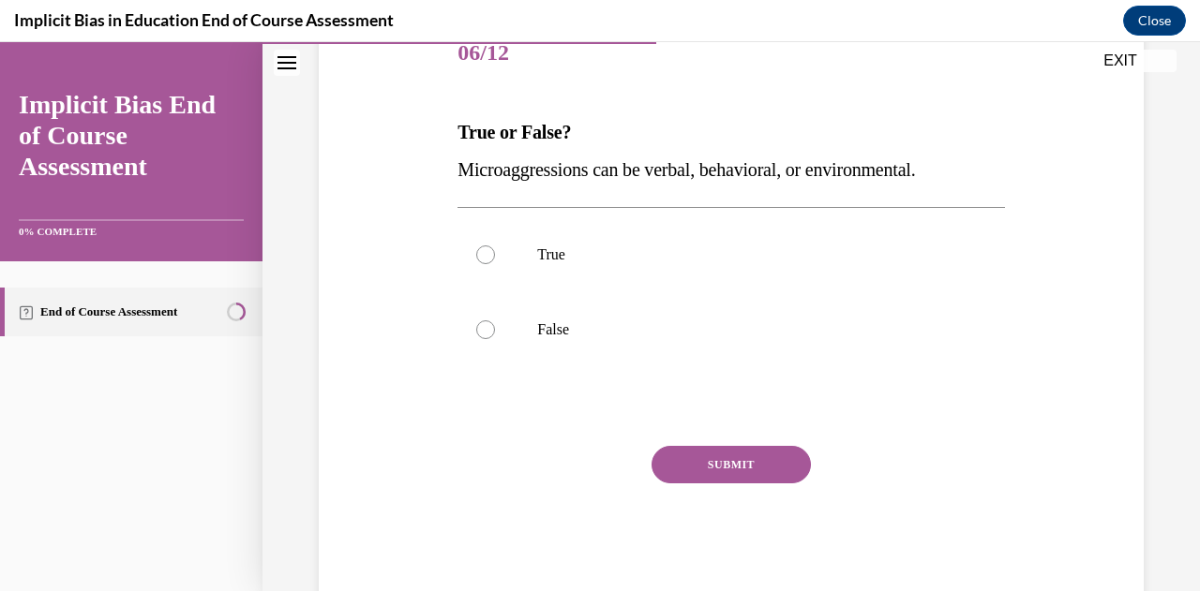
scroll to position [242, 0]
click at [484, 258] on div at bounding box center [485, 256] width 19 height 19
click at [484, 258] on input "True" at bounding box center [485, 256] width 19 height 19
radio input "true"
click at [752, 454] on button "SUBMIT" at bounding box center [730, 466] width 159 height 37
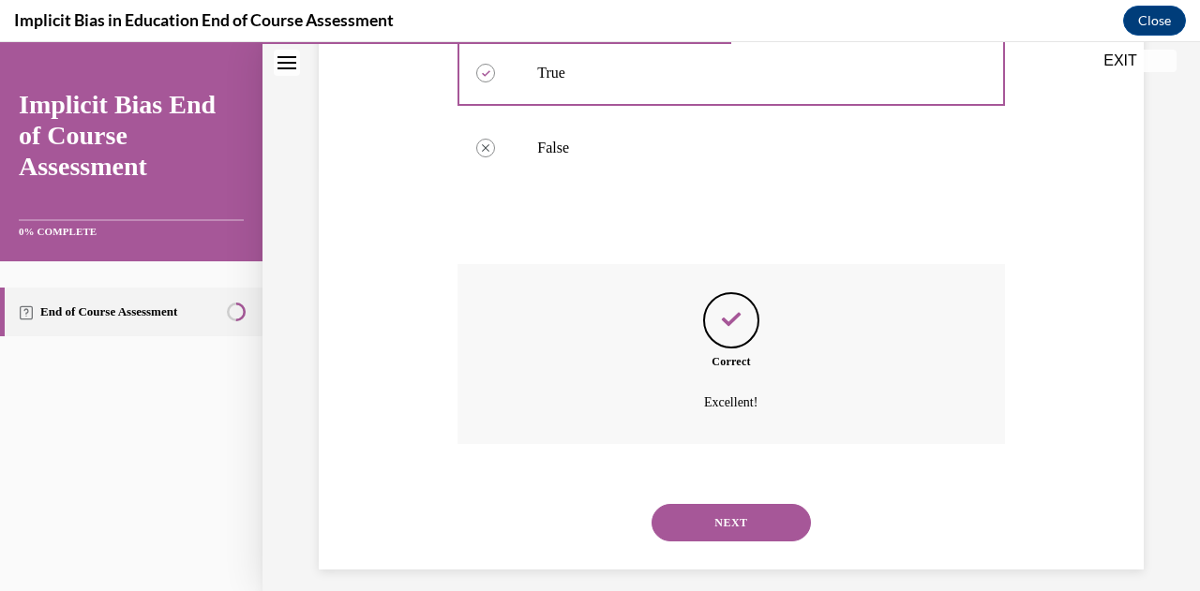
scroll to position [441, 0]
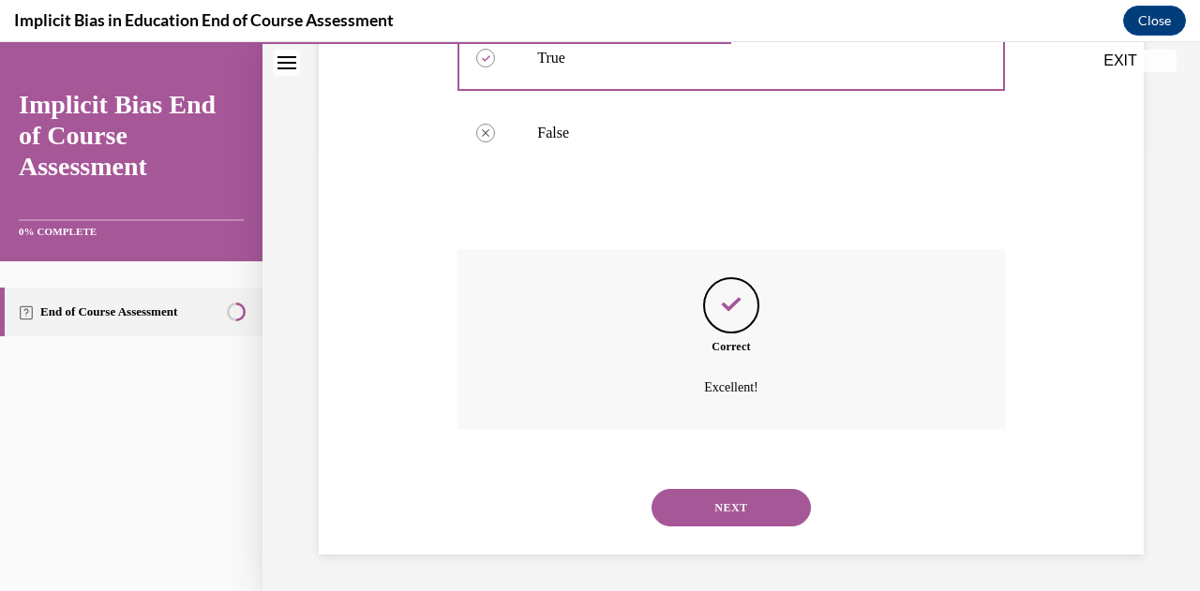
click at [708, 516] on button "NEXT" at bounding box center [730, 507] width 159 height 37
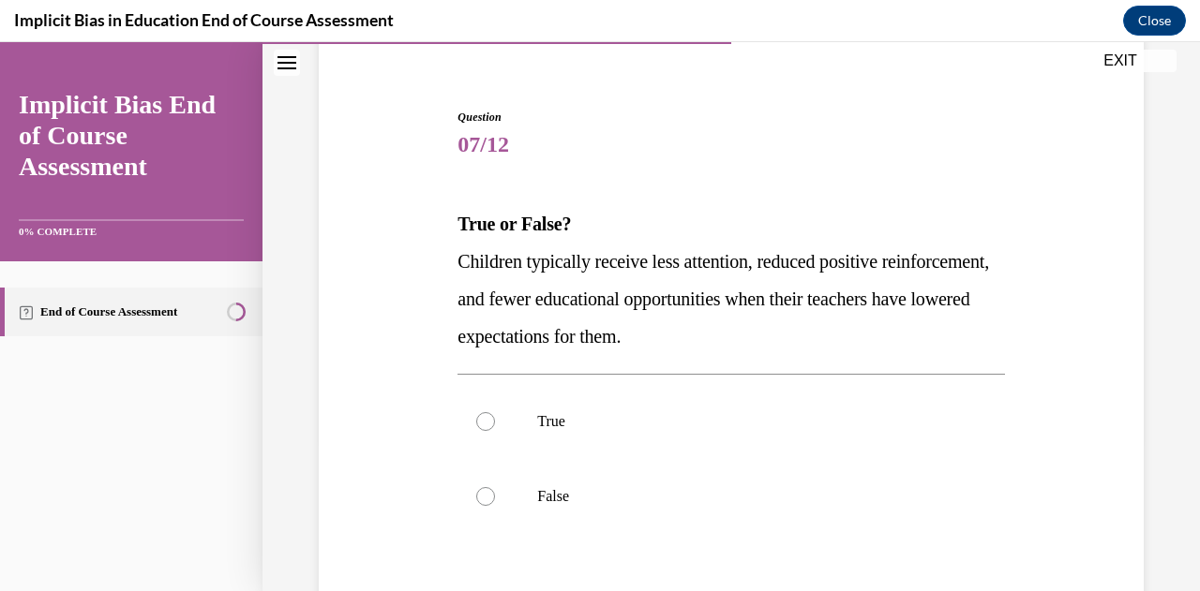
scroll to position [174, 0]
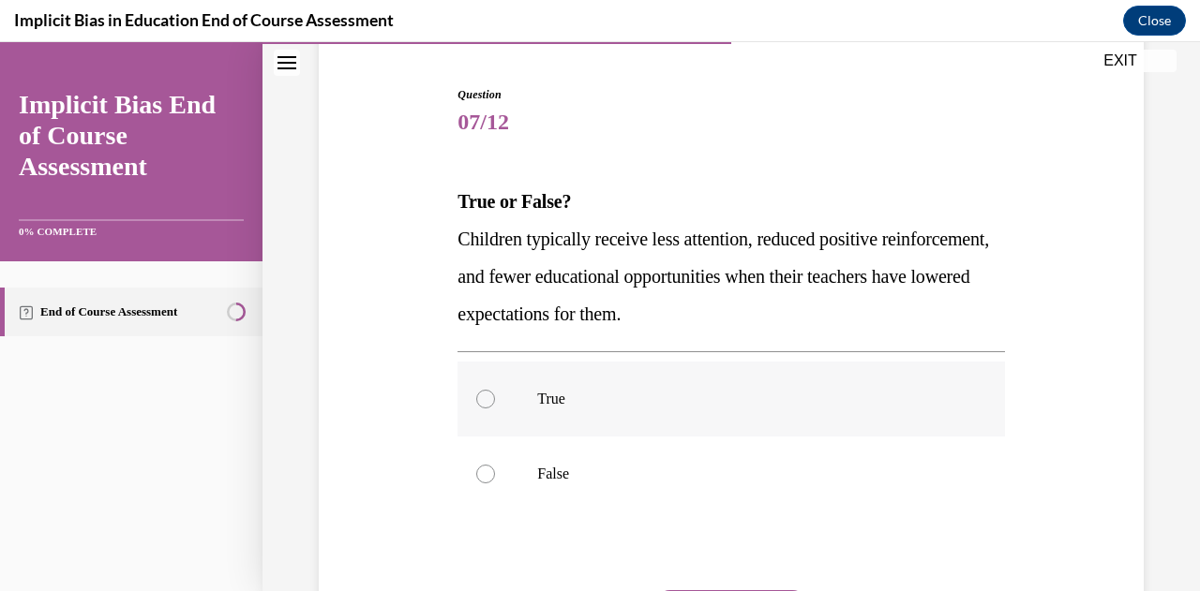
click at [486, 406] on div at bounding box center [485, 399] width 19 height 19
click at [486, 406] on input "True" at bounding box center [485, 399] width 19 height 19
radio input "true"
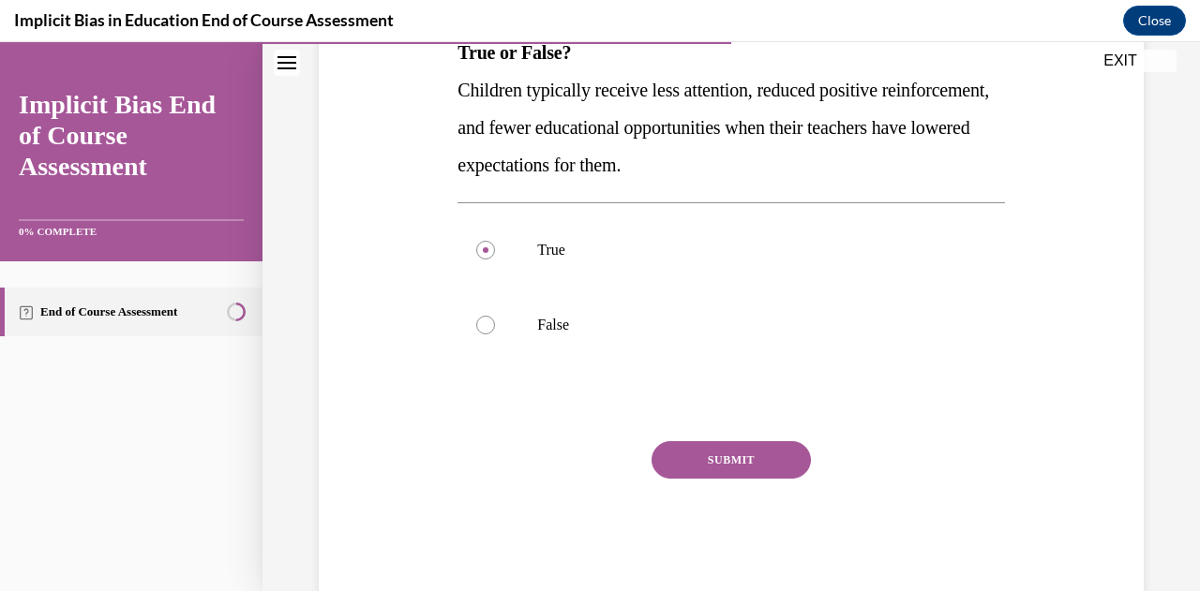
scroll to position [351, 0]
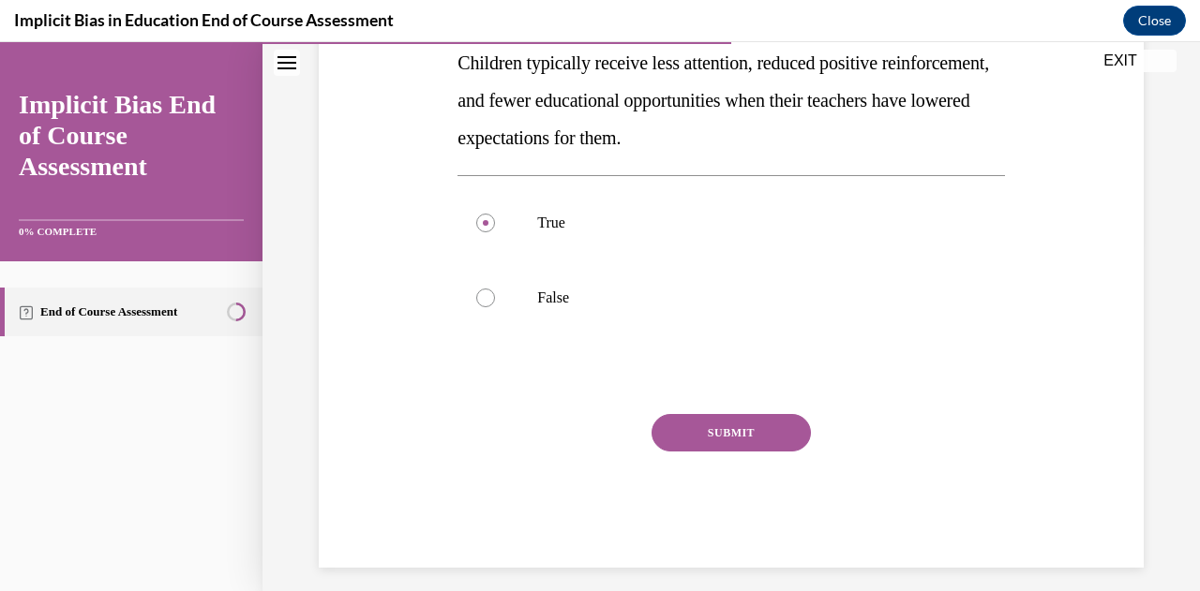
click at [710, 442] on button "SUBMIT" at bounding box center [730, 432] width 159 height 37
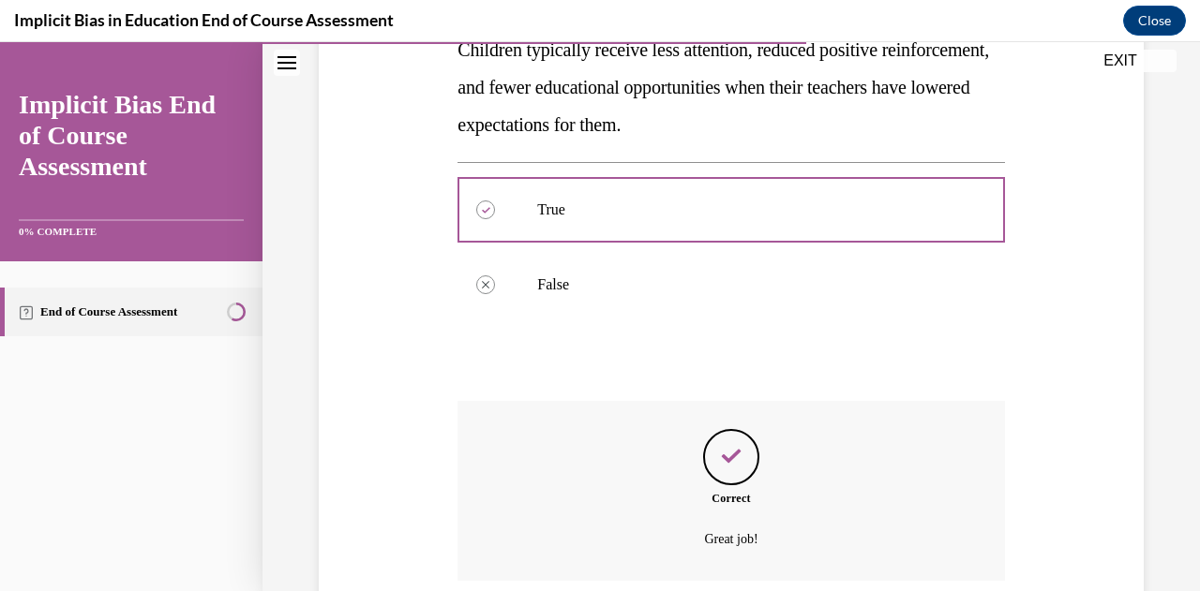
scroll to position [516, 0]
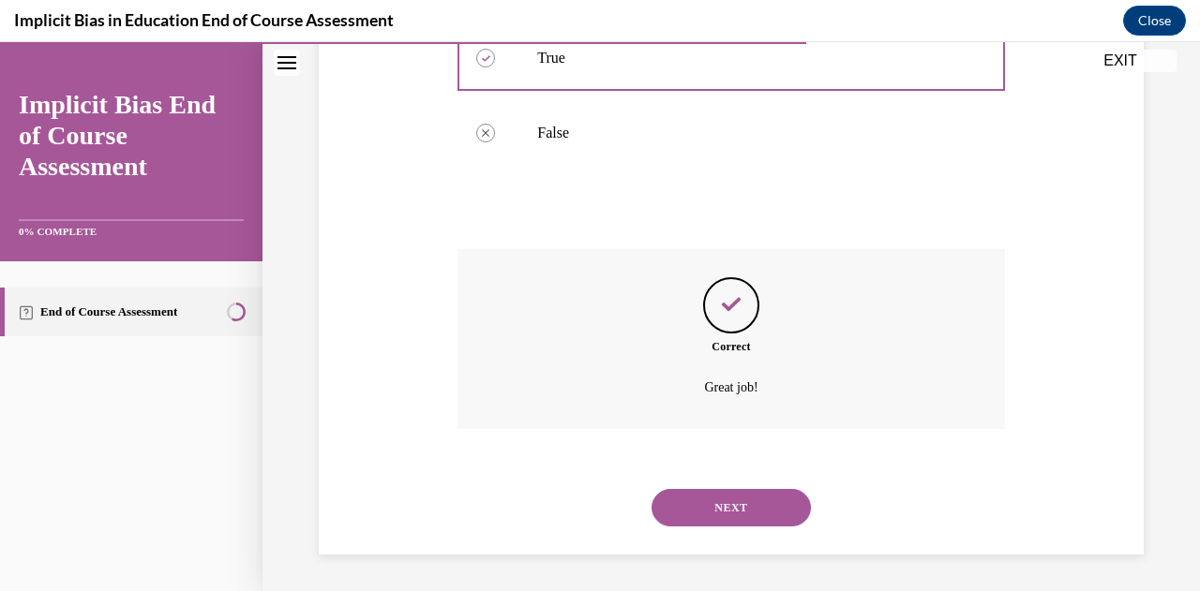
click at [716, 509] on button "NEXT" at bounding box center [730, 507] width 159 height 37
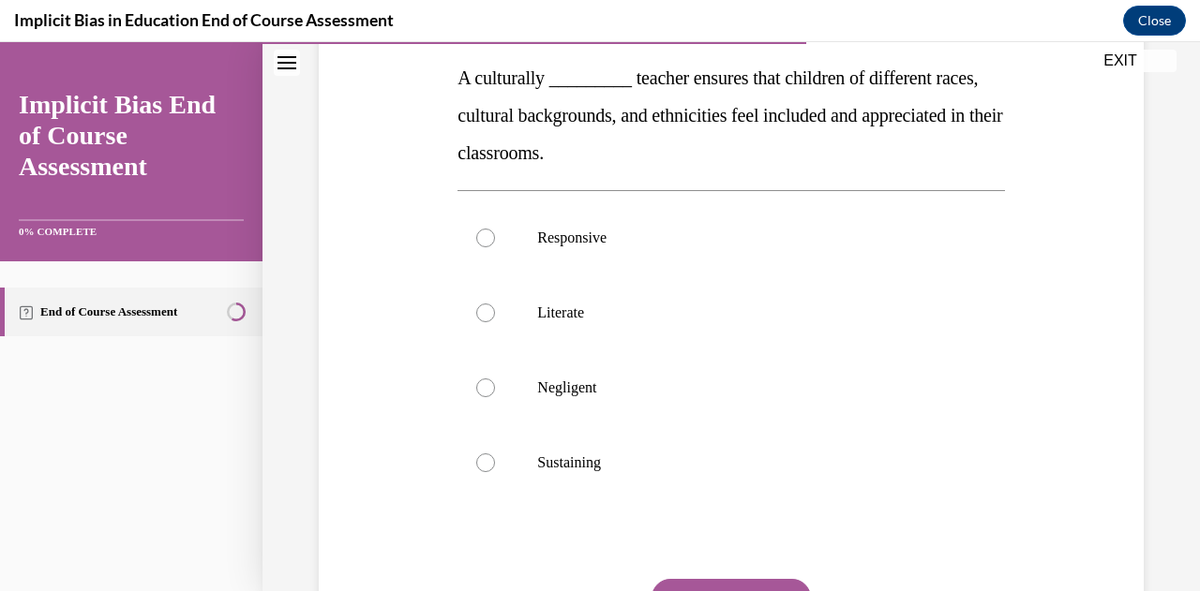
scroll to position [295, 0]
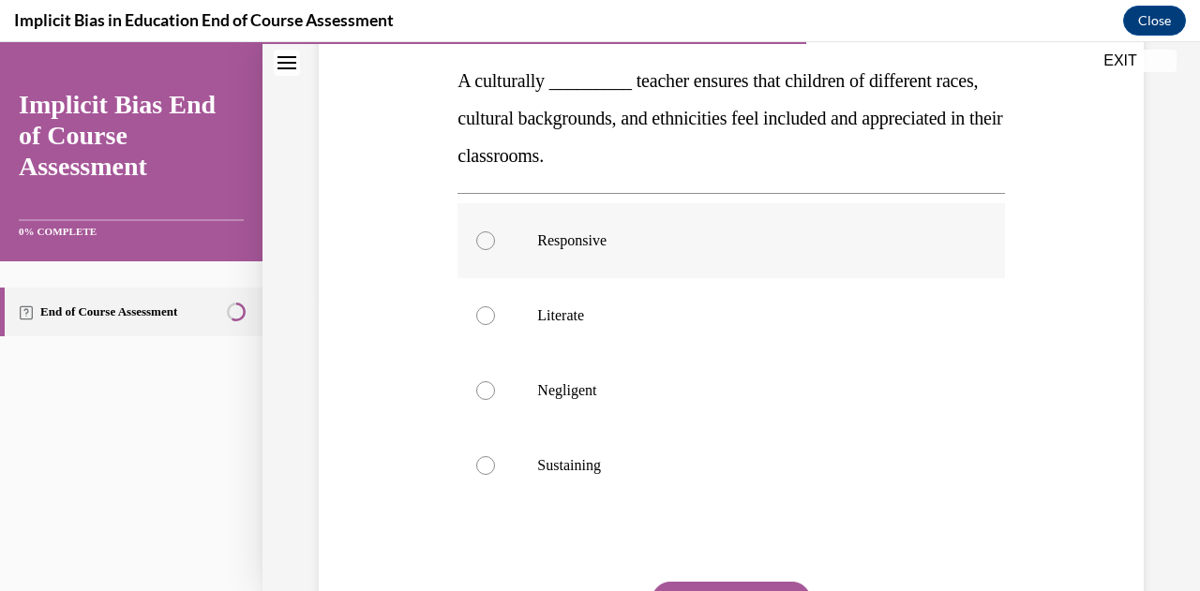
click at [488, 239] on div at bounding box center [485, 241] width 19 height 19
click at [488, 239] on input "Responsive" at bounding box center [485, 241] width 19 height 19
radio input "true"
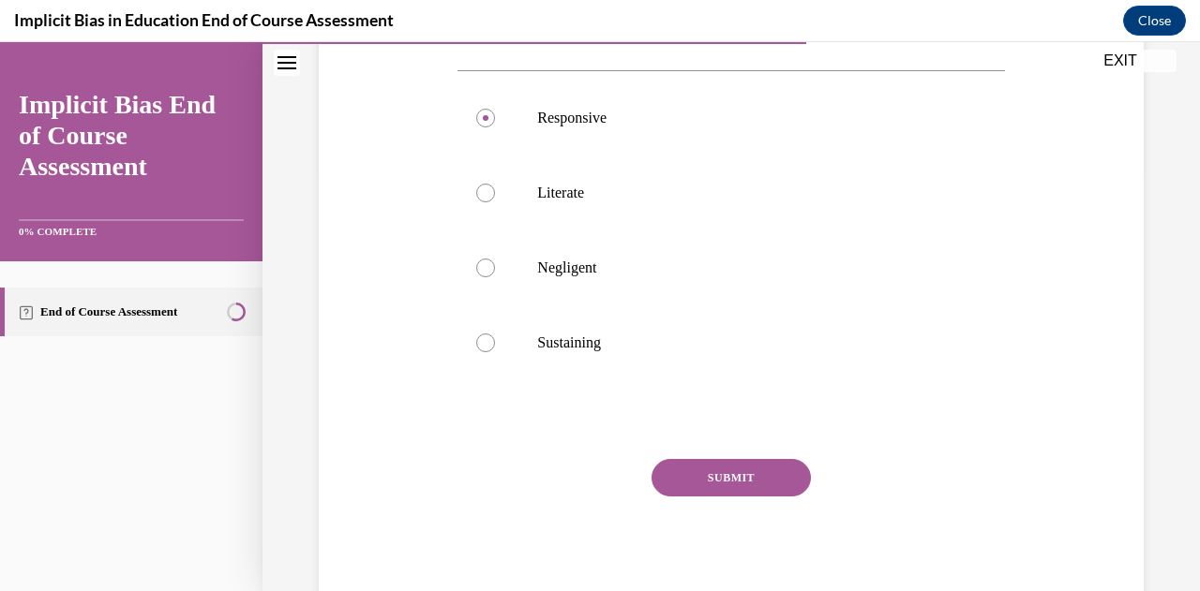
scroll to position [437, 0]
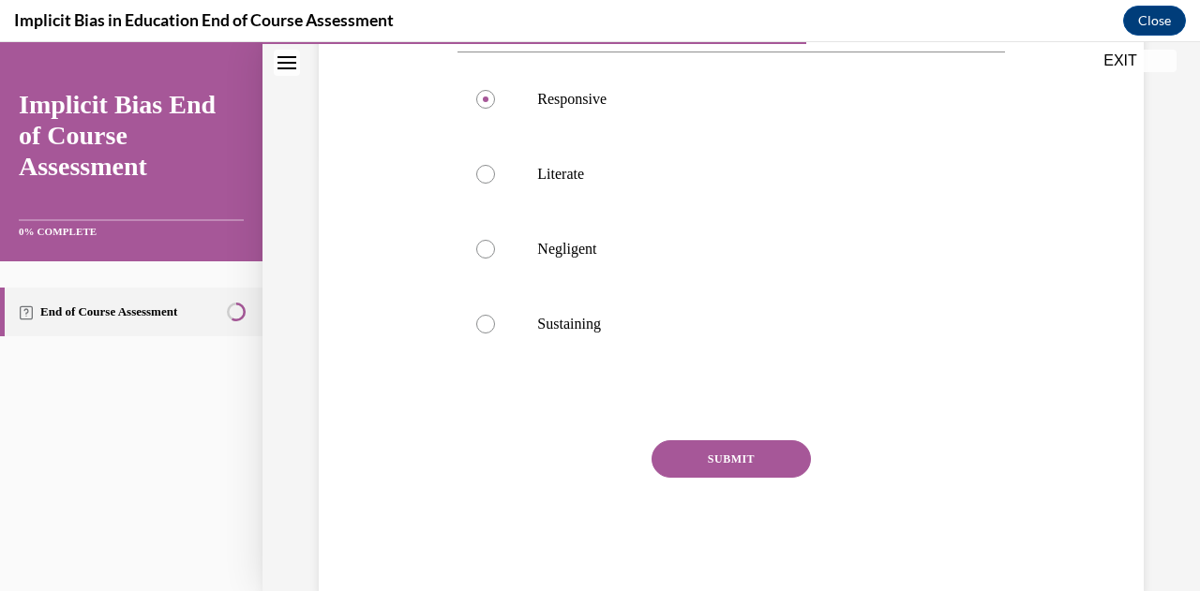
click at [704, 458] on button "SUBMIT" at bounding box center [730, 459] width 159 height 37
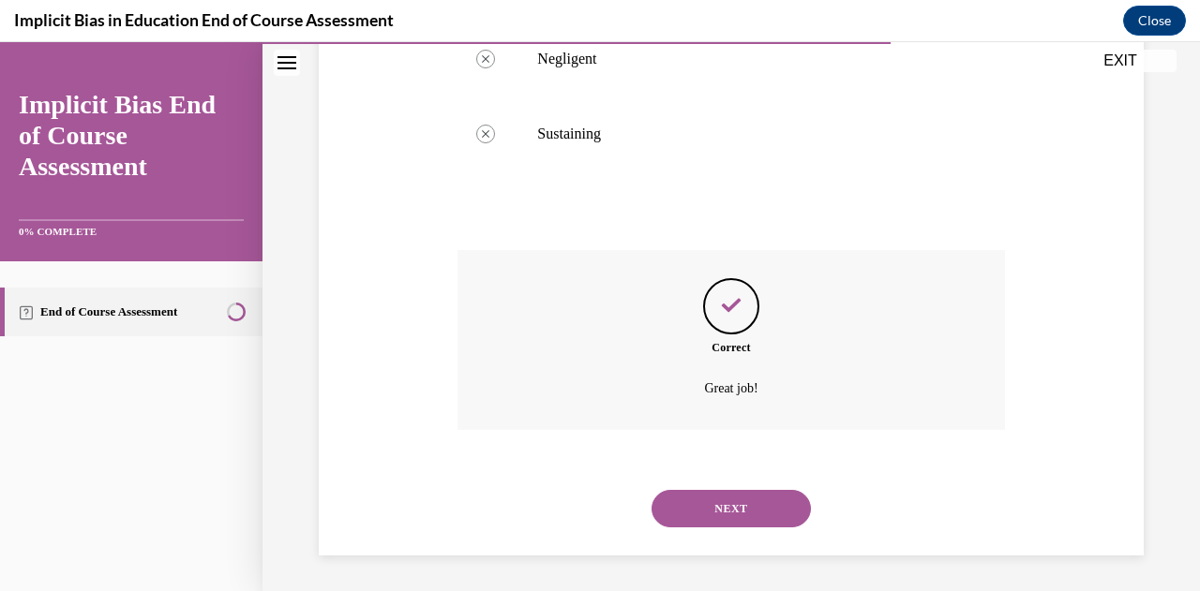
scroll to position [628, 0]
click at [707, 512] on button "NEXT" at bounding box center [730, 507] width 159 height 37
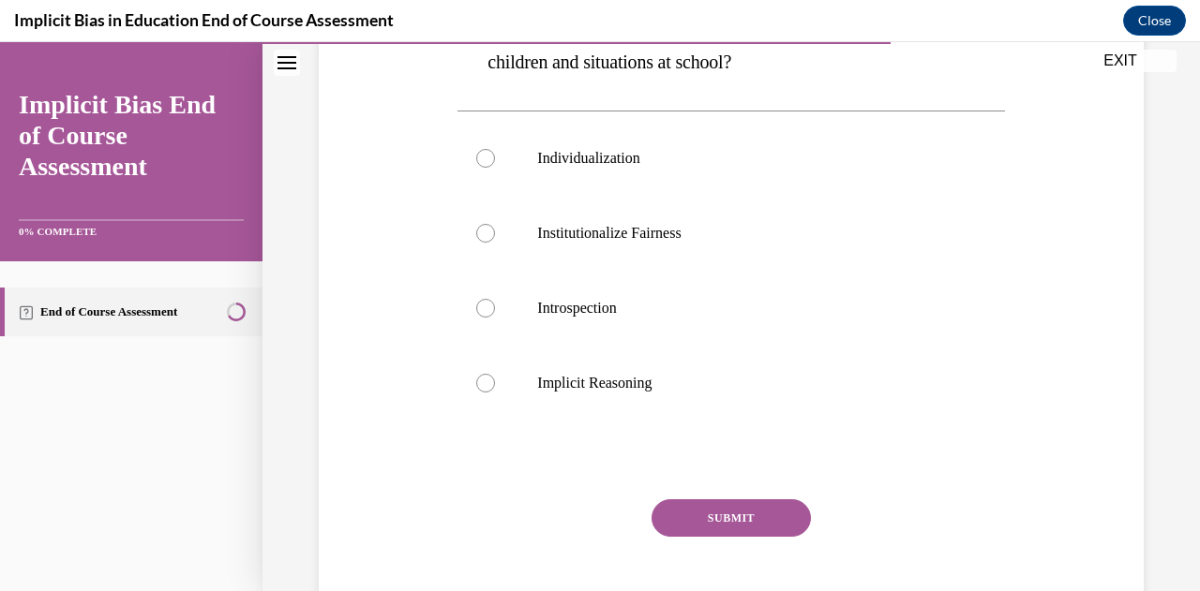
scroll to position [544, 0]
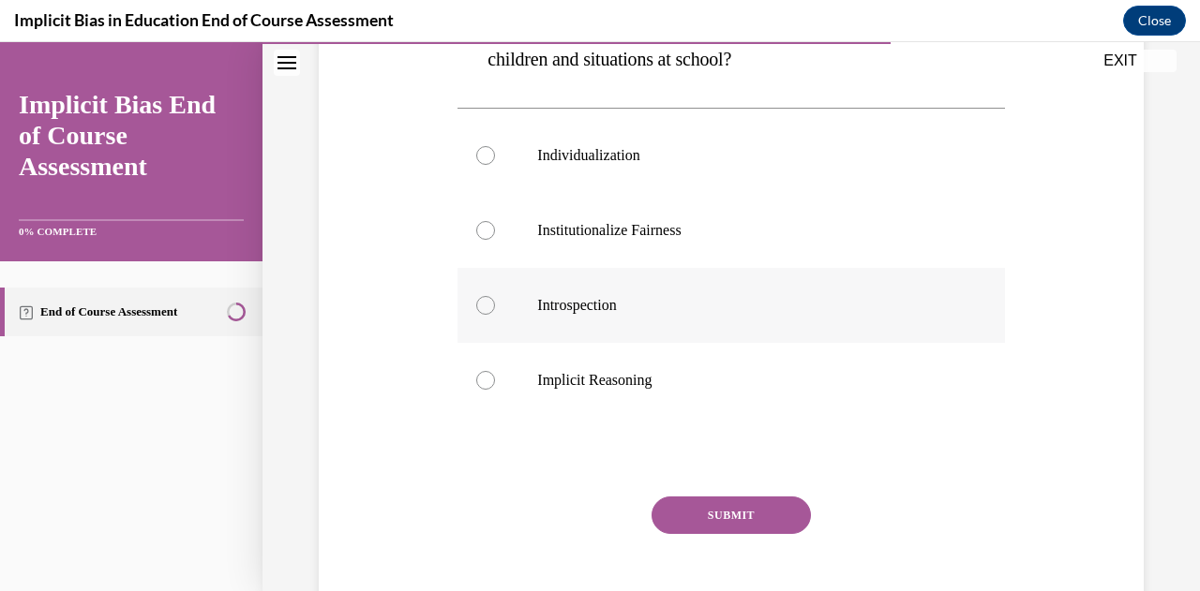
click at [479, 307] on div at bounding box center [485, 305] width 19 height 19
click at [479, 307] on input "Introspection" at bounding box center [485, 305] width 19 height 19
radio input "true"
click at [696, 529] on button "SUBMIT" at bounding box center [730, 515] width 159 height 37
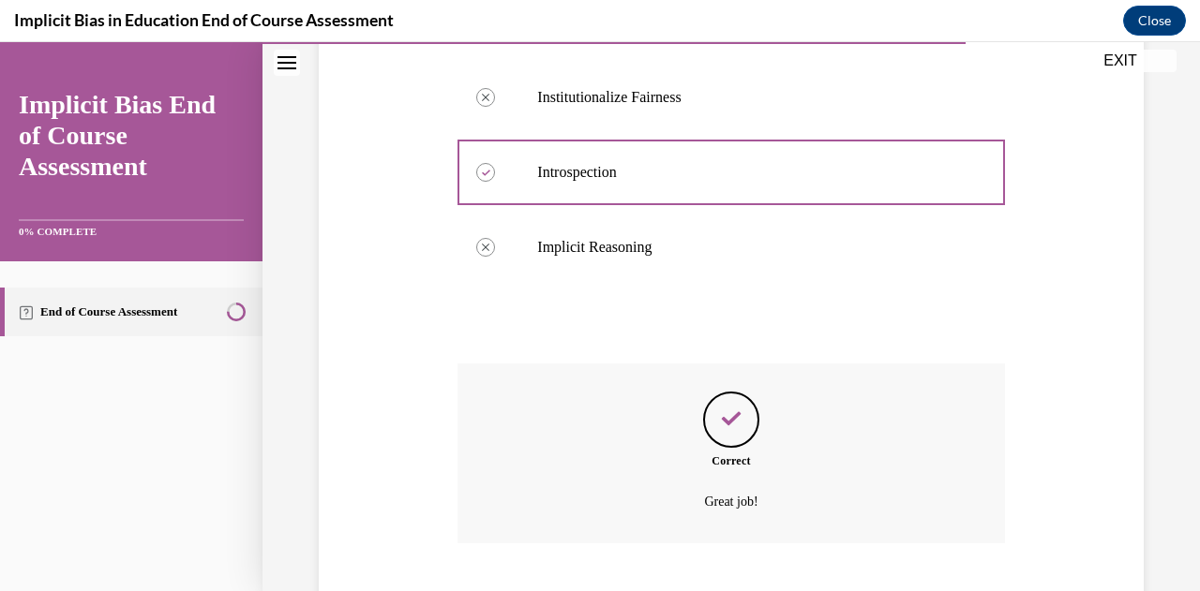
scroll to position [791, 0]
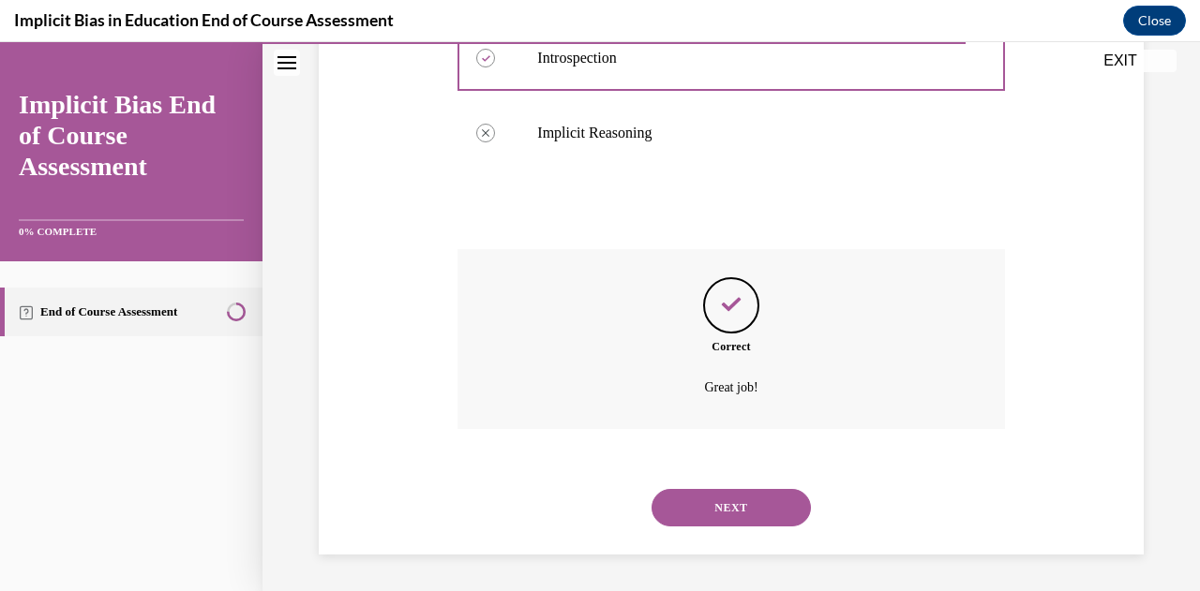
click at [711, 501] on button "NEXT" at bounding box center [730, 507] width 159 height 37
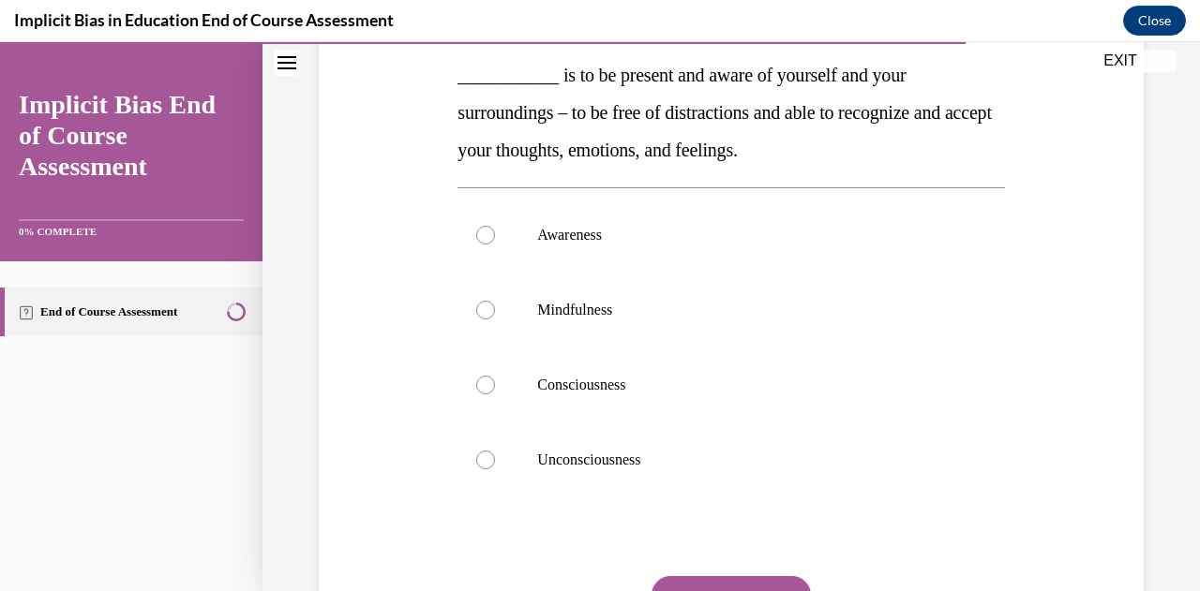
scroll to position [354, 0]
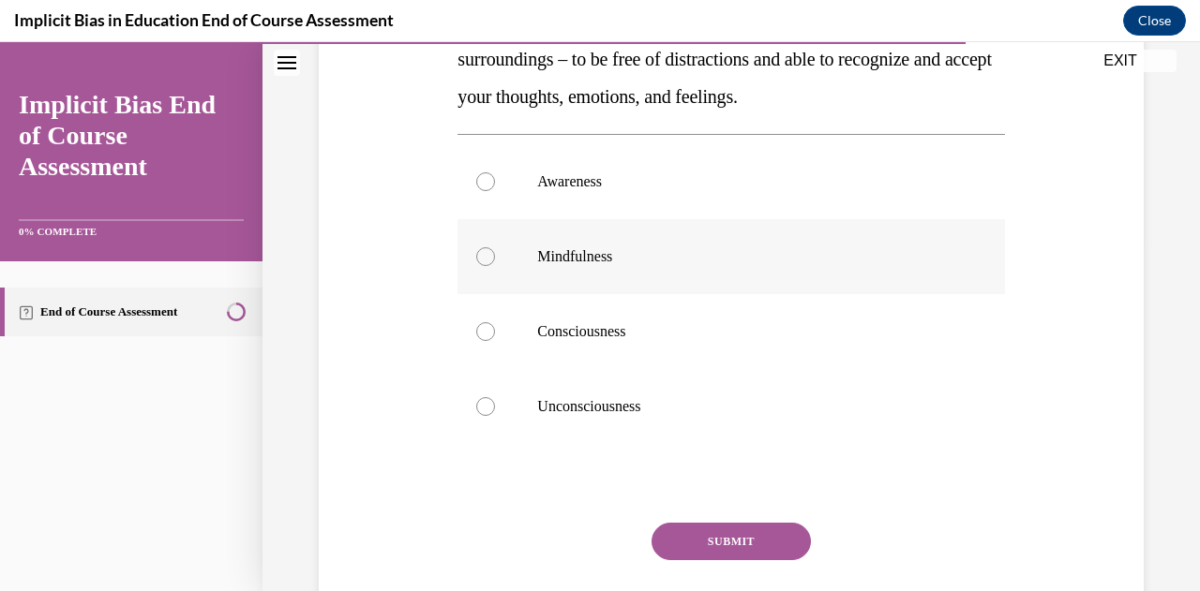
click at [484, 257] on div at bounding box center [485, 256] width 19 height 19
click at [484, 257] on input "Mindfulness" at bounding box center [485, 256] width 19 height 19
radio input "true"
click at [729, 538] on button "SUBMIT" at bounding box center [730, 541] width 159 height 37
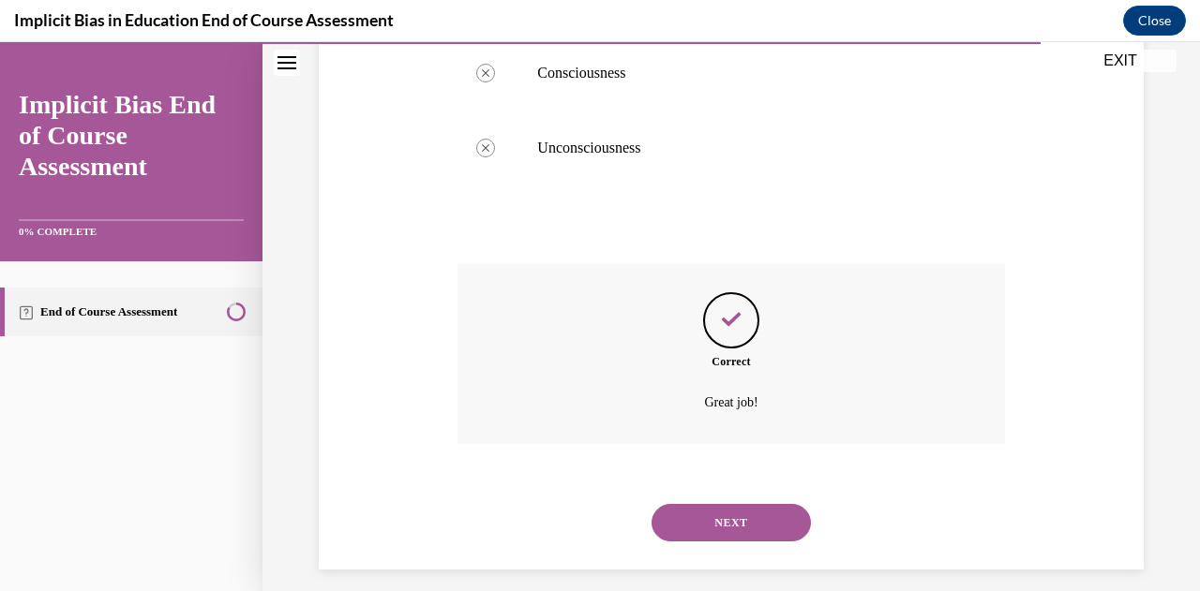
scroll to position [628, 0]
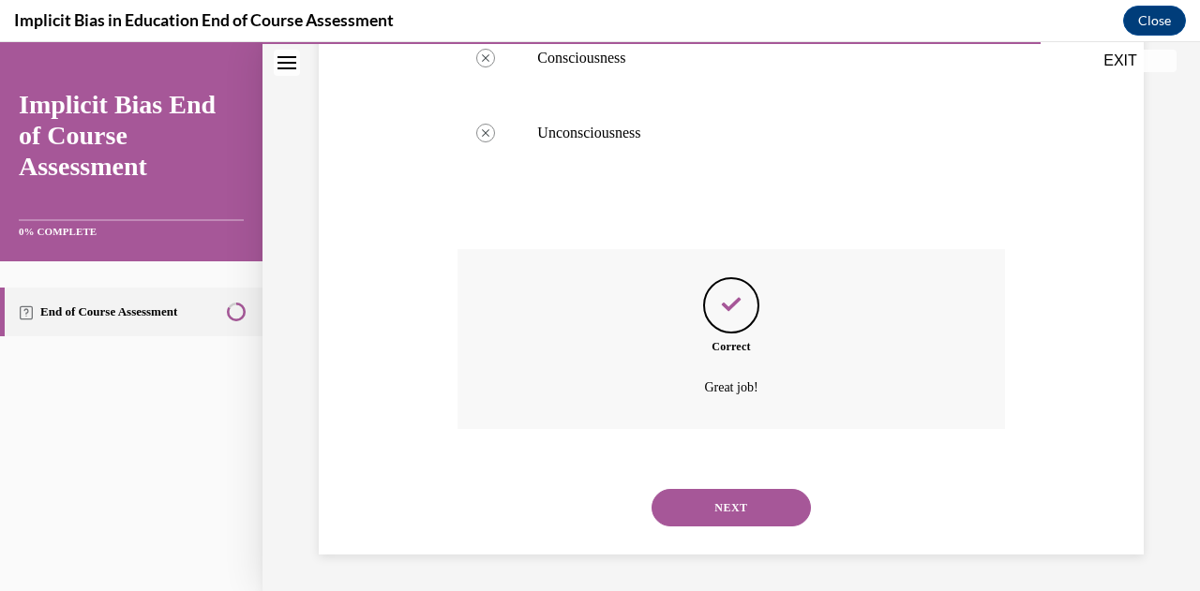
click at [739, 500] on button "NEXT" at bounding box center [730, 507] width 159 height 37
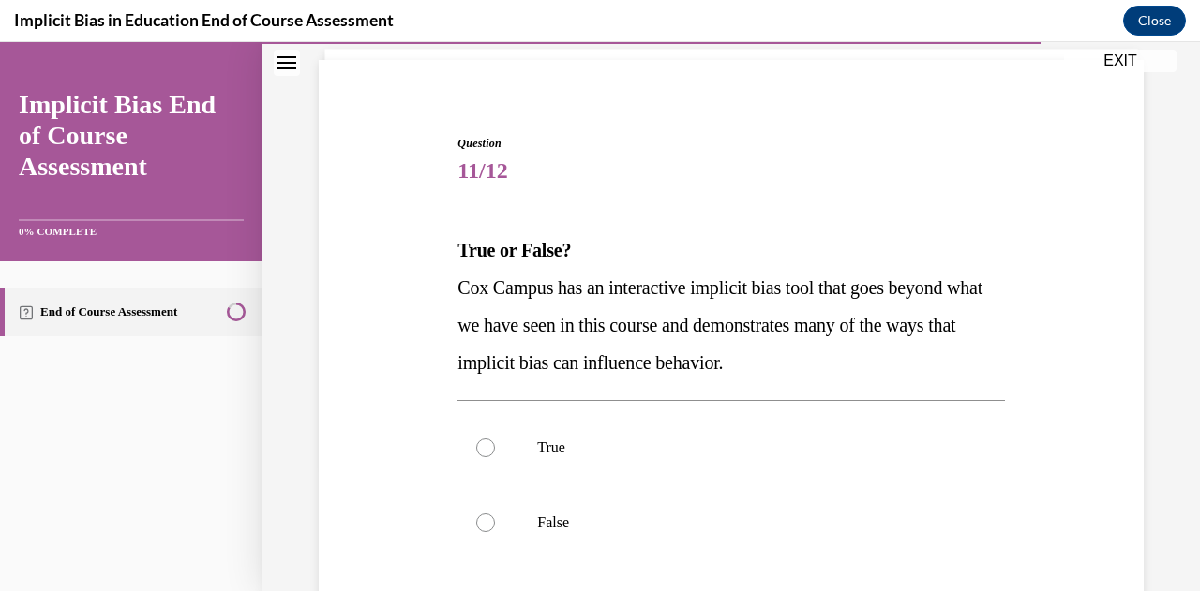
scroll to position [137, 0]
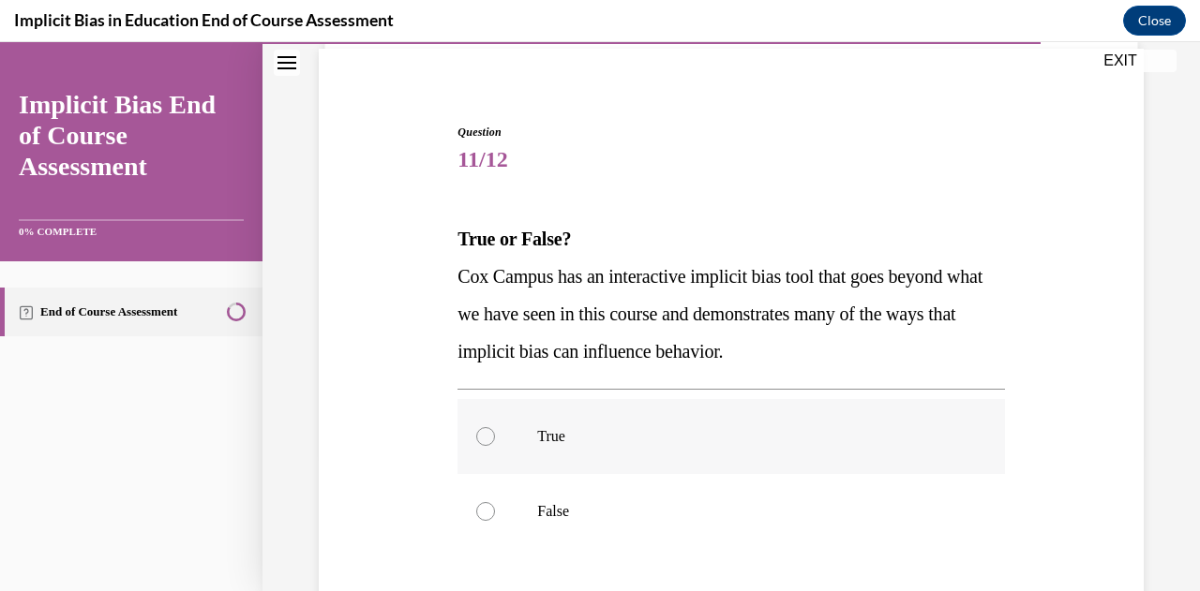
click at [476, 450] on label "True" at bounding box center [730, 436] width 546 height 75
click at [476, 446] on input "True" at bounding box center [485, 436] width 19 height 19
radio input "true"
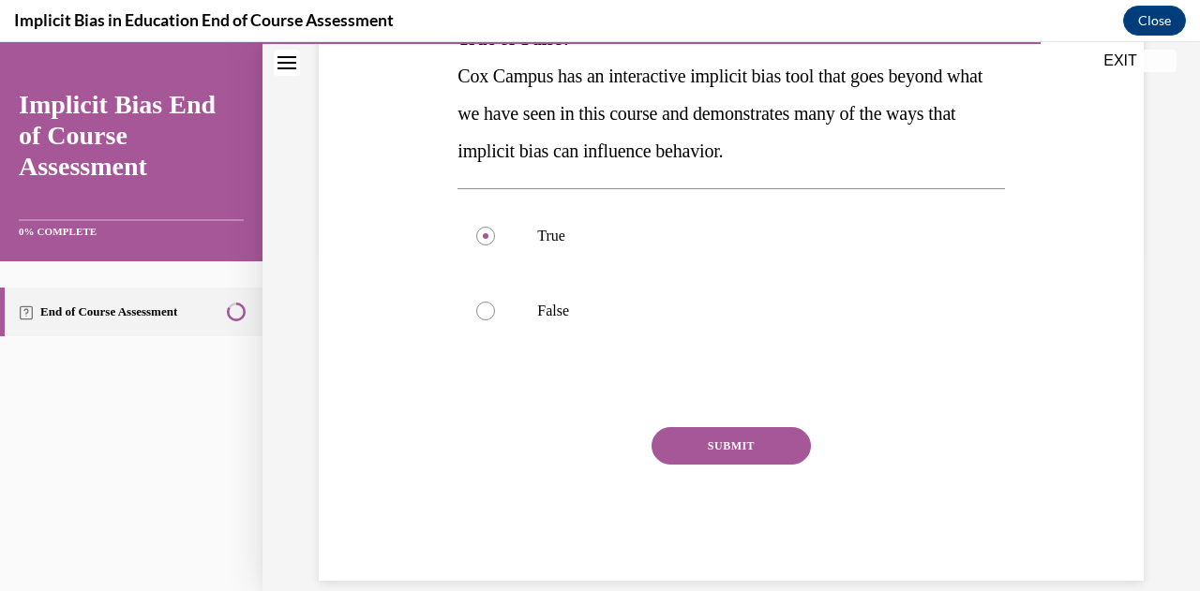
scroll to position [364, 0]
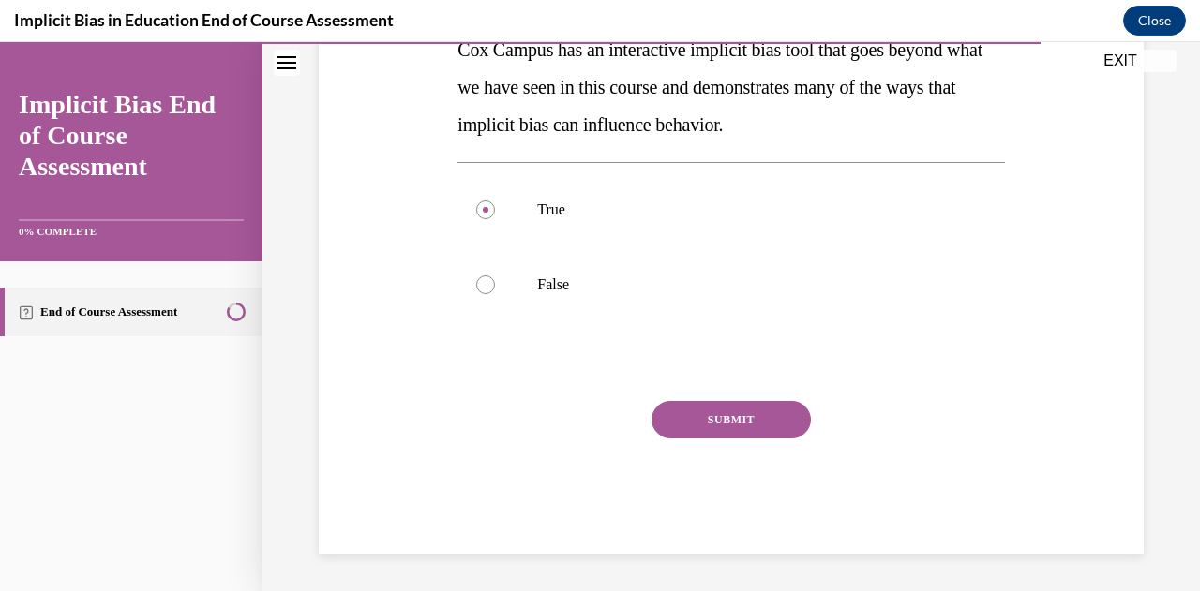
click at [729, 413] on button "SUBMIT" at bounding box center [730, 419] width 159 height 37
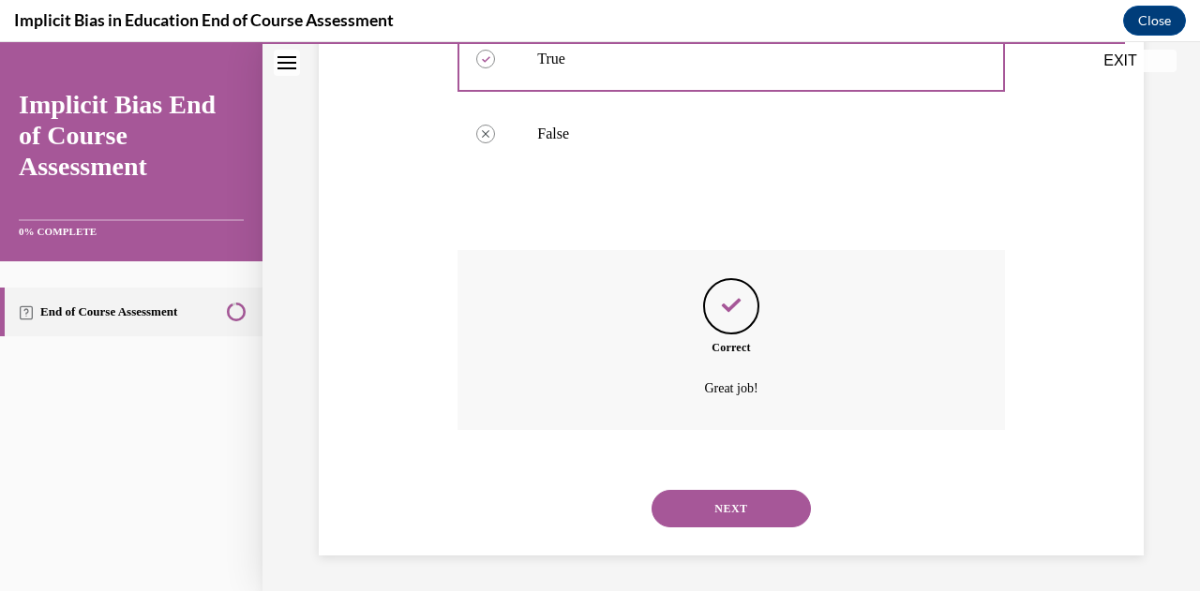
scroll to position [516, 0]
click at [716, 524] on button "NEXT" at bounding box center [730, 507] width 159 height 37
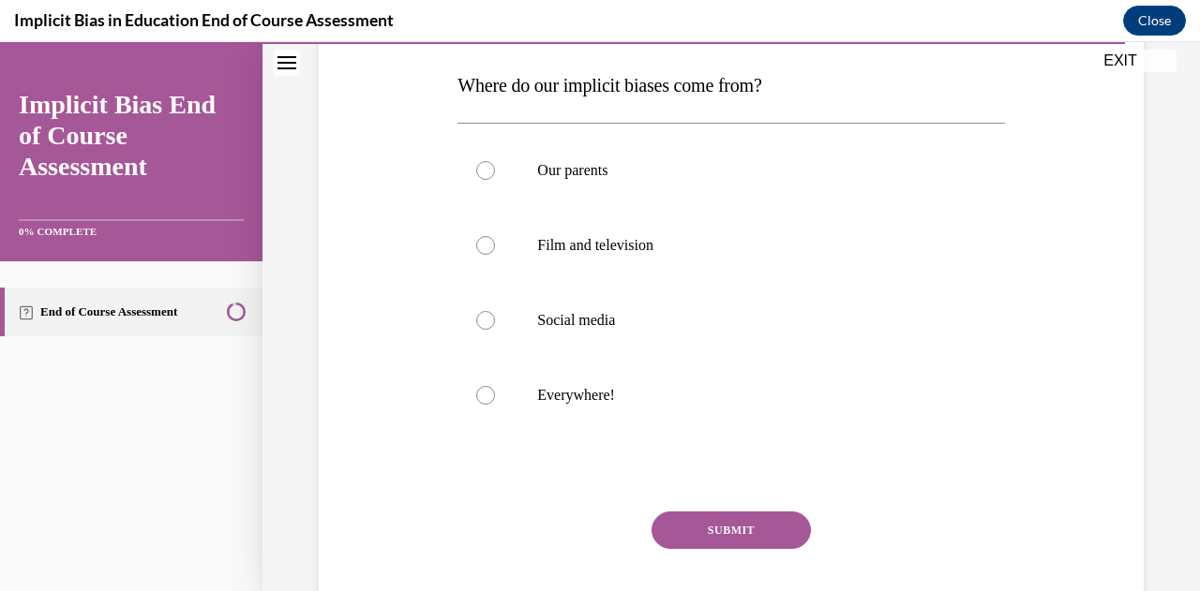
scroll to position [281, 0]
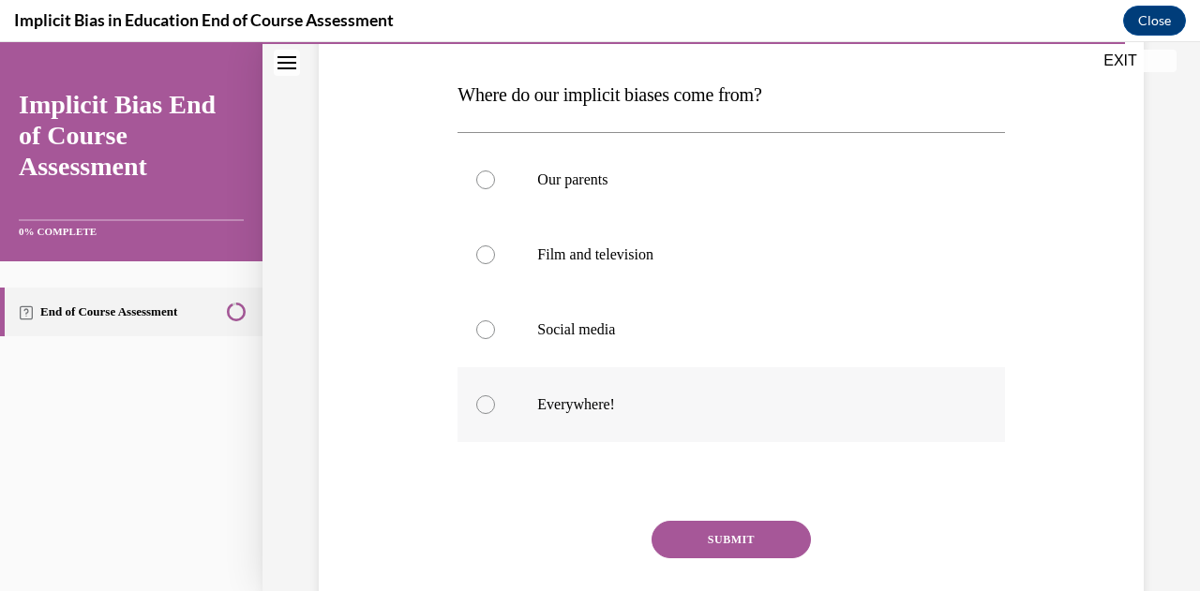
click at [486, 402] on div at bounding box center [485, 405] width 19 height 19
click at [486, 402] on input "Everywhere!" at bounding box center [485, 405] width 19 height 19
radio input "true"
click at [760, 534] on button "SUBMIT" at bounding box center [730, 539] width 159 height 37
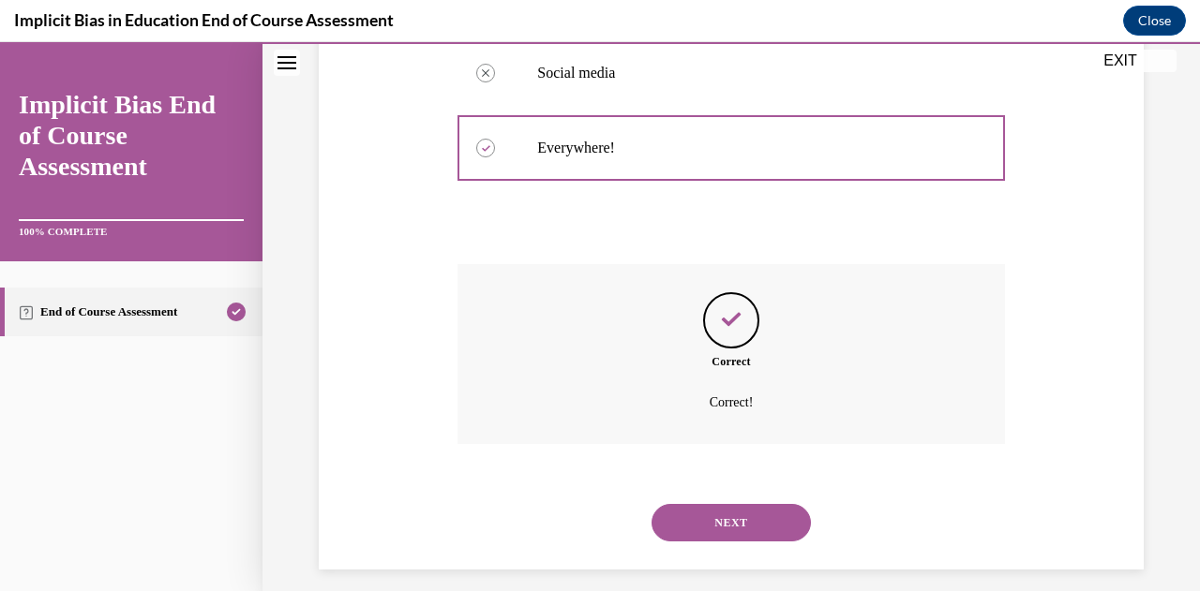
scroll to position [553, 0]
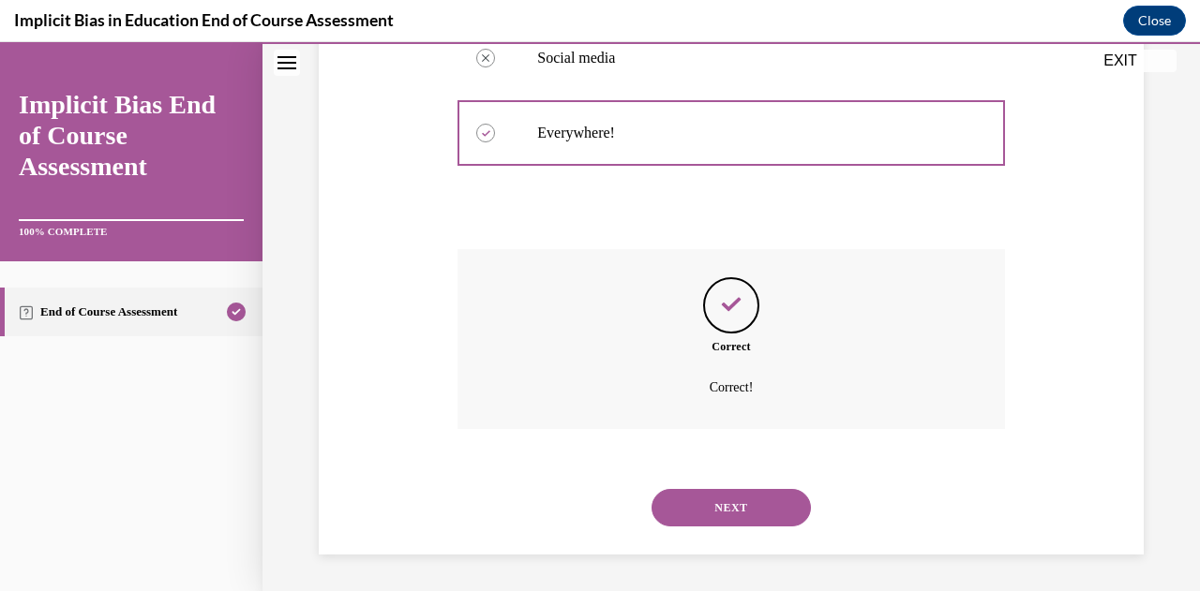
click at [746, 506] on button "NEXT" at bounding box center [730, 507] width 159 height 37
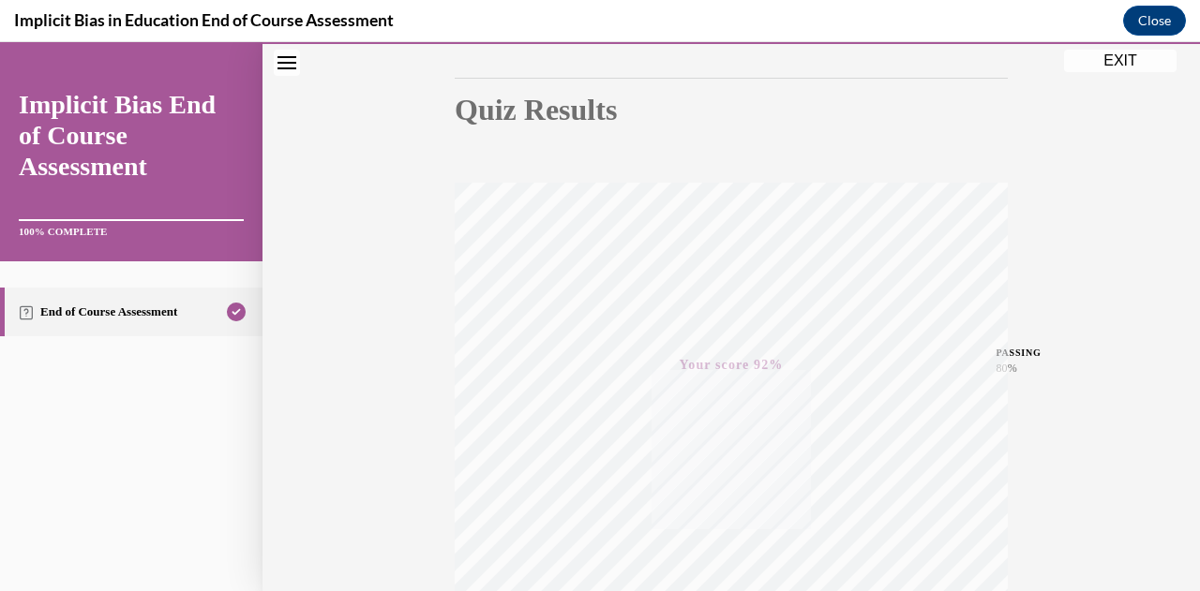
scroll to position [52, 0]
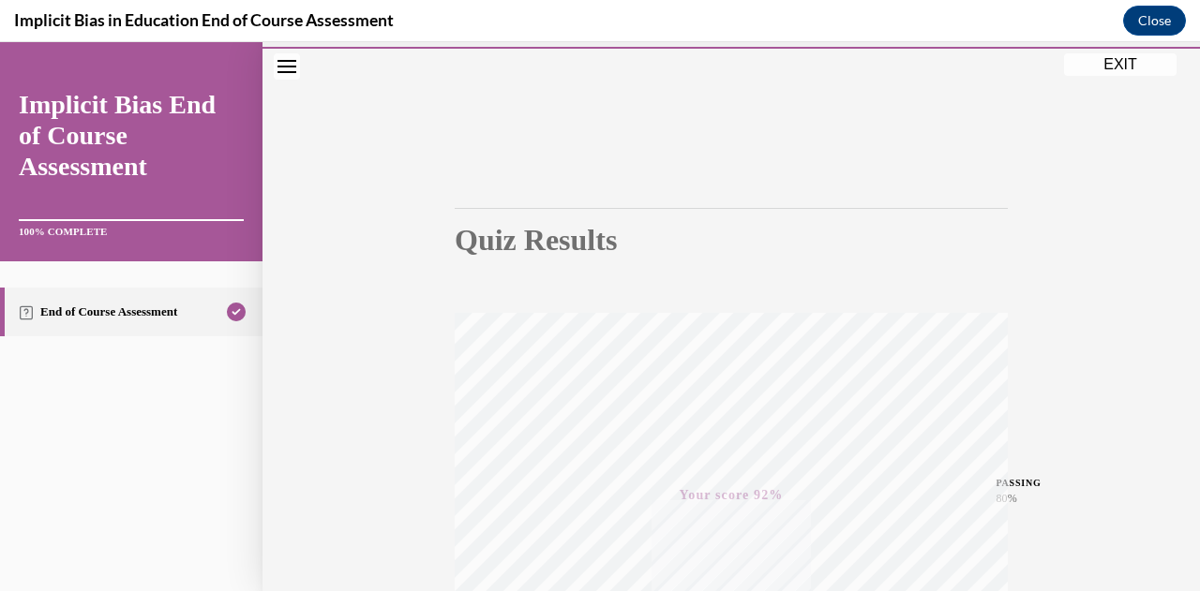
click at [1118, 61] on button "EXIT" at bounding box center [1120, 64] width 112 height 22
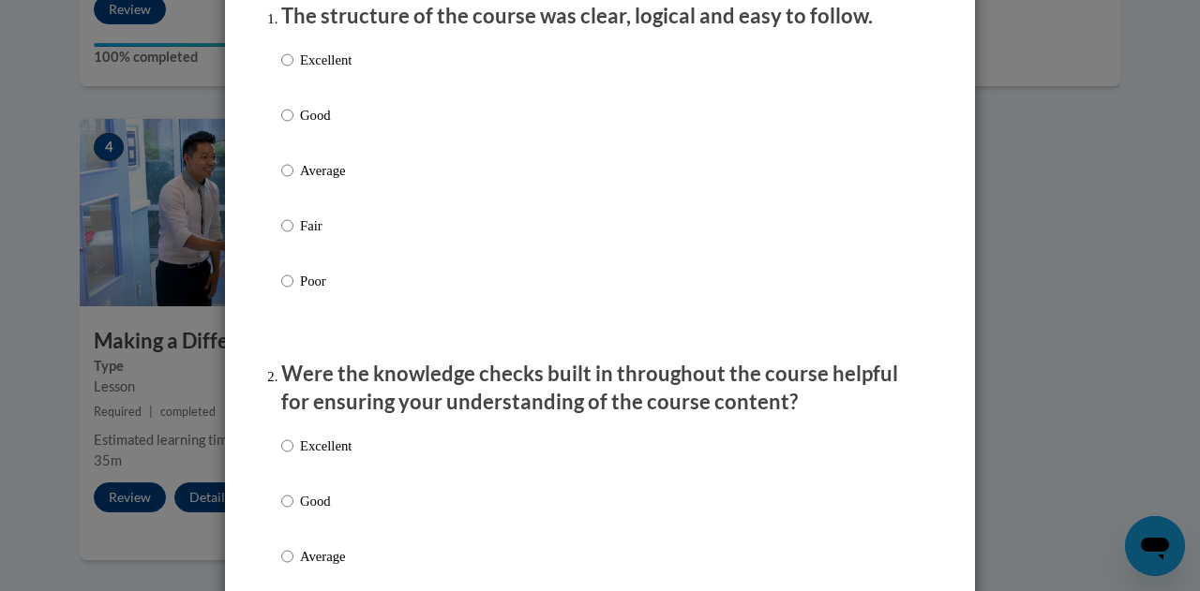
scroll to position [255, 0]
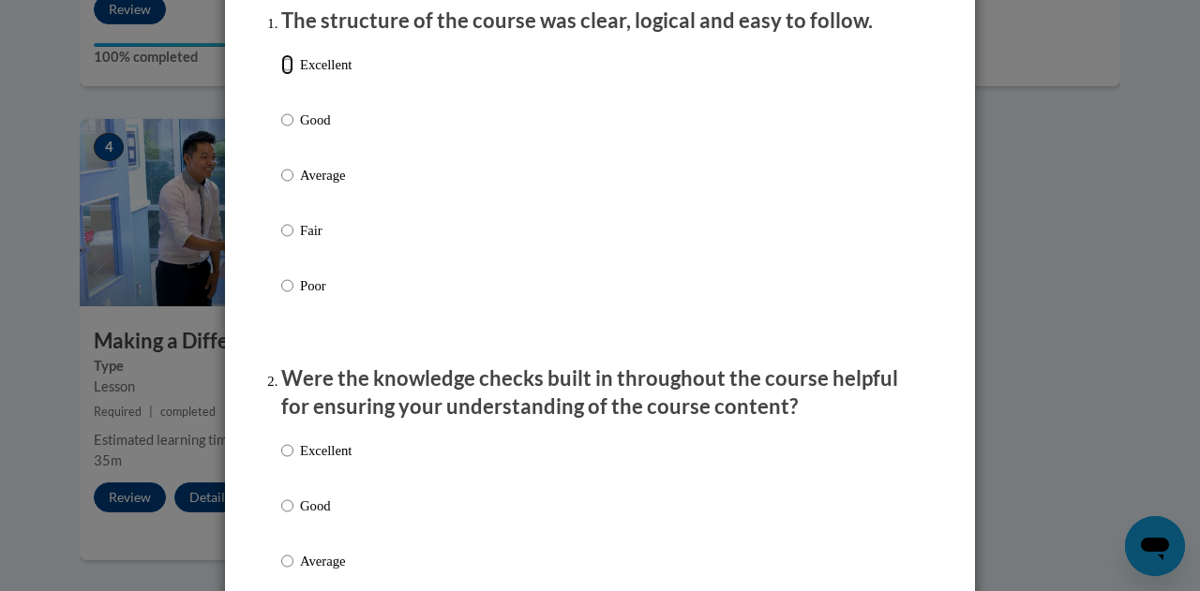
click at [281, 75] on input "Excellent" at bounding box center [287, 64] width 12 height 21
radio input "true"
click at [285, 461] on input "Excellent" at bounding box center [287, 451] width 12 height 21
radio input "true"
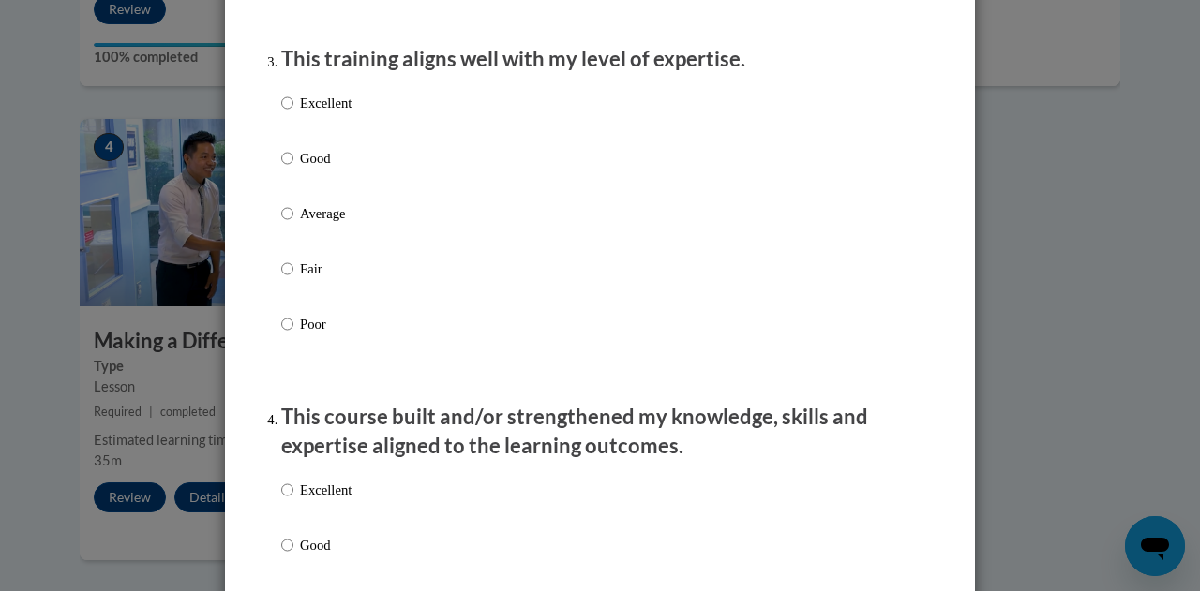
scroll to position [961, 0]
click at [281, 113] on input "Excellent" at bounding box center [287, 103] width 12 height 21
radio input "true"
click at [281, 501] on input "Excellent" at bounding box center [287, 490] width 12 height 21
radio input "true"
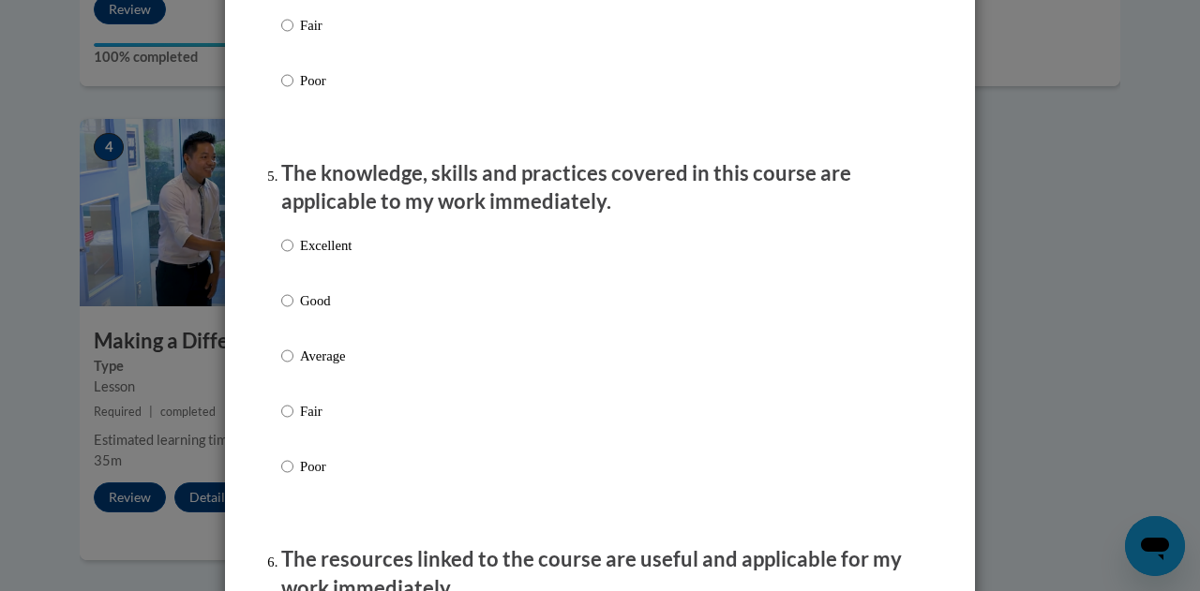
scroll to position [1679, 0]
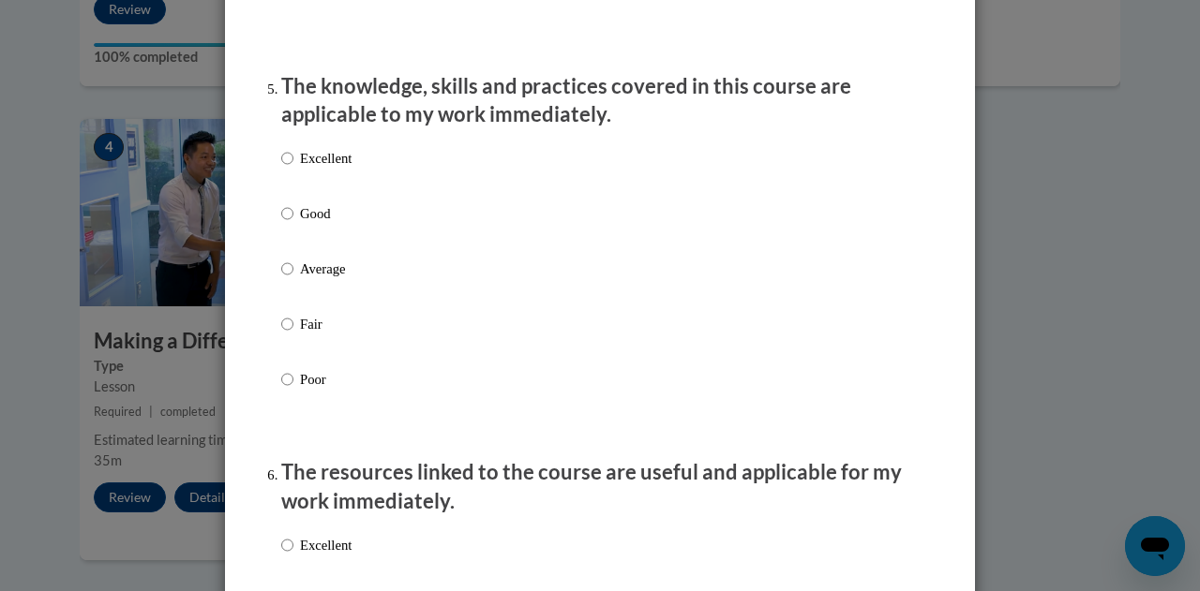
click at [272, 172] on ol "The structure of the course was clear, logical and easy to follow. Excellent Go…" at bounding box center [600, 364] width 666 height 3563
click at [281, 556] on input "Excellent" at bounding box center [287, 545] width 12 height 21
radio input "true"
click at [281, 169] on input "Excellent" at bounding box center [287, 158] width 12 height 21
radio input "true"
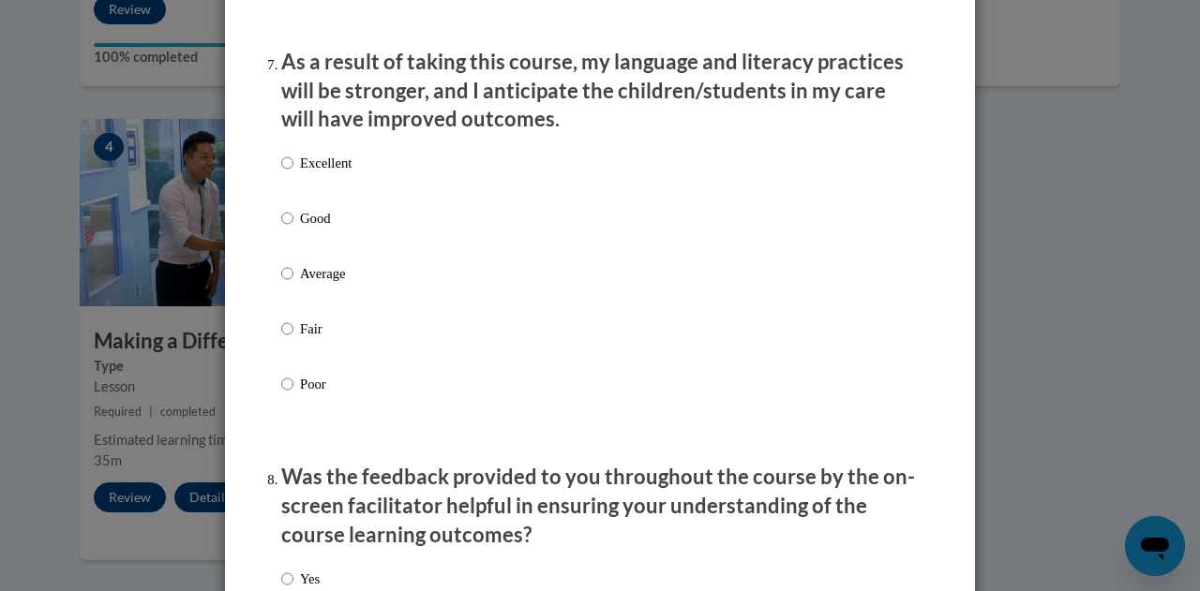
scroll to position [2493, 0]
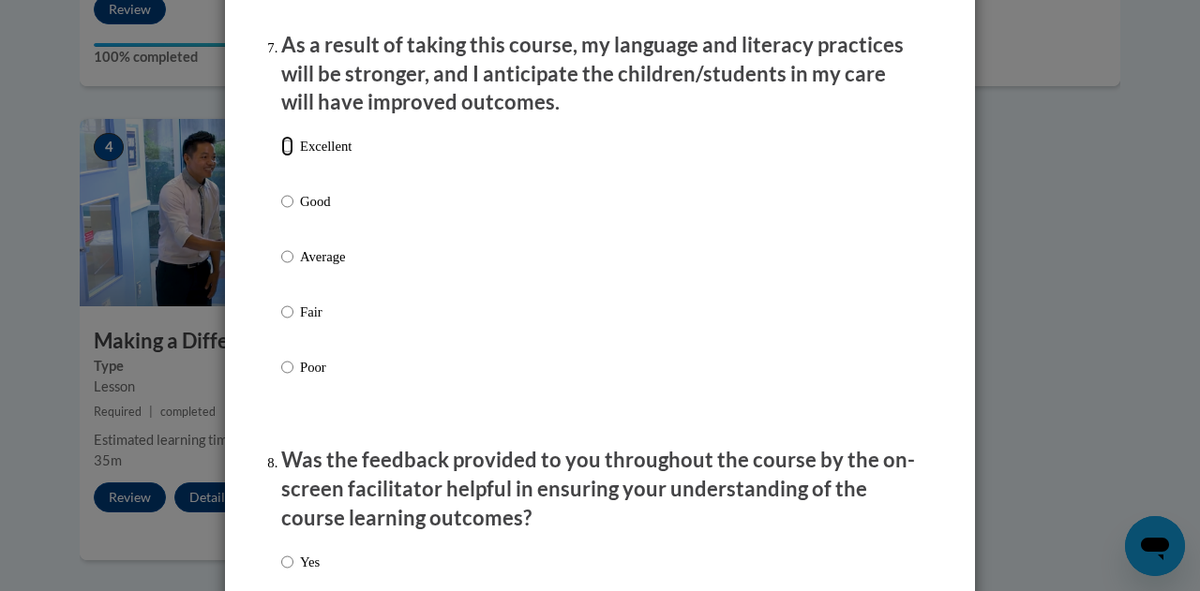
click at [281, 157] on input "Excellent" at bounding box center [287, 146] width 12 height 21
radio input "true"
click at [281, 573] on input "Yes" at bounding box center [287, 562] width 12 height 21
radio input "true"
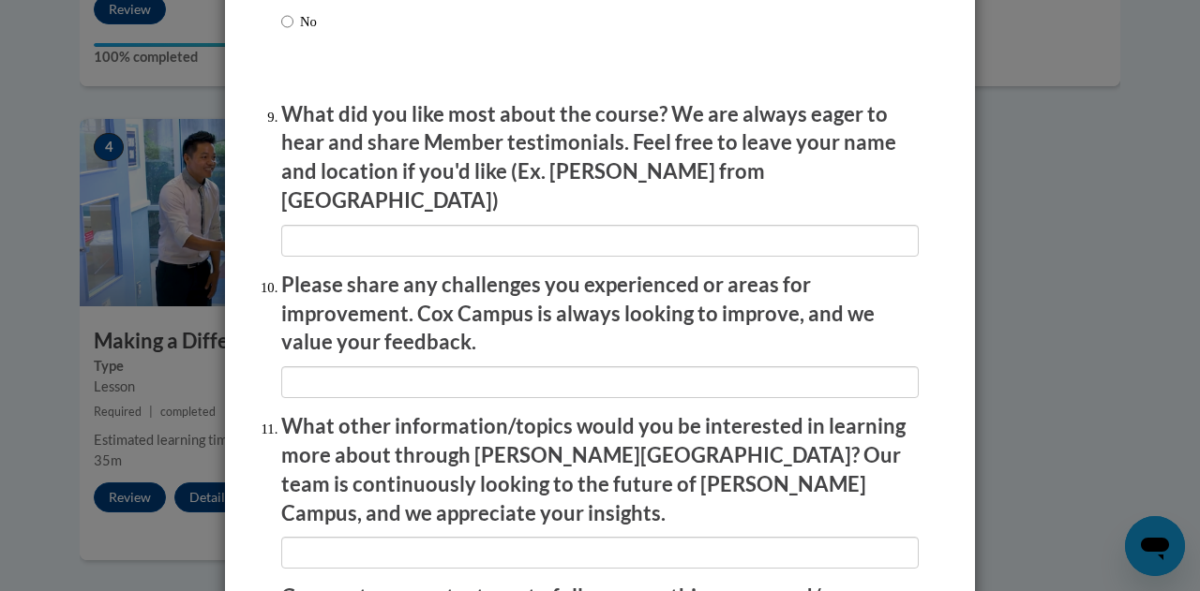
scroll to position [3125, 0]
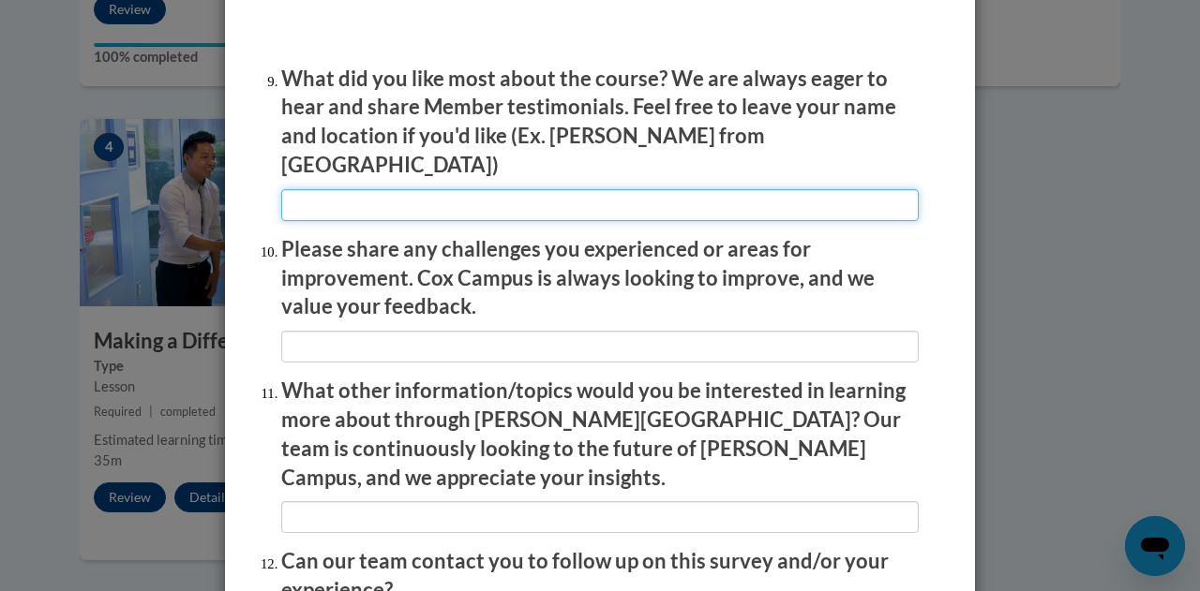
click at [411, 195] on input "textbox" at bounding box center [599, 205] width 637 height 32
type input "The presenter was clear and pleasant to listen to. and encouraging"
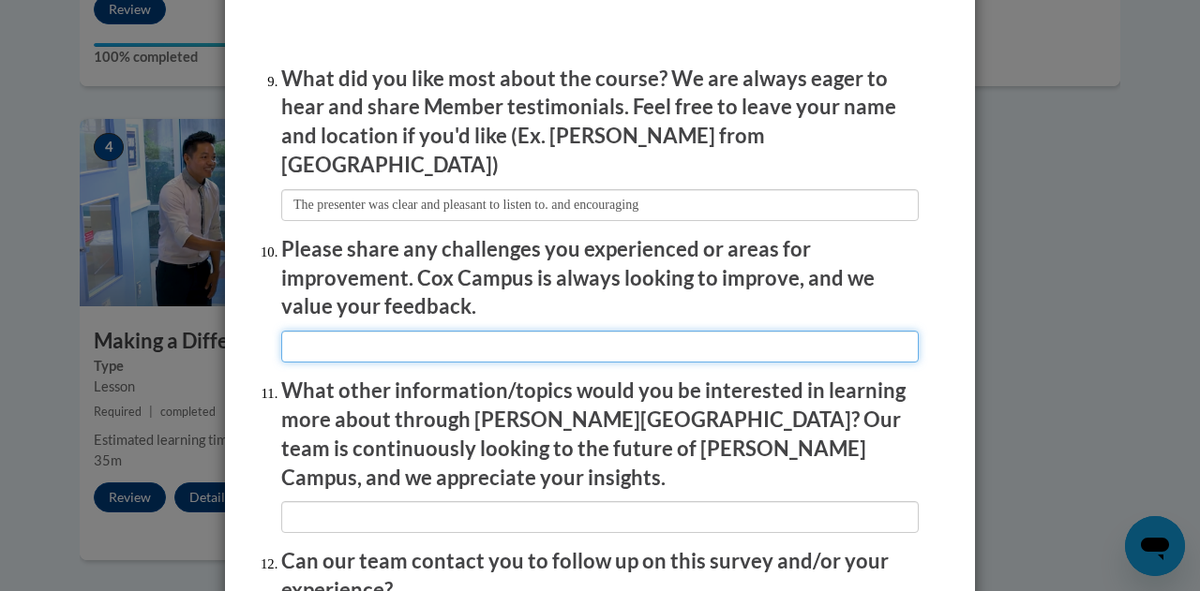
click at [380, 331] on input "textbox" at bounding box center [599, 347] width 637 height 32
type input "I am not sure why this is just for early education? I teach middle school and I…"
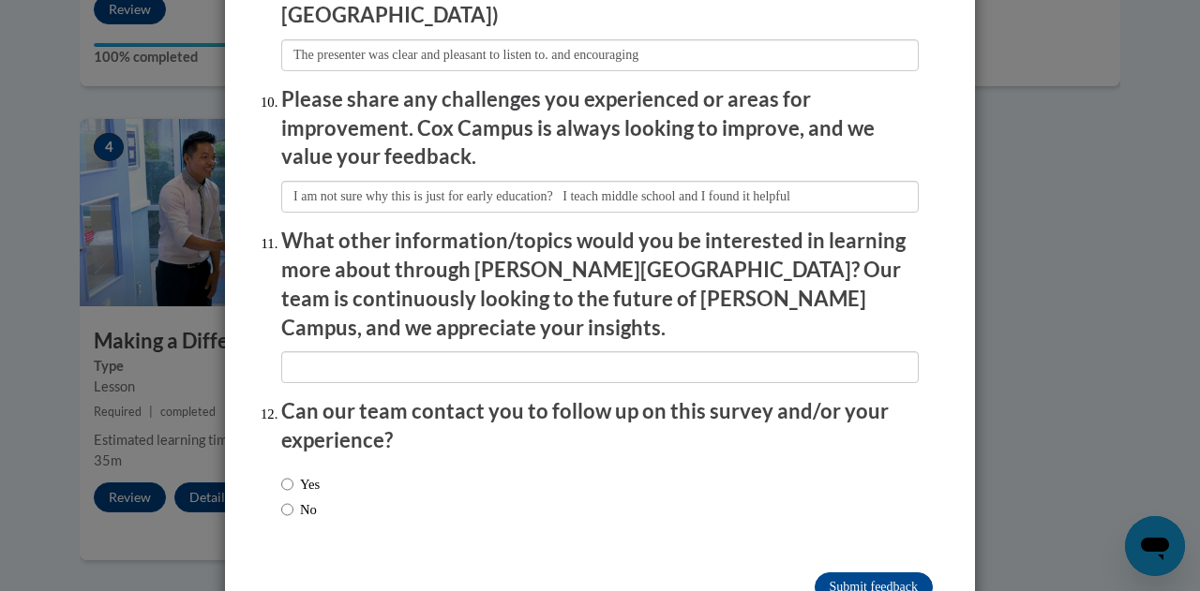
scroll to position [3306, 0]
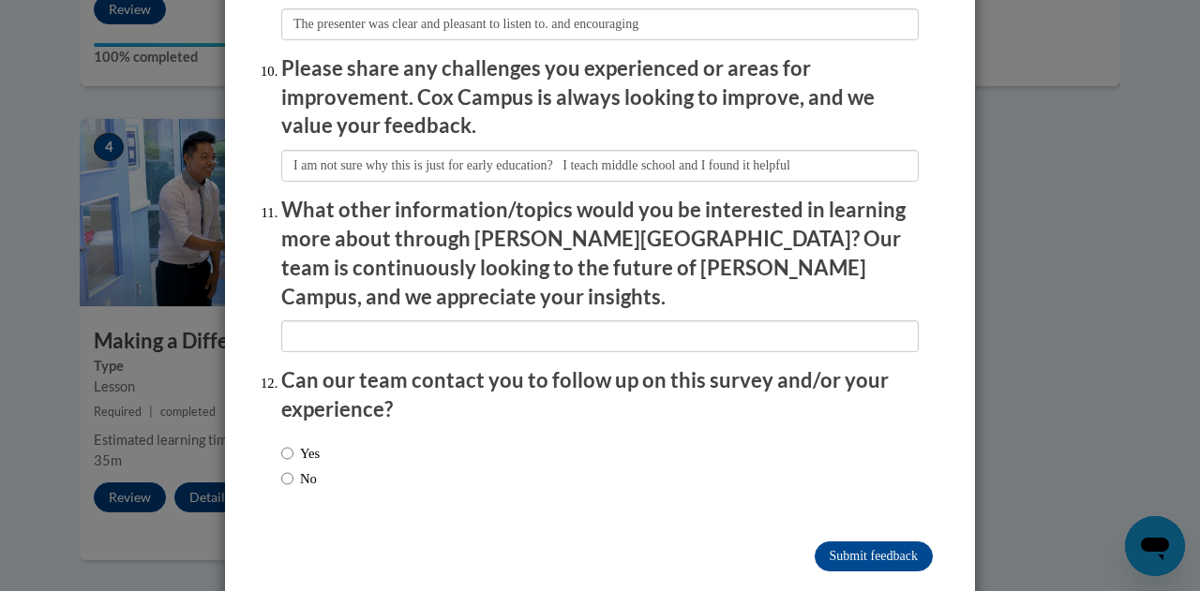
click at [286, 469] on label "No" at bounding box center [299, 479] width 36 height 21
click at [286, 469] on input "No" at bounding box center [287, 479] width 12 height 21
radio input "true"
click at [877, 542] on input "Submit feedback" at bounding box center [874, 557] width 118 height 30
